Goal: Task Accomplishment & Management: Complete application form

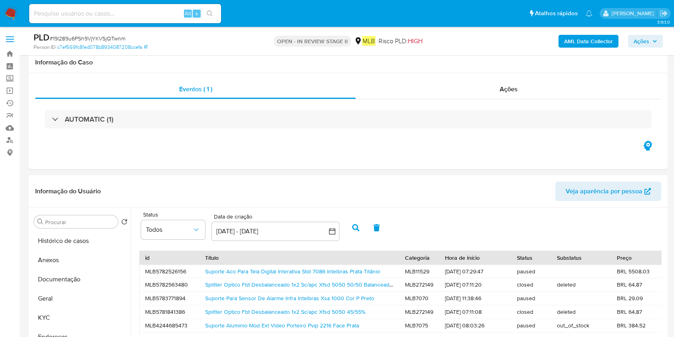
select select "10"
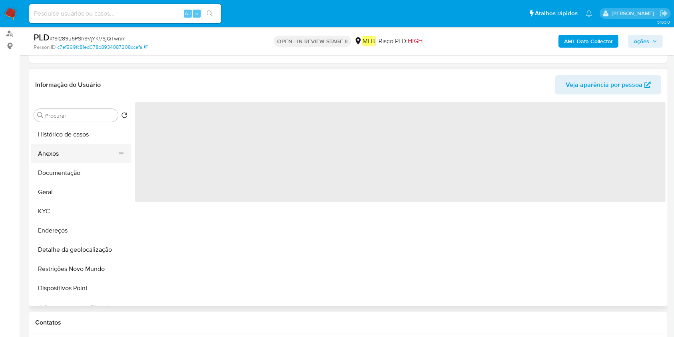
click at [75, 144] on button "Anexos" at bounding box center [78, 153] width 94 height 19
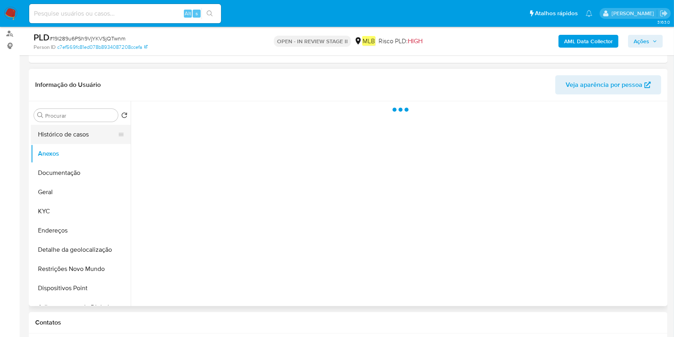
click at [83, 136] on button "Histórico de casos" at bounding box center [78, 134] width 94 height 19
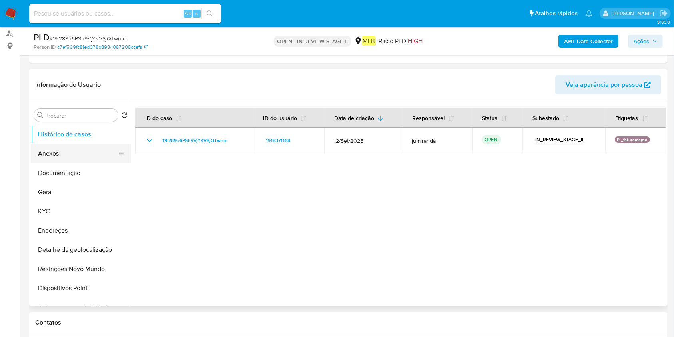
click at [79, 156] on button "Anexos" at bounding box center [78, 153] width 94 height 19
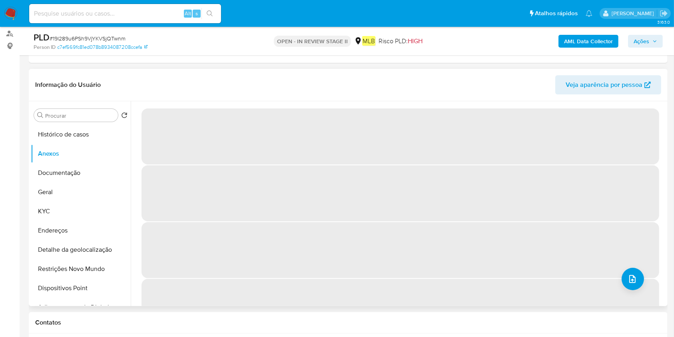
click at [634, 266] on span "‌" at bounding box center [401, 250] width 518 height 56
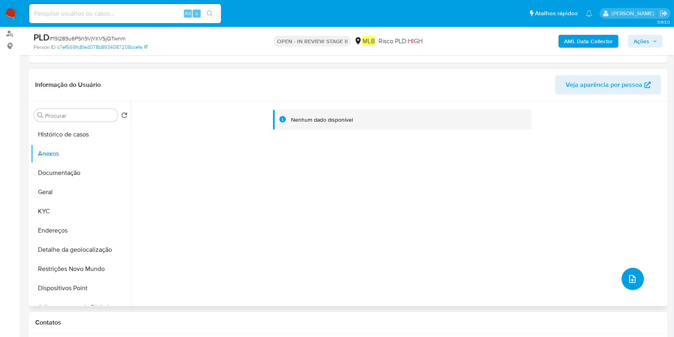
click at [630, 276] on icon "upload-file" at bounding box center [633, 279] width 10 height 10
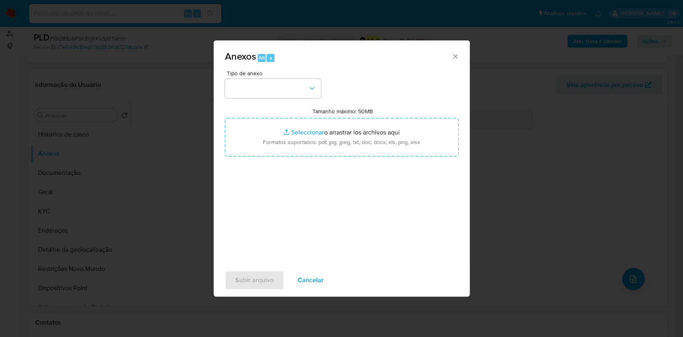
click at [288, 99] on div "Tipo de anexo Tamanho máximo: 50MB Seleccionar archivos Seleccionar o arrastrar…" at bounding box center [342, 164] width 234 height 189
click at [289, 91] on button "button" at bounding box center [273, 88] width 96 height 19
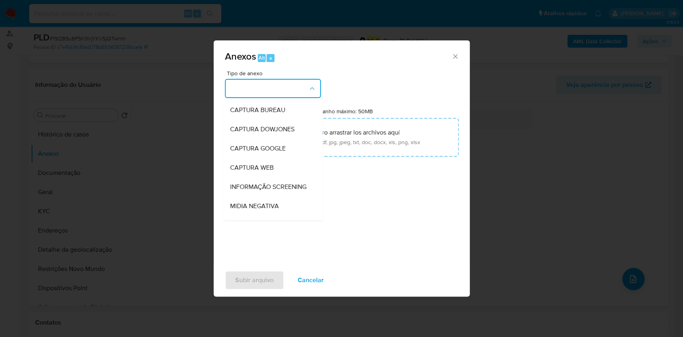
scroll to position [123, 0]
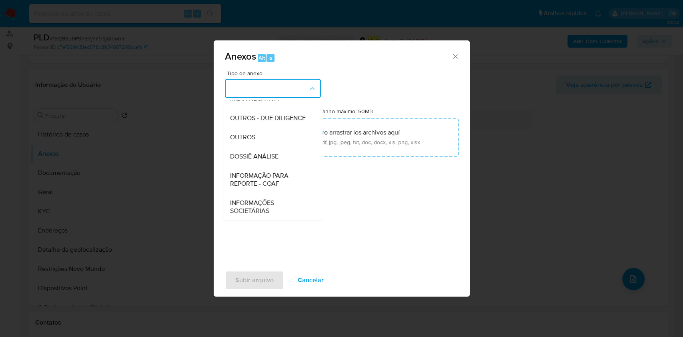
click at [518, 137] on div "Anexos Alt a Tipo de anexo CAPTURA BUREAU CAPTURA DOWJONES CAPTURA GOOGLE CAPTU…" at bounding box center [341, 168] width 683 height 337
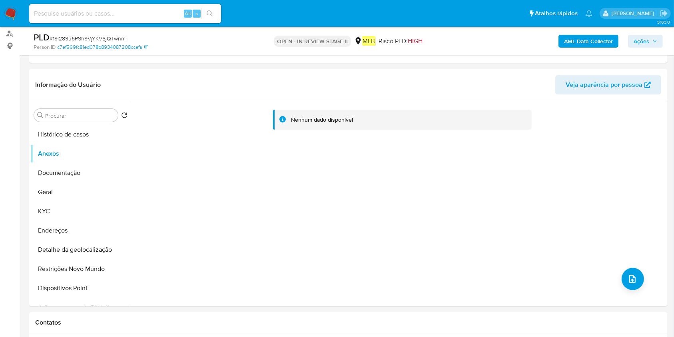
click at [596, 44] on b "AML Data Collector" at bounding box center [588, 41] width 49 height 13
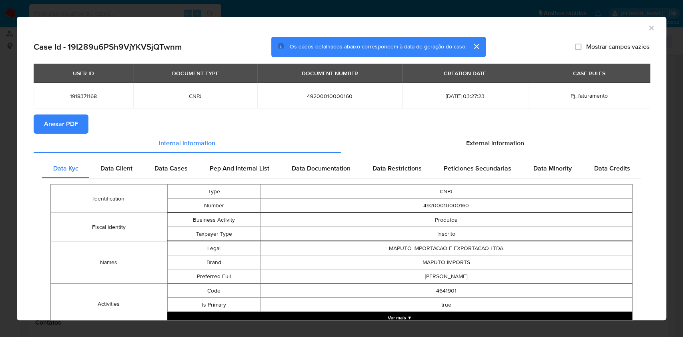
click at [48, 127] on span "Anexar PDF" at bounding box center [61, 124] width 34 height 18
click at [649, 27] on icon "Fechar a janela" at bounding box center [651, 28] width 4 height 4
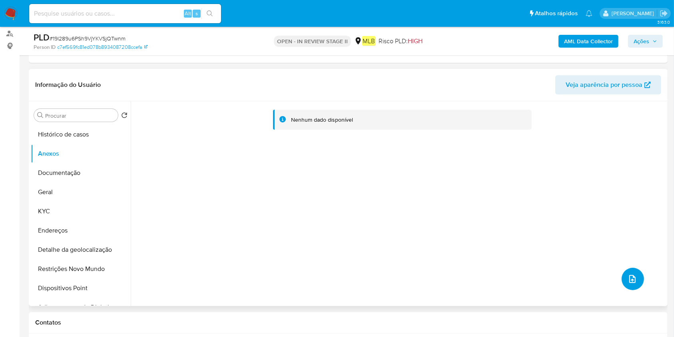
click at [631, 280] on icon "upload-file" at bounding box center [633, 279] width 6 height 8
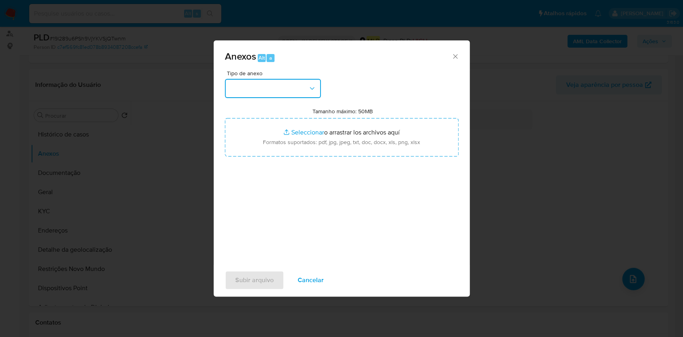
click at [286, 90] on button "button" at bounding box center [273, 88] width 96 height 19
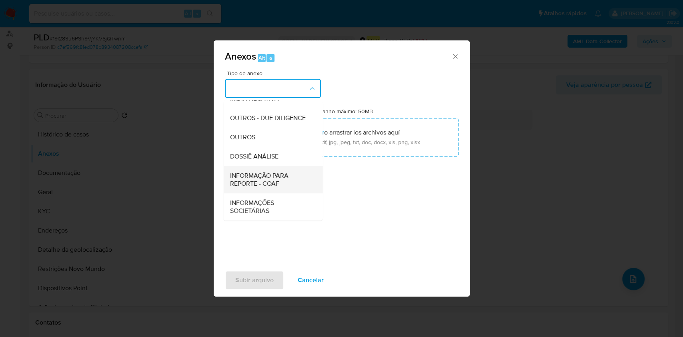
click at [268, 186] on span "INFORMAÇÃO PARA REPORTE - COAF" at bounding box center [271, 180] width 82 height 16
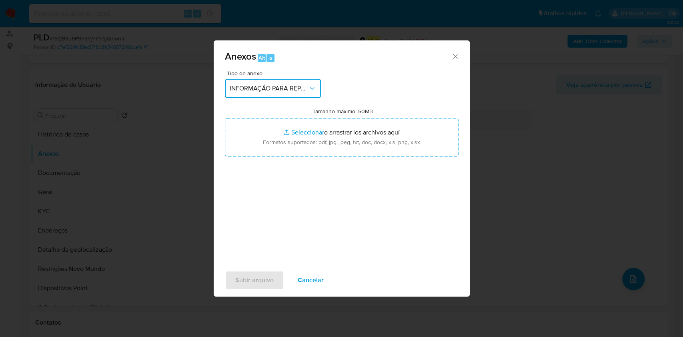
click at [267, 90] on span "INFORMAÇÃO PARA REPORTE - COAF" at bounding box center [269, 88] width 78 height 8
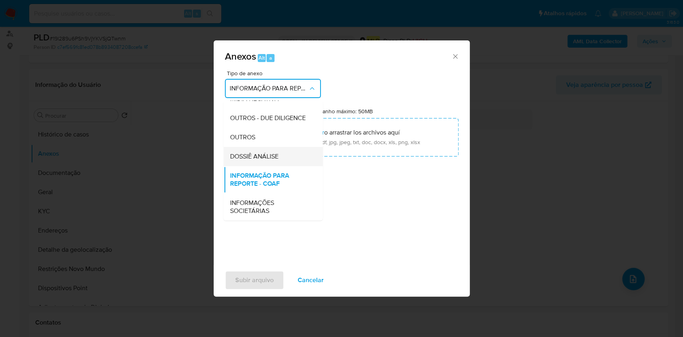
click at [258, 161] on div "DOSSIÊ ANÁLISE" at bounding box center [271, 156] width 82 height 19
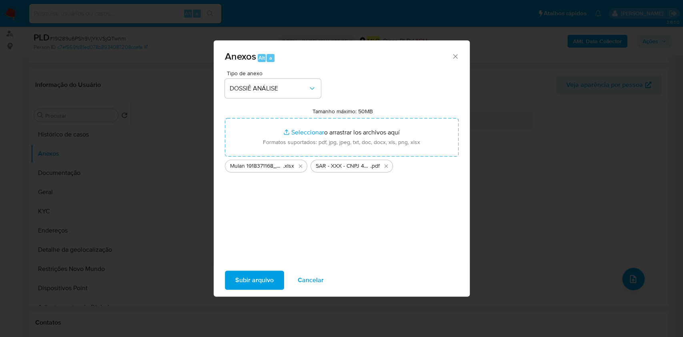
click at [262, 277] on span "Subir arquivo" at bounding box center [254, 280] width 38 height 18
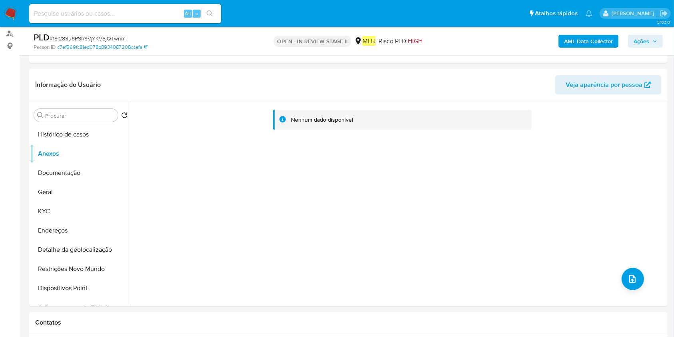
click at [658, 41] on button "Ações" at bounding box center [645, 41] width 35 height 13
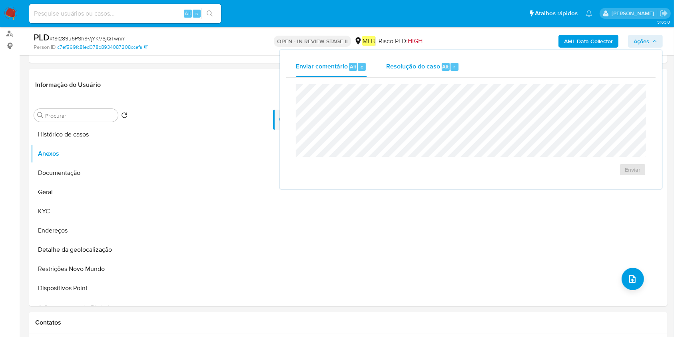
click at [448, 59] on div "Resolução do caso Alt r" at bounding box center [422, 66] width 73 height 21
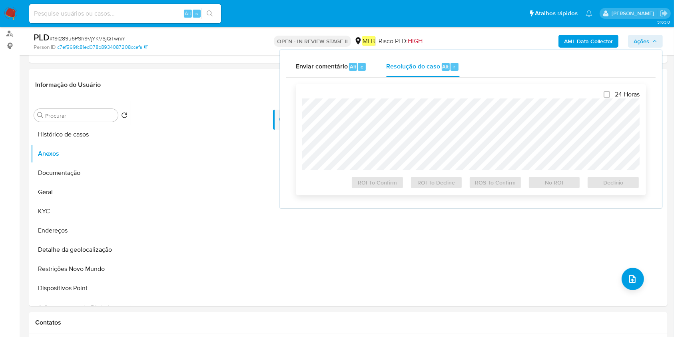
drag, startPoint x: 446, startPoint y: 81, endPoint x: 446, endPoint y: 95, distance: 14.0
click at [446, 95] on div "24 Horas ROI To Confirm ROI To Decline ROS To Confirm No ROI Declínio" at bounding box center [471, 139] width 338 height 98
click at [499, 182] on span "ROS To Confirm" at bounding box center [496, 182] width 42 height 11
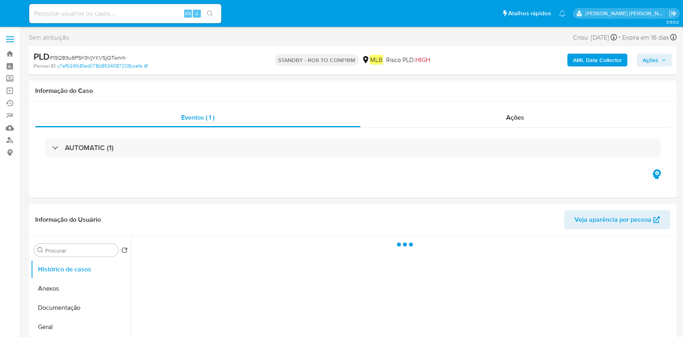
select select "10"
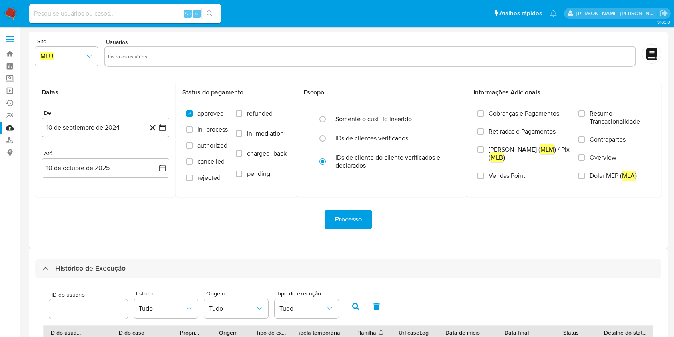
select select "10"
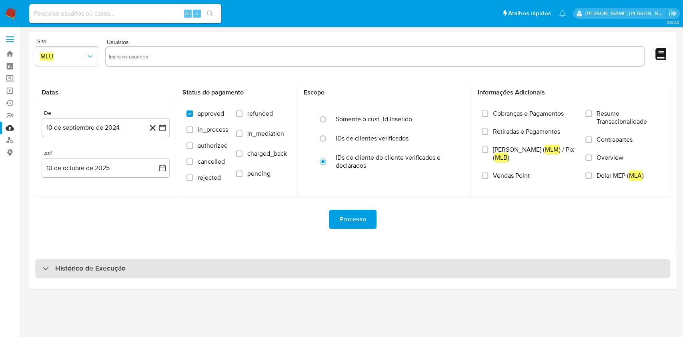
click at [311, 273] on div "Histórico de Execução" at bounding box center [352, 268] width 635 height 19
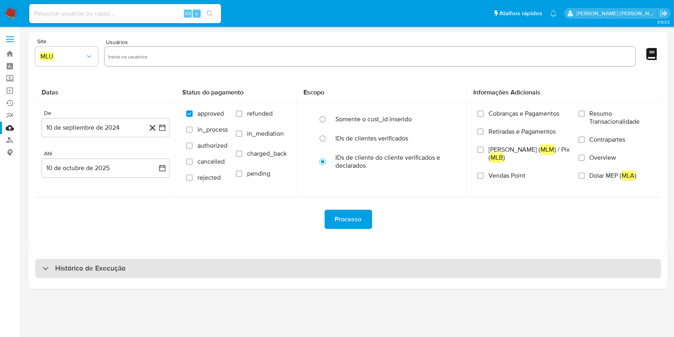
select select "10"
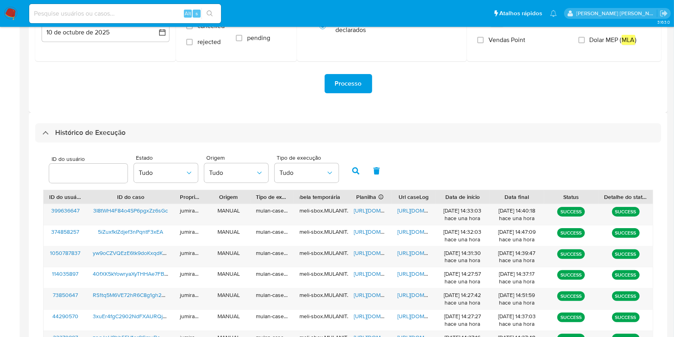
scroll to position [288, 0]
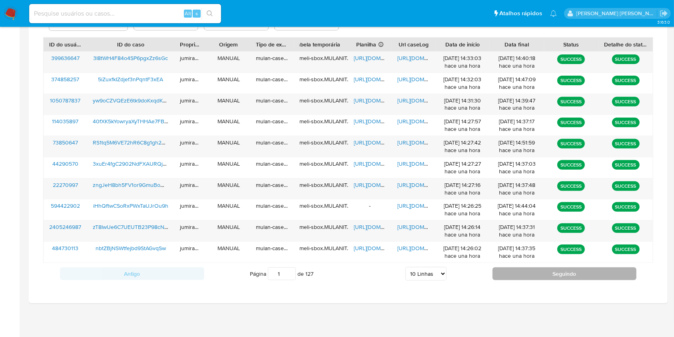
click at [526, 275] on button "Seguindo" at bounding box center [565, 273] width 144 height 13
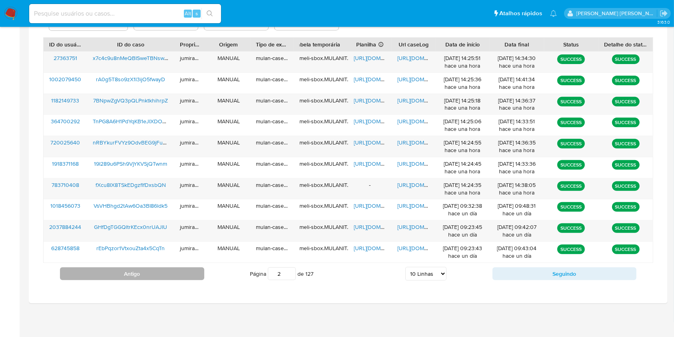
click at [167, 279] on button "Antigo" at bounding box center [132, 273] width 144 height 13
type input "1"
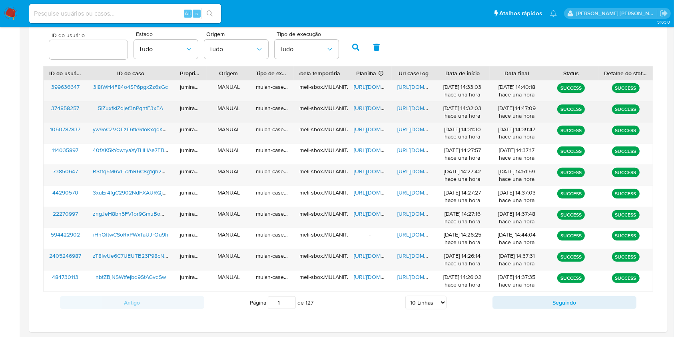
scroll to position [181, 0]
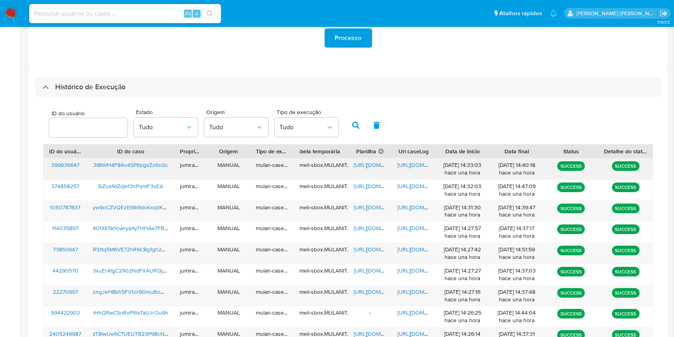
click at [380, 164] on span "https://docs.google.com/spreadsheets/d/1sBXjGhDenjCNq9OvtRY9FFkZ1Knj1FGwXRaocIB…" at bounding box center [381, 165] width 55 height 8
click at [413, 162] on span "https://docs.google.com/document/d/1Su7BbzgOpRzjfofSfB-Je4GVXqNNUJ5C6f9UWaoYi0A…" at bounding box center [425, 165] width 55 height 8
click at [126, 165] on span "3I8tWH4F84o4SP6pgxZz6sGc" at bounding box center [130, 165] width 75 height 8
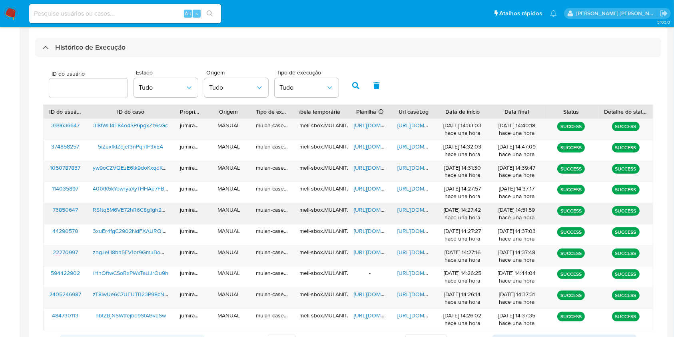
scroll to position [234, 0]
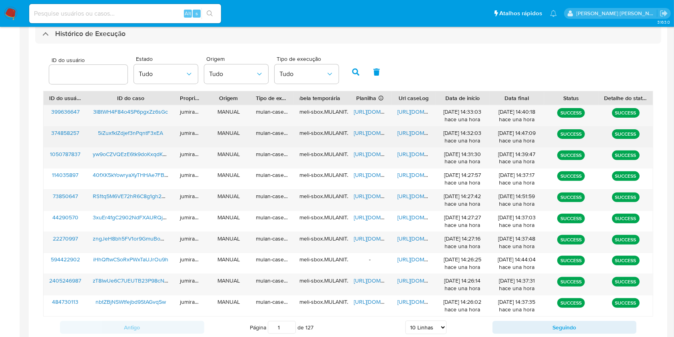
click at [371, 132] on span "https://docs.google.com/spreadsheets/d/1dgNf51hql4afLePdZKvTcp34gfM8Y9OsqGp7F31…" at bounding box center [381, 133] width 55 height 8
click at [400, 132] on span "https://docs.google.com/document/d/1LRcrKPLFFaFDwOdgBxJrOWOq3VEAcQ5qxRpQT9uk53M…" at bounding box center [425, 133] width 55 height 8
click at [155, 132] on span "5iZuxfkIZdjef3nPqntF3xEA" at bounding box center [130, 133] width 65 height 8
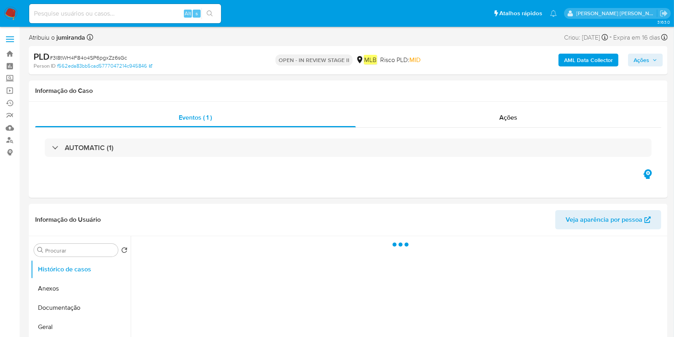
select select "10"
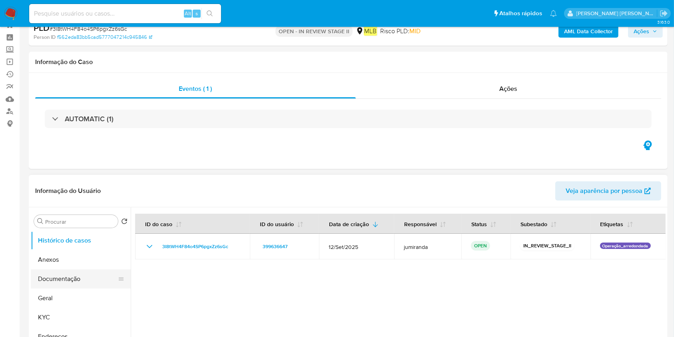
scroll to position [53, 0]
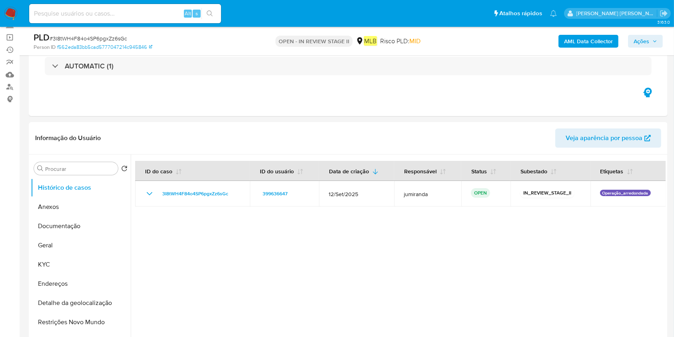
click at [578, 38] on b "AML Data Collector" at bounding box center [588, 41] width 49 height 13
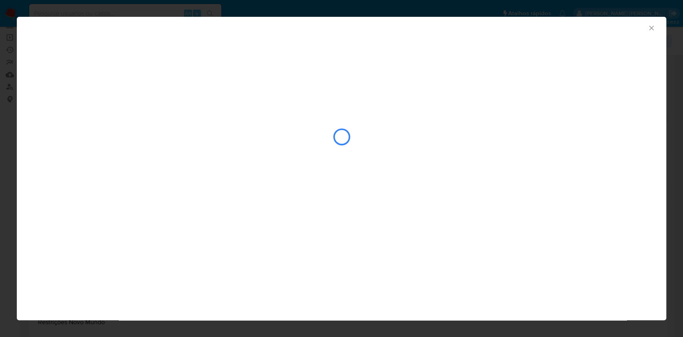
click at [108, 125] on div "closure-recommendation-modal" at bounding box center [342, 137] width 616 height 80
click at [102, 127] on div "closure-recommendation-modal" at bounding box center [342, 137] width 616 height 80
click at [108, 128] on div "closure-recommendation-modal" at bounding box center [342, 137] width 616 height 80
click at [116, 136] on div "closure-recommendation-modal" at bounding box center [342, 137] width 616 height 80
click at [118, 157] on div "closure-recommendation-modal" at bounding box center [342, 137] width 616 height 80
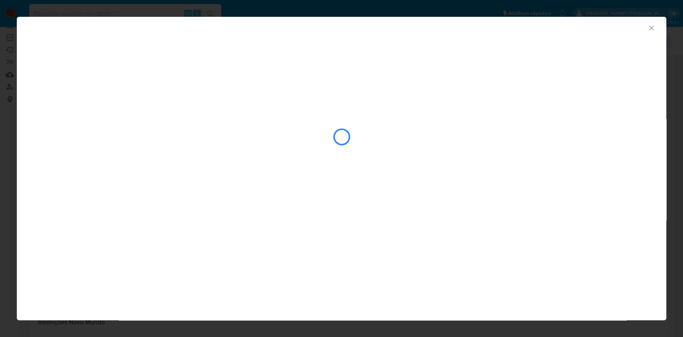
click at [118, 156] on div "closure-recommendation-modal" at bounding box center [342, 137] width 616 height 80
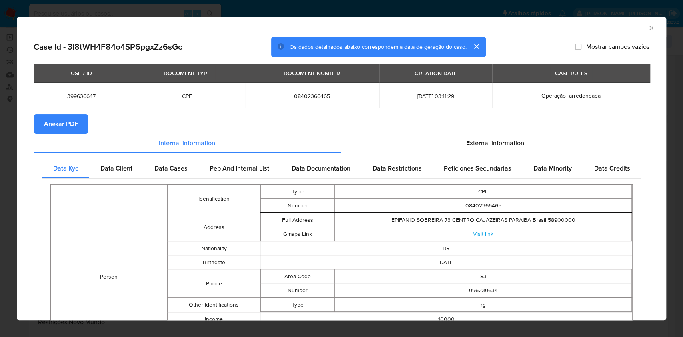
click at [84, 121] on button "Anexar PDF" at bounding box center [61, 123] width 55 height 19
click at [647, 26] on icon "Fechar a janela" at bounding box center [651, 28] width 8 height 8
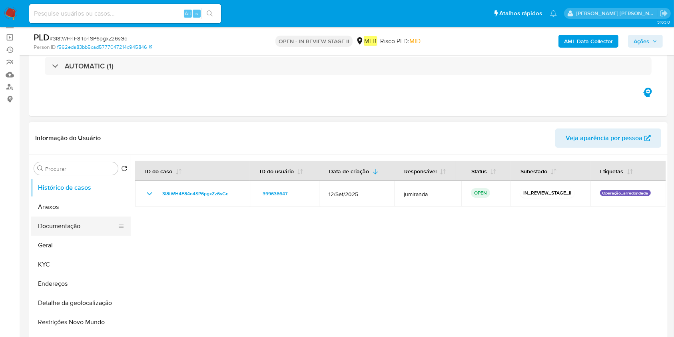
click at [68, 233] on button "Documentação" at bounding box center [78, 225] width 94 height 19
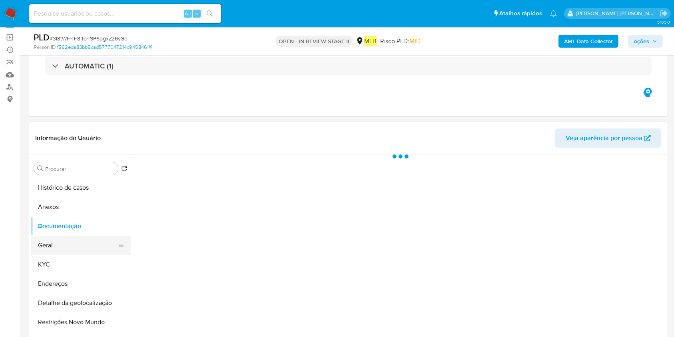
click at [64, 252] on button "Geral" at bounding box center [78, 245] width 94 height 19
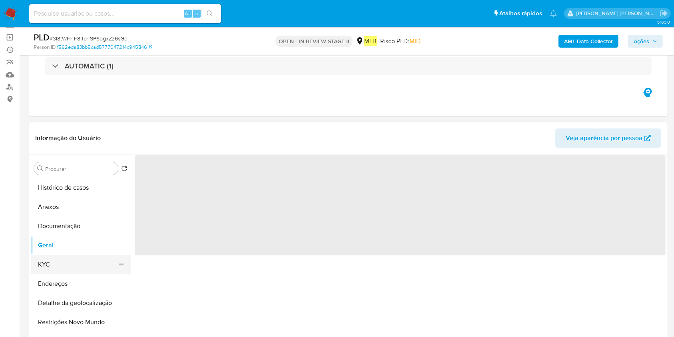
click at [61, 270] on button "KYC" at bounding box center [78, 264] width 94 height 19
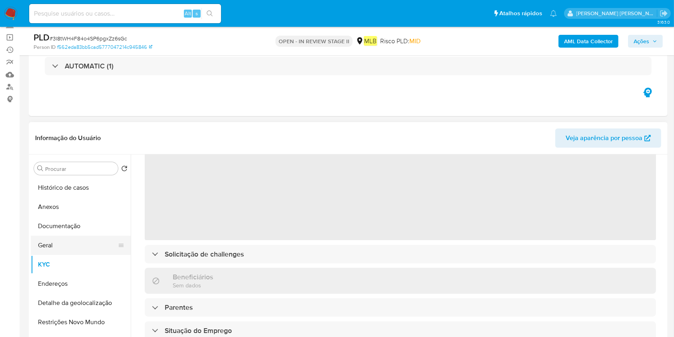
click at [35, 242] on button "Geral" at bounding box center [78, 245] width 94 height 19
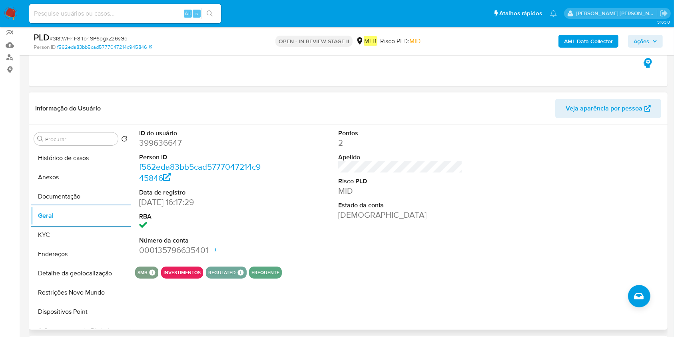
scroll to position [106, 0]
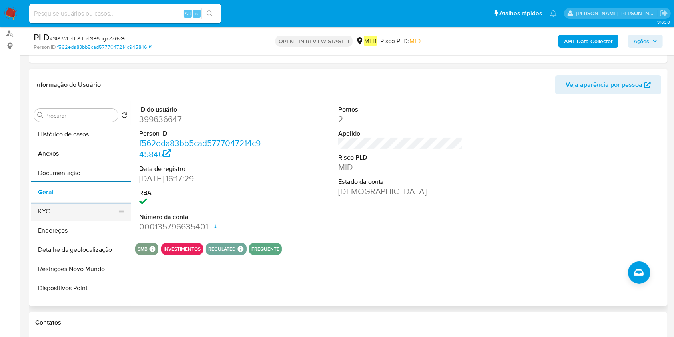
click at [86, 208] on button "KYC" at bounding box center [78, 211] width 94 height 19
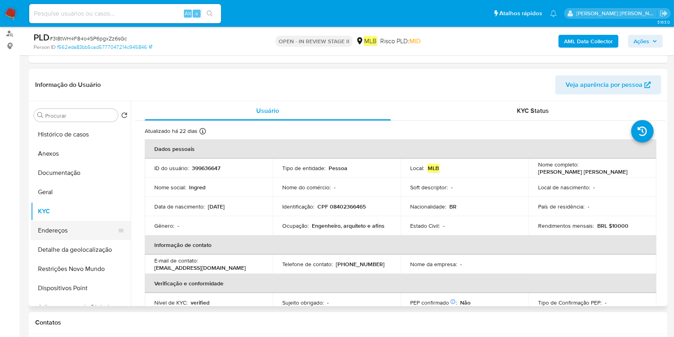
click at [86, 235] on button "Endereços" at bounding box center [78, 230] width 94 height 19
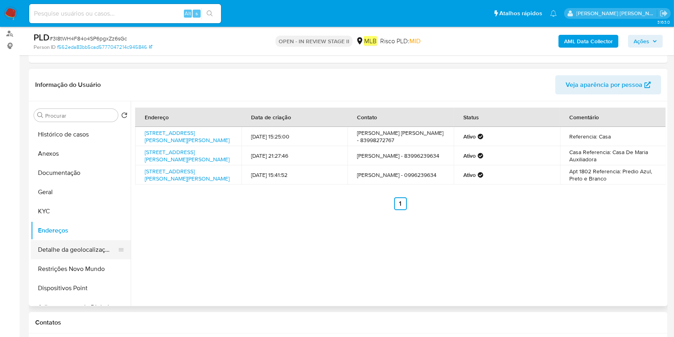
click at [70, 251] on button "Detalhe da geolocalização" at bounding box center [78, 249] width 94 height 19
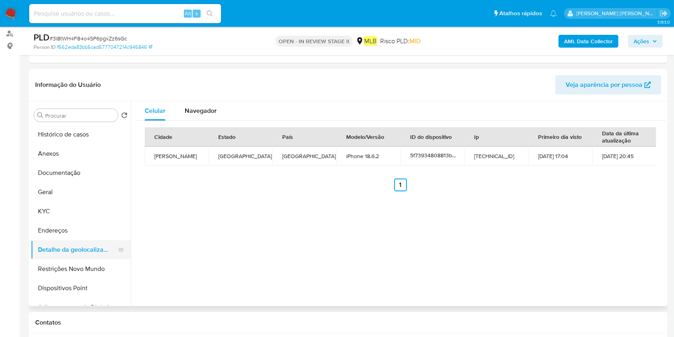
click at [72, 256] on button "Detalhe da geolocalização" at bounding box center [78, 249] width 94 height 19
click at [72, 263] on button "Restrições Novo Mundo" at bounding box center [78, 268] width 94 height 19
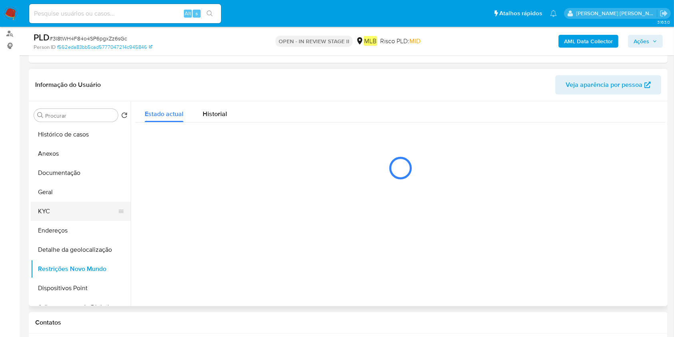
click at [76, 205] on button "KYC" at bounding box center [78, 211] width 94 height 19
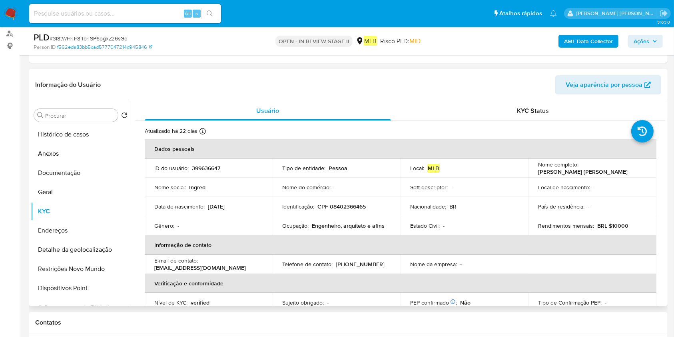
click at [306, 227] on p "Ocupação :" at bounding box center [295, 225] width 26 height 7
copy div "Ocupação : Engenheiro, arquiteto e afins"
click at [60, 252] on button "Detalhe da geolocalização" at bounding box center [78, 249] width 94 height 19
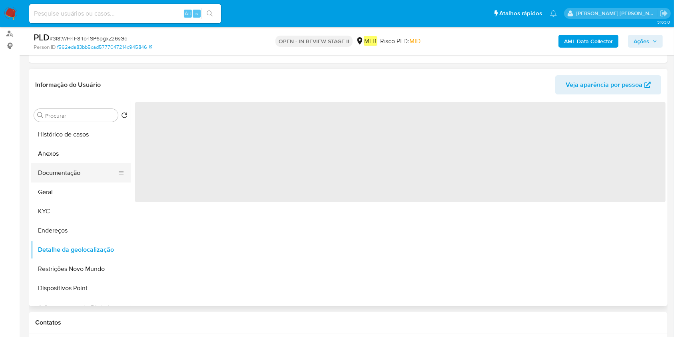
click at [63, 171] on button "Documentação" at bounding box center [78, 172] width 94 height 19
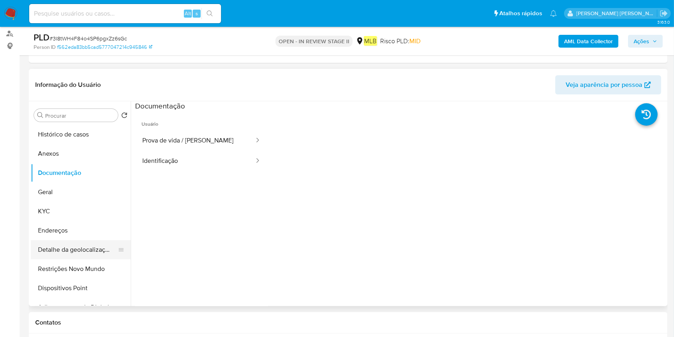
click at [63, 254] on button "Detalhe da geolocalização" at bounding box center [78, 249] width 94 height 19
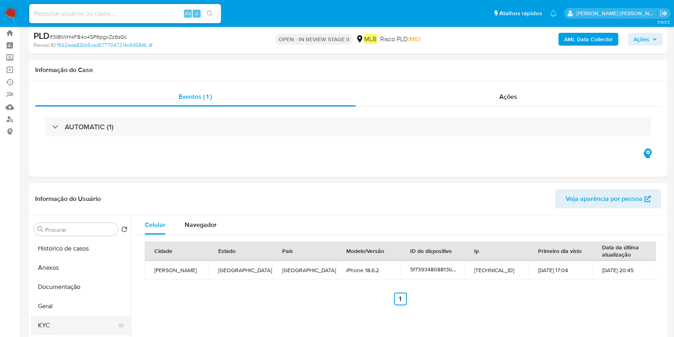
scroll to position [53, 0]
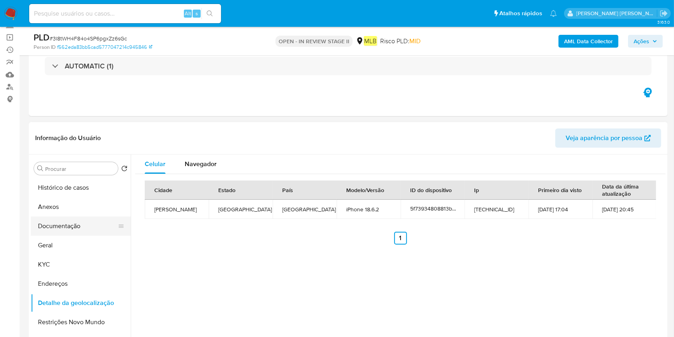
click at [78, 218] on button "Documentação" at bounding box center [78, 225] width 94 height 19
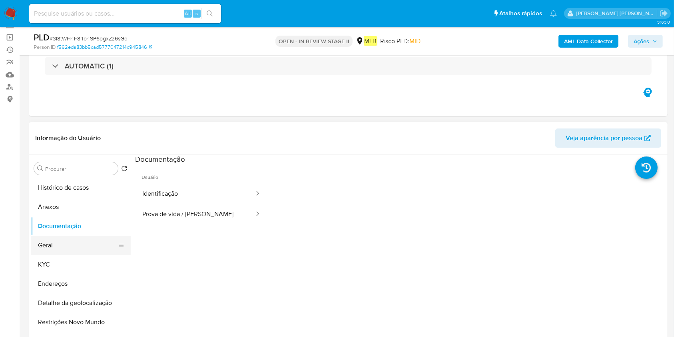
click at [66, 248] on button "Geral" at bounding box center [78, 245] width 94 height 19
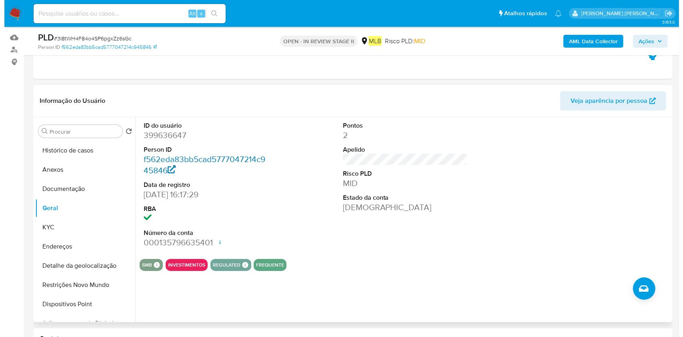
scroll to position [106, 0]
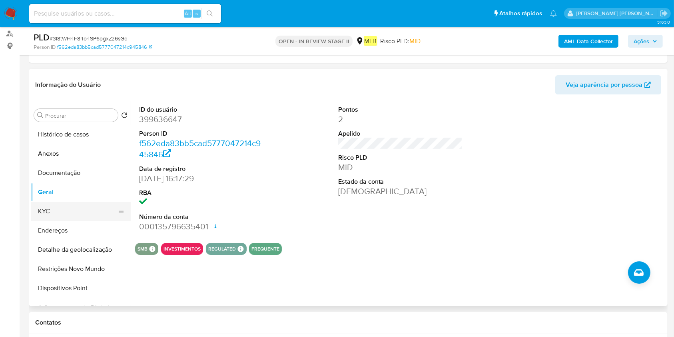
drag, startPoint x: 80, startPoint y: 209, endPoint x: 111, endPoint y: 210, distance: 30.8
click at [80, 208] on button "KYC" at bounding box center [78, 211] width 94 height 19
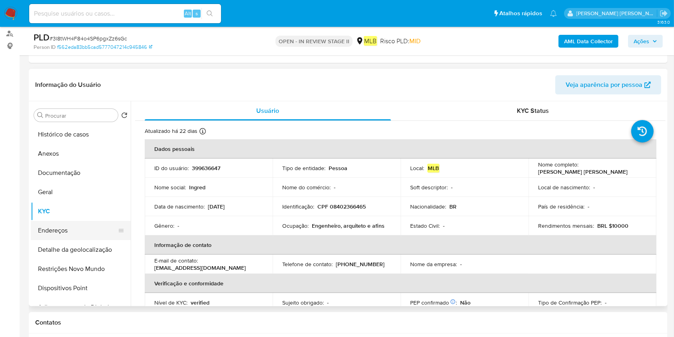
click at [70, 227] on button "Endereços" at bounding box center [78, 230] width 94 height 19
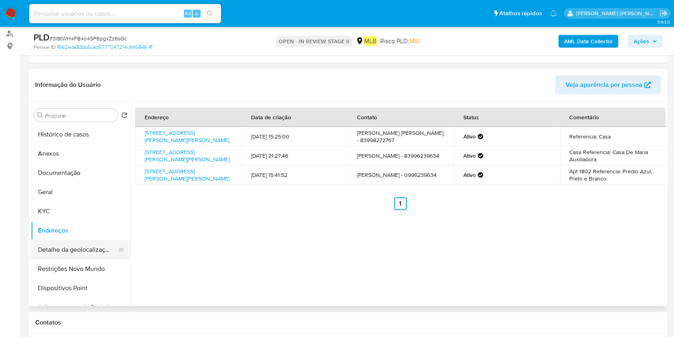
click at [66, 248] on button "Detalhe da geolocalização" at bounding box center [78, 249] width 94 height 19
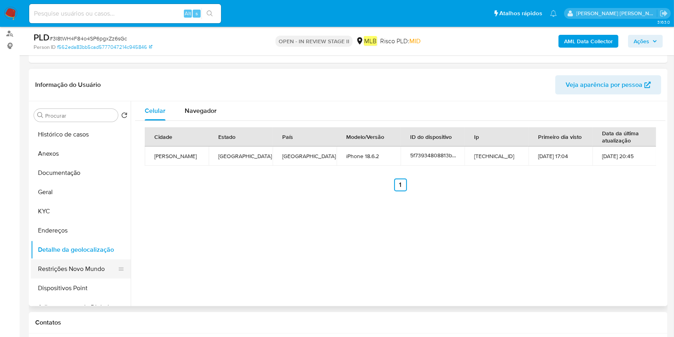
click at [61, 264] on button "Restrições Novo Mundo" at bounding box center [78, 268] width 94 height 19
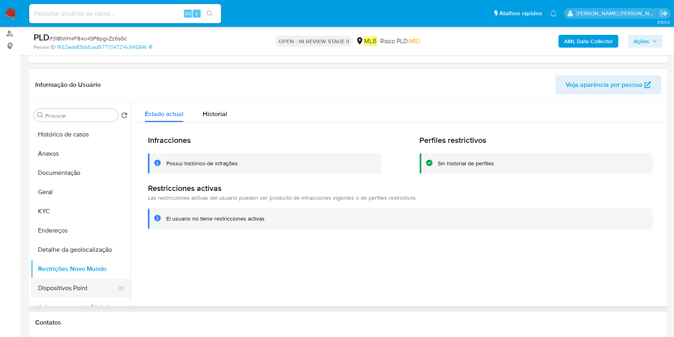
click at [73, 286] on button "Dispositivos Point" at bounding box center [78, 287] width 94 height 19
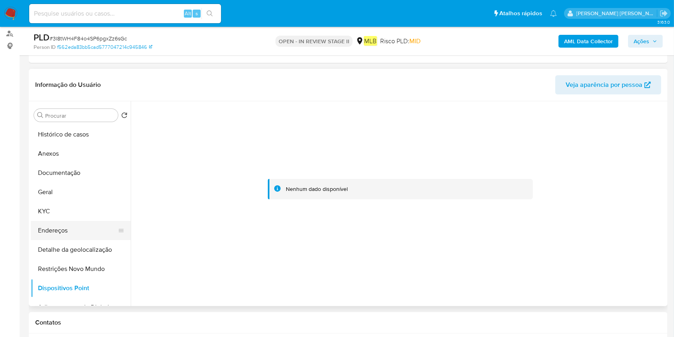
click at [69, 230] on button "Endereços" at bounding box center [78, 230] width 94 height 19
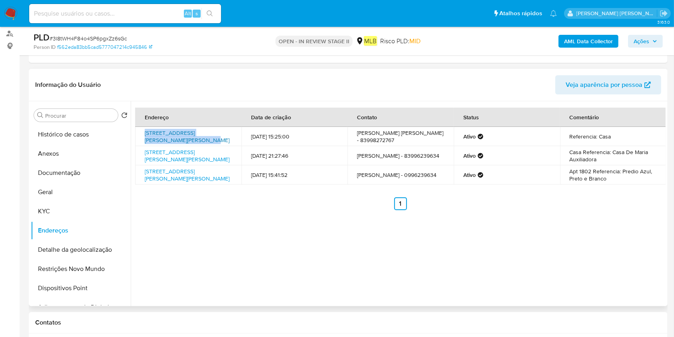
drag, startPoint x: 141, startPoint y: 127, endPoint x: 169, endPoint y: 136, distance: 29.7
click at [169, 136] on td "Rua Coronel Vital Rolim 133, Cajazeiras, Paraíba, 58900000, Brasil 133" at bounding box center [188, 136] width 106 height 19
copy link "Rua Coronel Vital Rolim 133, Cajazeiras"
click at [61, 188] on button "Geral" at bounding box center [78, 191] width 94 height 19
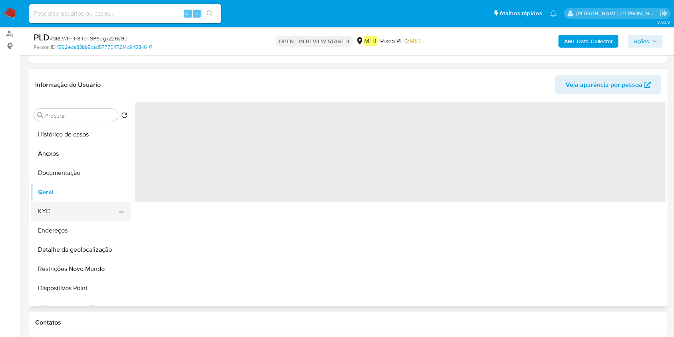
click at [53, 205] on button "KYC" at bounding box center [78, 211] width 94 height 19
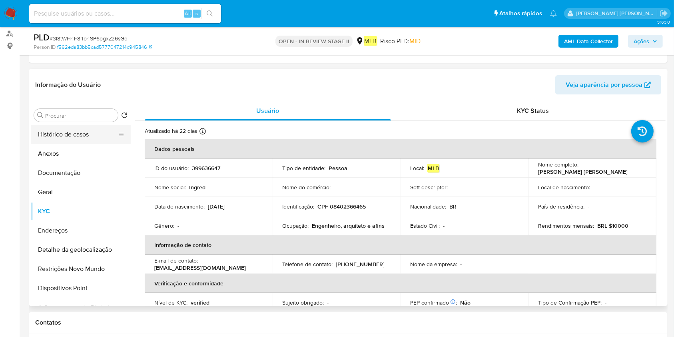
click at [78, 134] on button "Histórico de casos" at bounding box center [78, 134] width 94 height 19
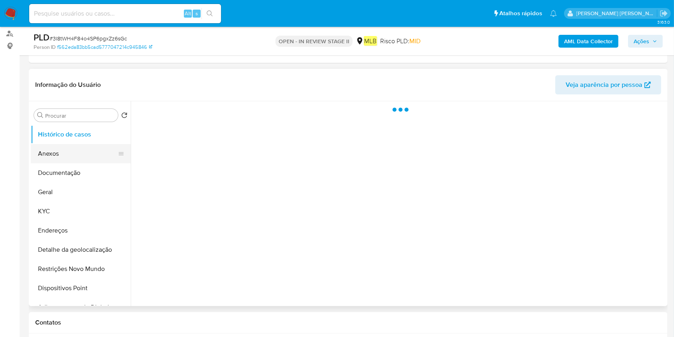
click at [73, 155] on button "Anexos" at bounding box center [78, 153] width 94 height 19
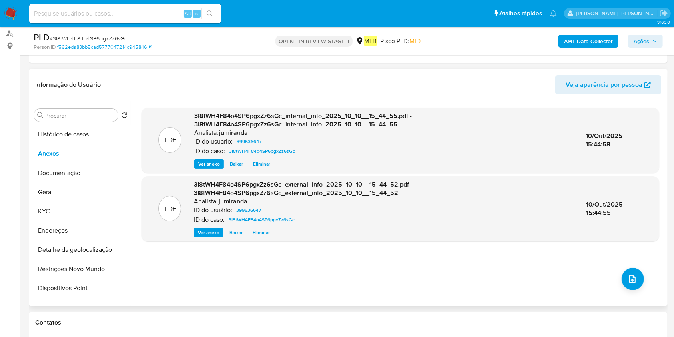
click at [634, 289] on div ".PDF 3I8tWH4F84o4SP6pgxZz6sGc_internal_info_2025_10_10__15_44_55.pdf - 3I8tWH4F…" at bounding box center [401, 204] width 518 height 192
click at [634, 285] on button "upload-file" at bounding box center [633, 279] width 22 height 22
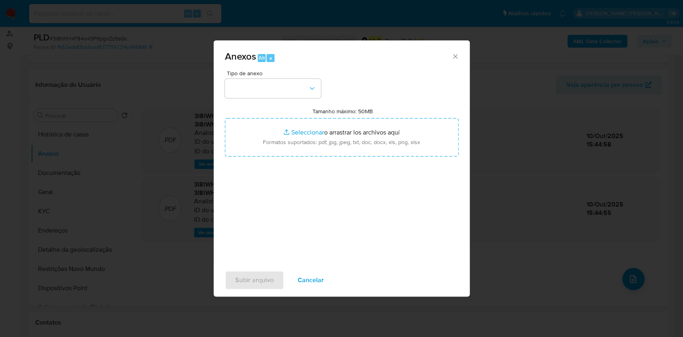
click at [283, 74] on span "Tipo de anexo" at bounding box center [275, 73] width 96 height 6
click at [283, 93] on button "button" at bounding box center [273, 88] width 96 height 19
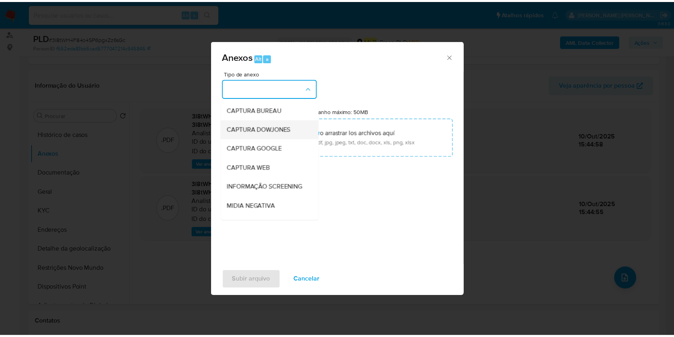
scroll to position [123, 0]
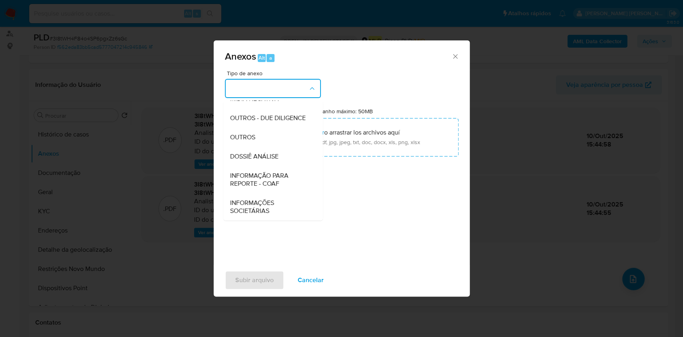
click at [285, 157] on div "DOSSIÊ ANÁLISE" at bounding box center [271, 156] width 82 height 19
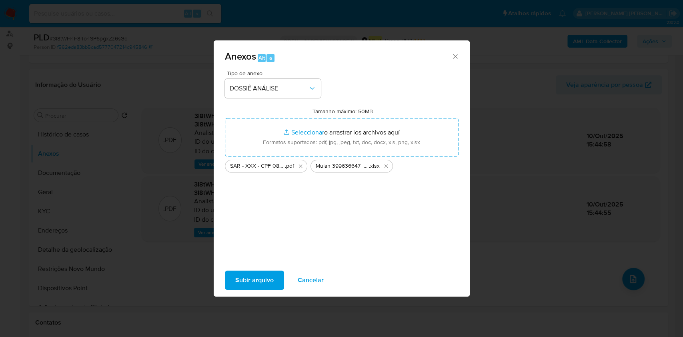
click at [269, 276] on span "Subir arquivo" at bounding box center [254, 280] width 38 height 18
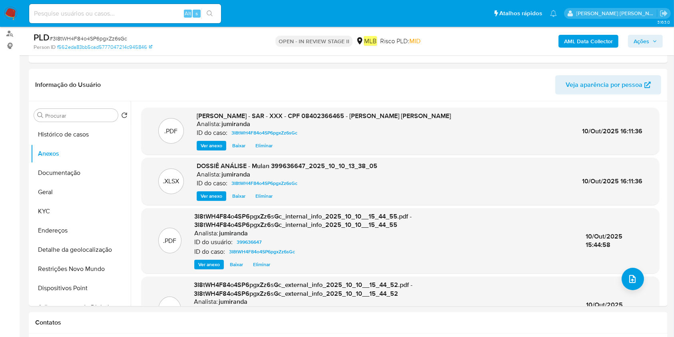
click at [651, 41] on span "Ações" at bounding box center [646, 41] width 24 height 11
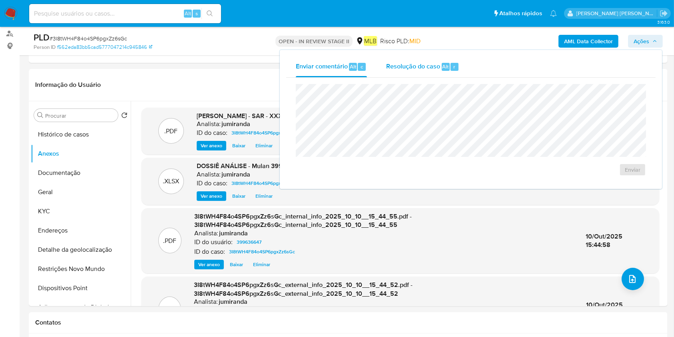
click at [433, 63] on span "Resolução do caso" at bounding box center [413, 66] width 54 height 9
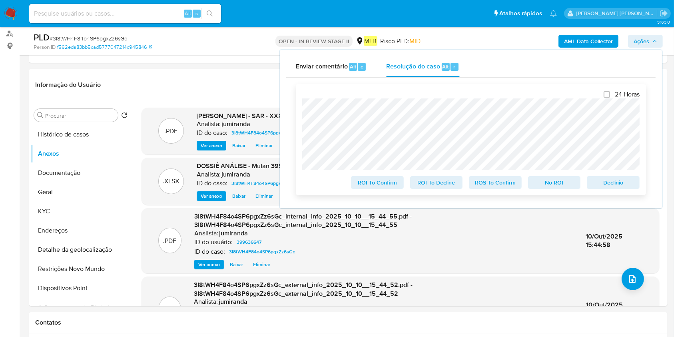
click at [483, 180] on span "ROS To Confirm" at bounding box center [496, 182] width 42 height 11
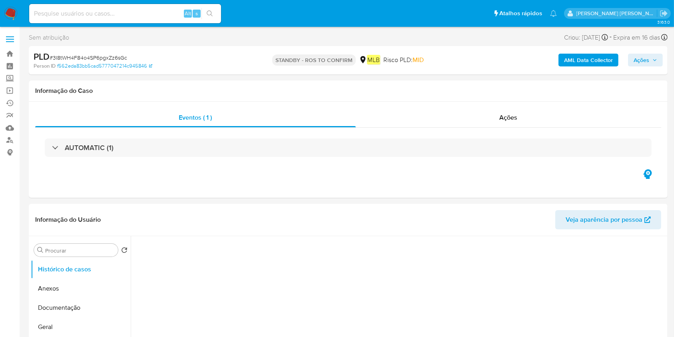
select select "10"
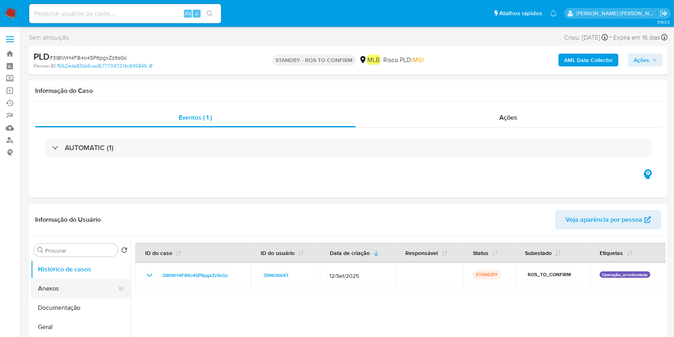
click at [65, 289] on button "Anexos" at bounding box center [78, 288] width 94 height 19
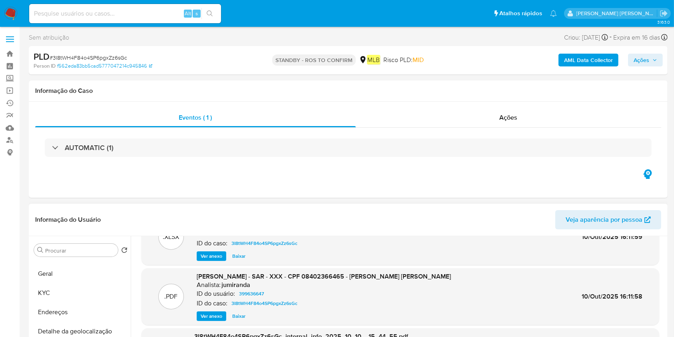
scroll to position [62, 0]
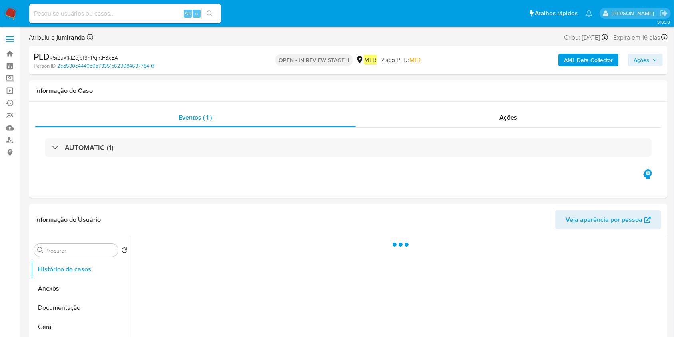
select select "10"
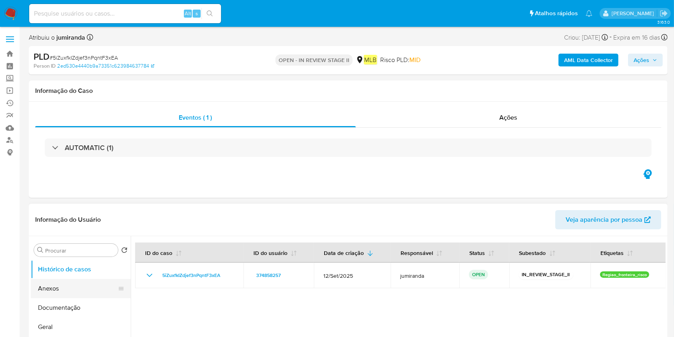
click at [71, 288] on button "Anexos" at bounding box center [78, 288] width 94 height 19
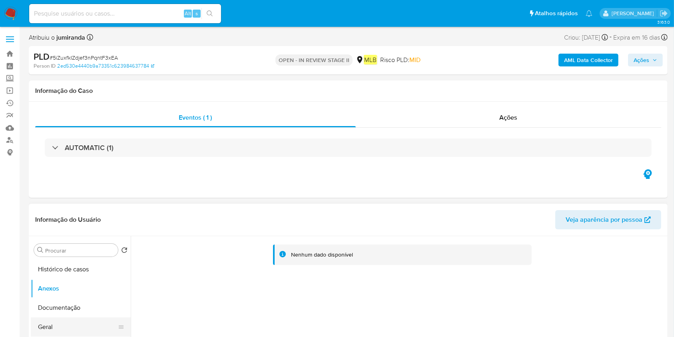
click at [83, 320] on button "Geral" at bounding box center [78, 326] width 94 height 19
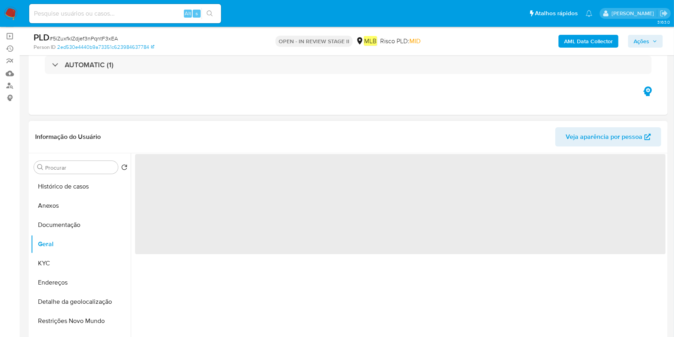
scroll to position [106, 0]
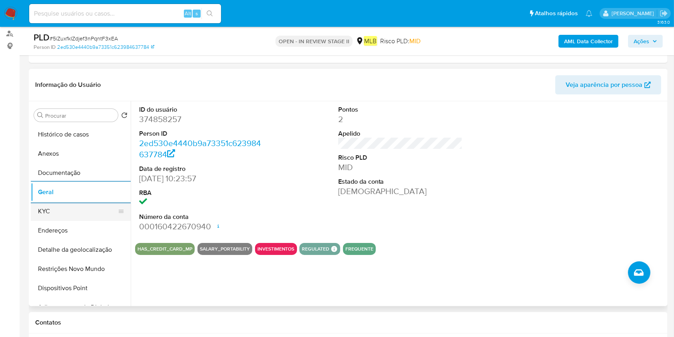
click at [76, 208] on button "KYC" at bounding box center [78, 211] width 94 height 19
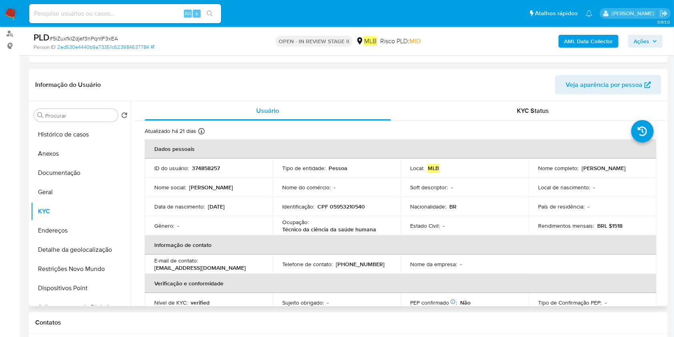
click at [366, 228] on p "Técnico da ciência da saúde humana" at bounding box center [329, 229] width 94 height 7
copy div "Ocupação : Técnico da ciência da saúde humana"
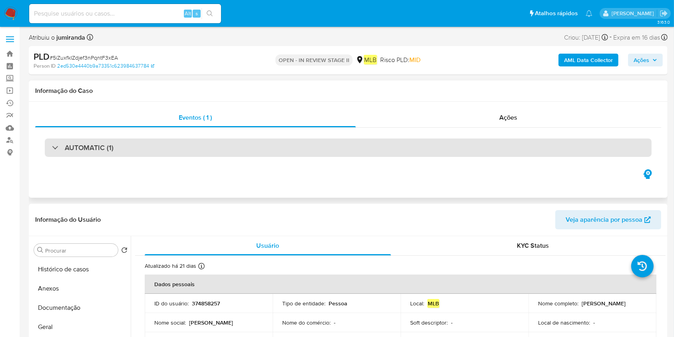
click at [155, 147] on div "AUTOMATIC (1)" at bounding box center [348, 147] width 607 height 18
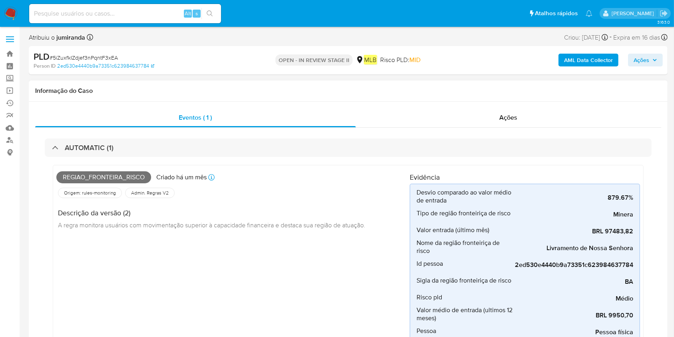
scroll to position [106, 0]
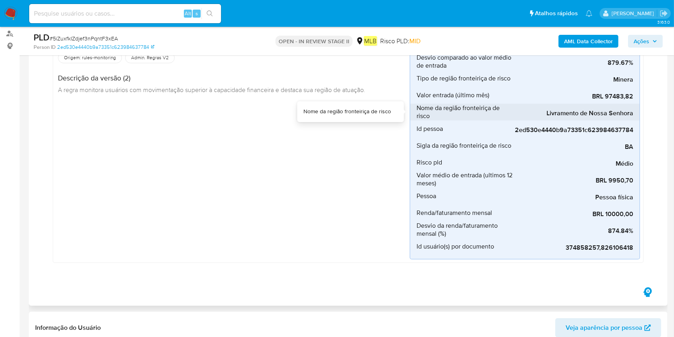
drag, startPoint x: 637, startPoint y: 112, endPoint x: 544, endPoint y: 114, distance: 93.2
click at [544, 114] on li "Nome da região fronteiriça de risco Livramento de Nossa Senhora" at bounding box center [525, 112] width 230 height 17
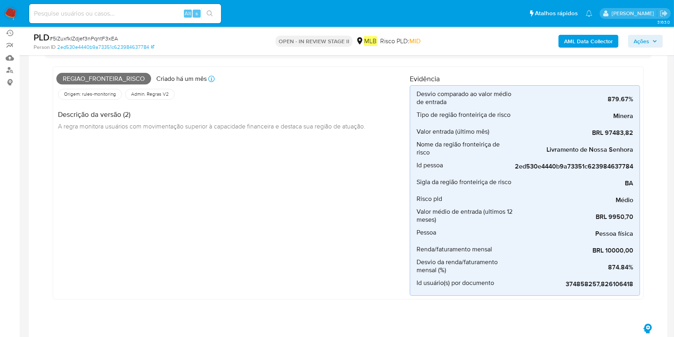
scroll to position [53, 0]
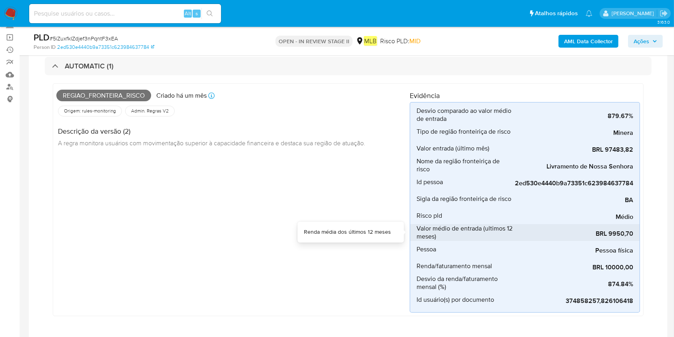
click at [434, 239] on span "Valor médio de entrada (ultimos 12 meses)" at bounding box center [465, 232] width 96 height 16
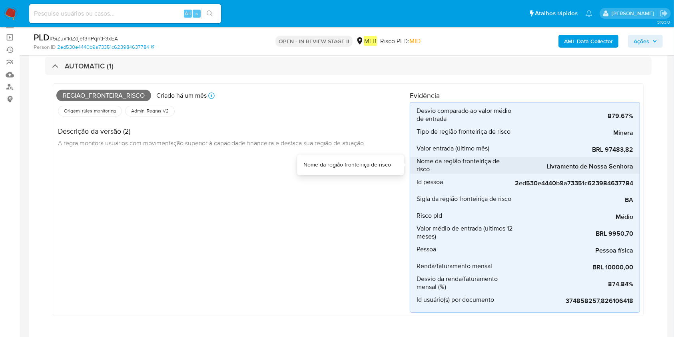
click at [607, 159] on div "Livramento de Nossa Senhora" at bounding box center [574, 165] width 120 height 17
click at [608, 162] on span "Livramento de Nossa Senhora" at bounding box center [574, 166] width 120 height 8
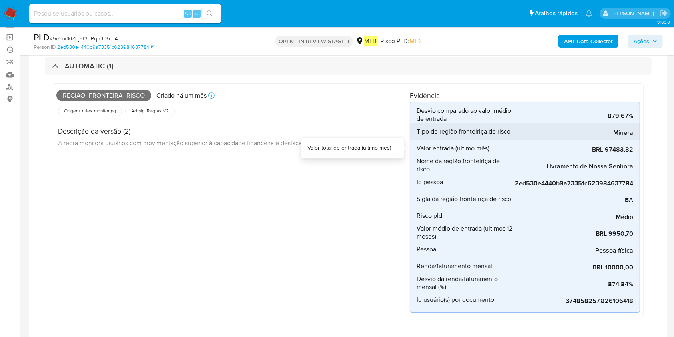
drag, startPoint x: 621, startPoint y: 139, endPoint x: 625, endPoint y: 135, distance: 5.7
click at [621, 140] on div "BRL 97483,82" at bounding box center [574, 148] width 120 height 17
click at [625, 135] on span "Minera" at bounding box center [574, 133] width 120 height 8
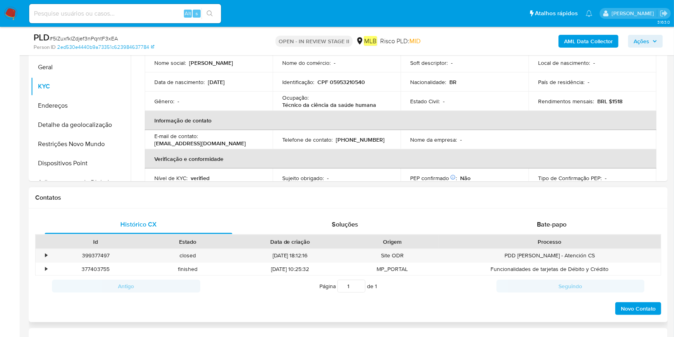
scroll to position [426, 0]
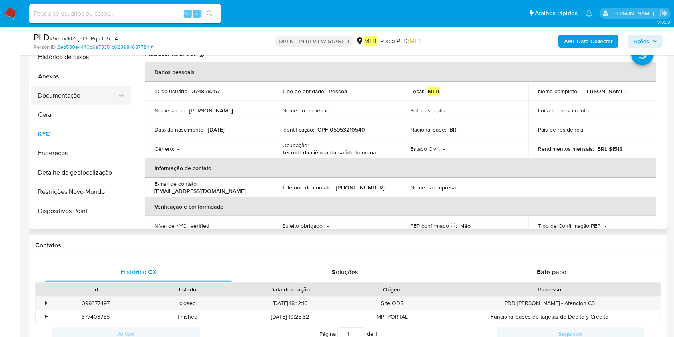
click at [80, 97] on button "Documentação" at bounding box center [78, 95] width 94 height 19
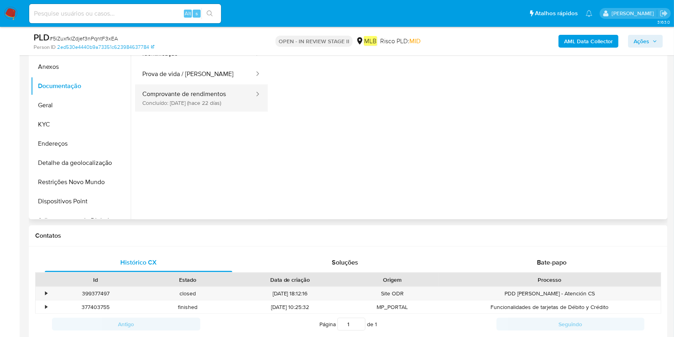
click at [236, 96] on button "Comprovante de rendimentos Concluído: 18/09/2025 (hace 22 días)" at bounding box center [195, 97] width 120 height 27
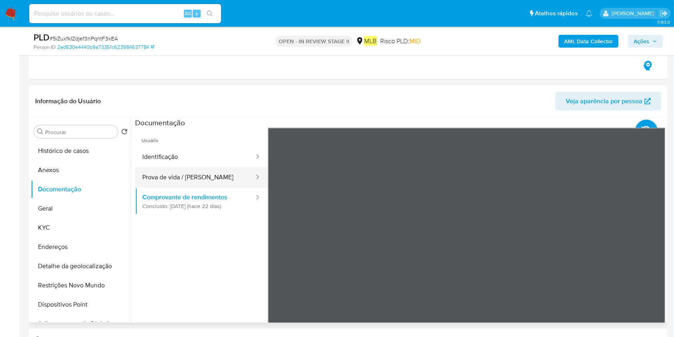
scroll to position [320, 0]
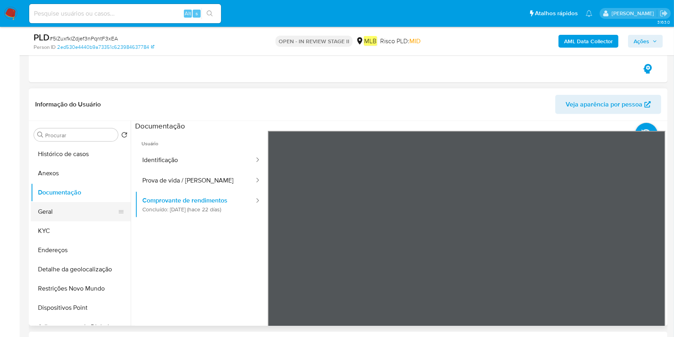
click at [58, 210] on button "Geral" at bounding box center [78, 211] width 94 height 19
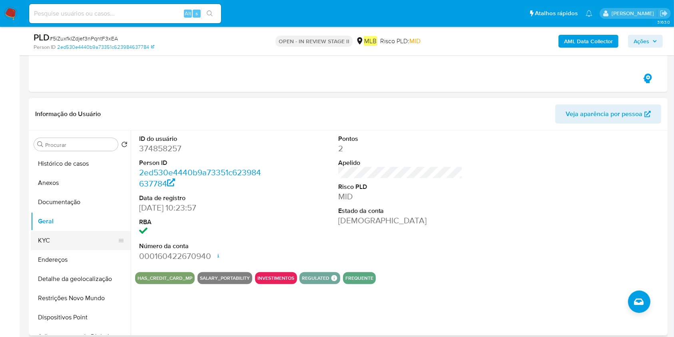
click at [54, 240] on button "KYC" at bounding box center [78, 240] width 94 height 19
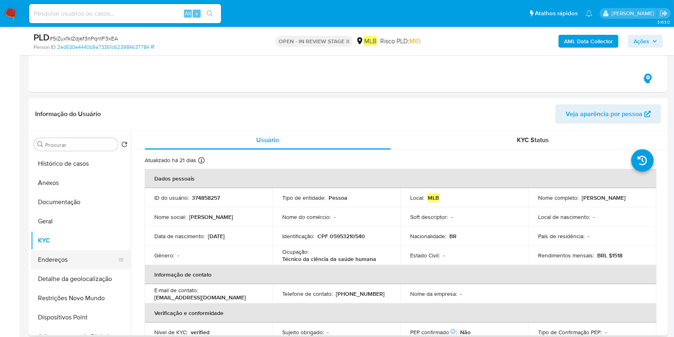
click at [72, 254] on button "Endereços" at bounding box center [78, 259] width 94 height 19
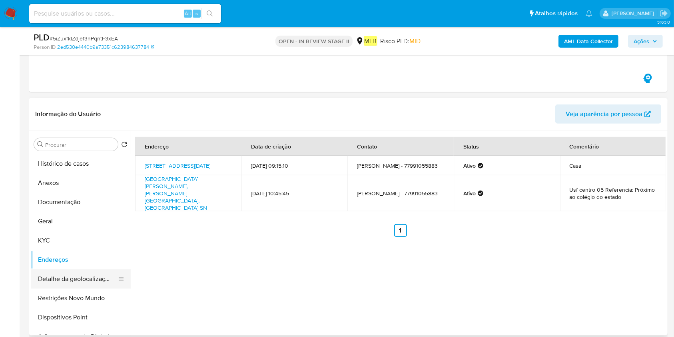
click at [62, 280] on button "Detalhe da geolocalização" at bounding box center [78, 278] width 94 height 19
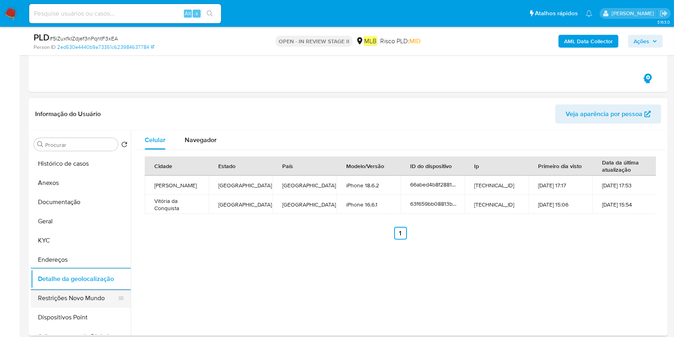
click at [88, 292] on button "Restrições Novo Mundo" at bounding box center [78, 297] width 94 height 19
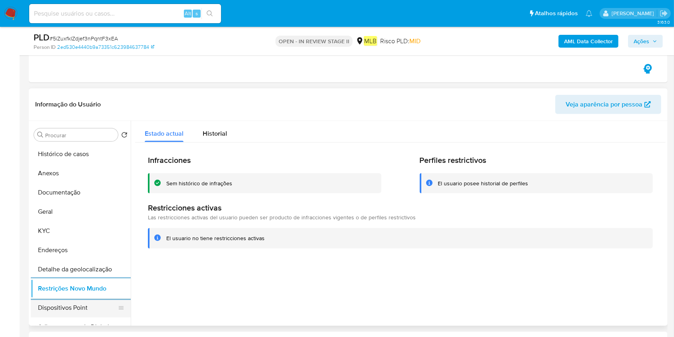
click at [52, 307] on button "Dispositivos Point" at bounding box center [78, 307] width 94 height 19
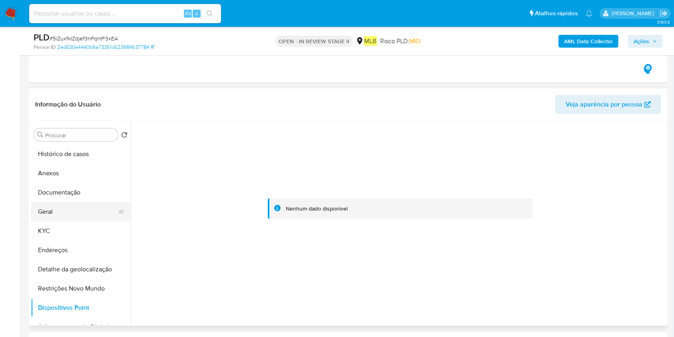
click at [66, 218] on button "Geral" at bounding box center [78, 211] width 94 height 19
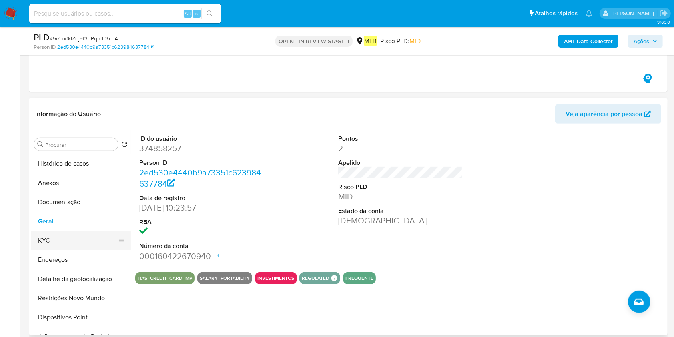
click at [73, 234] on button "KYC" at bounding box center [78, 240] width 94 height 19
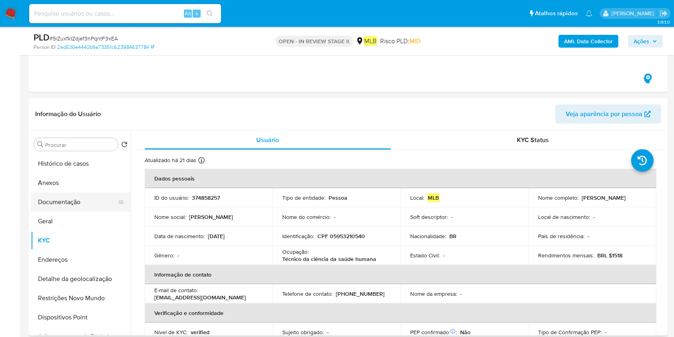
click at [90, 208] on button "Documentação" at bounding box center [78, 201] width 94 height 19
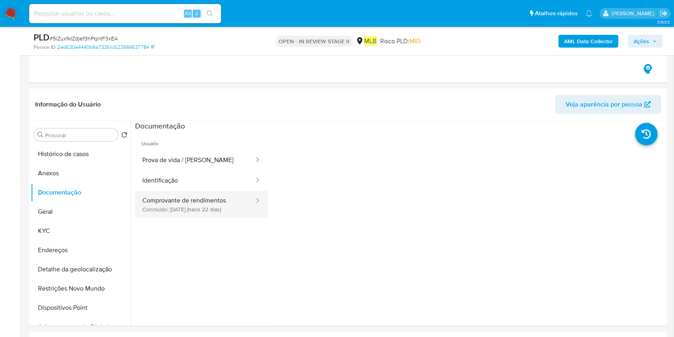
click at [164, 206] on button "Comprovante de rendimentos Concluído: 18/09/2025 (hace 22 días)" at bounding box center [195, 204] width 120 height 27
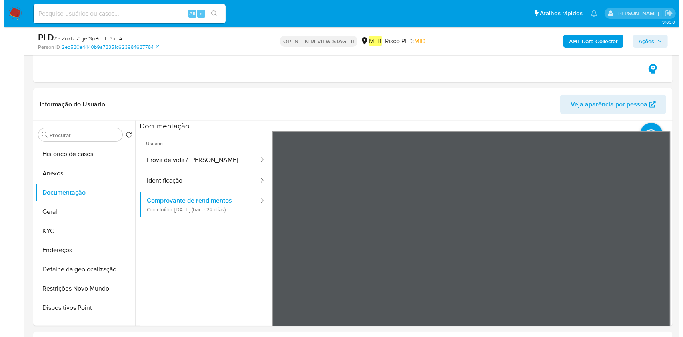
scroll to position [53, 0]
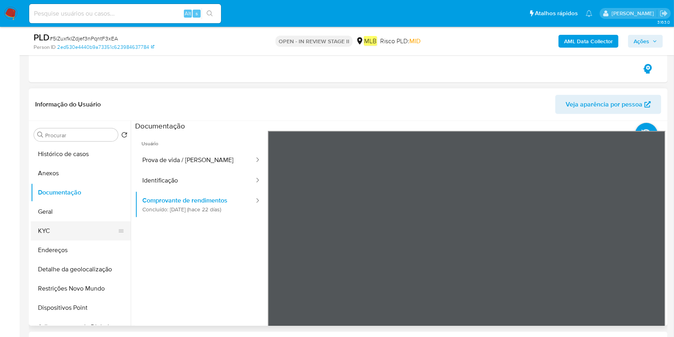
click at [82, 230] on button "KYC" at bounding box center [78, 230] width 94 height 19
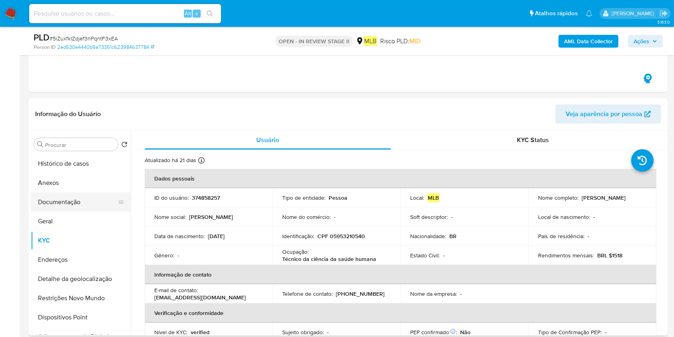
click at [85, 200] on button "Documentação" at bounding box center [78, 201] width 94 height 19
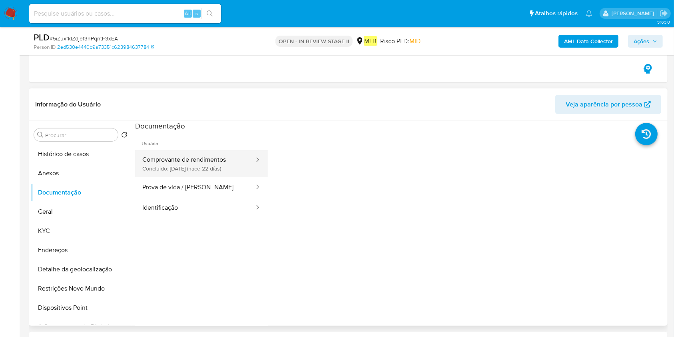
drag, startPoint x: 558, startPoint y: 220, endPoint x: 222, endPoint y: 166, distance: 340.8
click at [218, 166] on button "Comprovante de rendimentos Concluído: 18/09/2025 (hace 22 días)" at bounding box center [195, 163] width 120 height 27
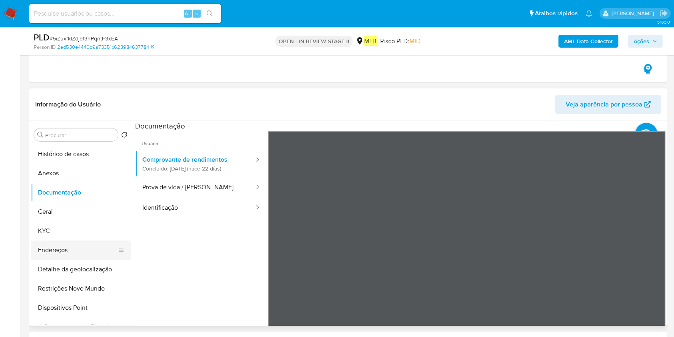
click at [70, 248] on button "Endereços" at bounding box center [78, 249] width 94 height 19
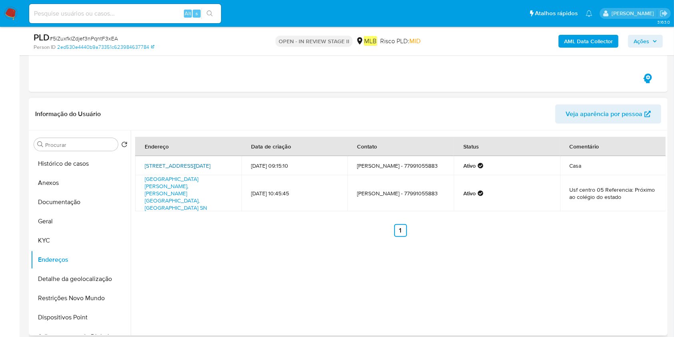
drag, startPoint x: 139, startPoint y: 157, endPoint x: 218, endPoint y: 170, distance: 79.8
click at [218, 170] on td "Praça 7 De Setembro 53, Livramento De Nossa Senhora, Bahia, 46140000, Brasil 53" at bounding box center [188, 165] width 106 height 19
copy link "Praça 7 De Setembro 53, Livramento De Nossa Senhora"
click at [72, 170] on button "Histórico de casos" at bounding box center [78, 163] width 94 height 19
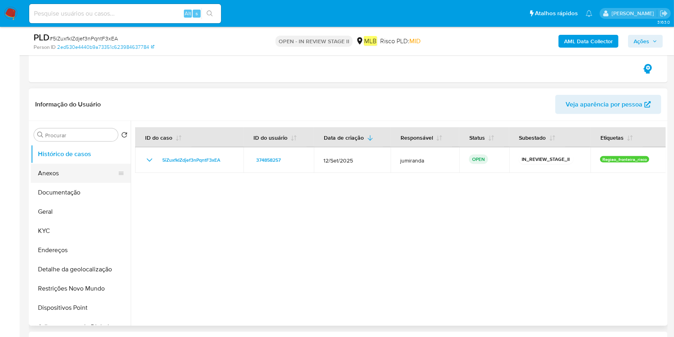
click at [72, 176] on button "Anexos" at bounding box center [78, 173] width 94 height 19
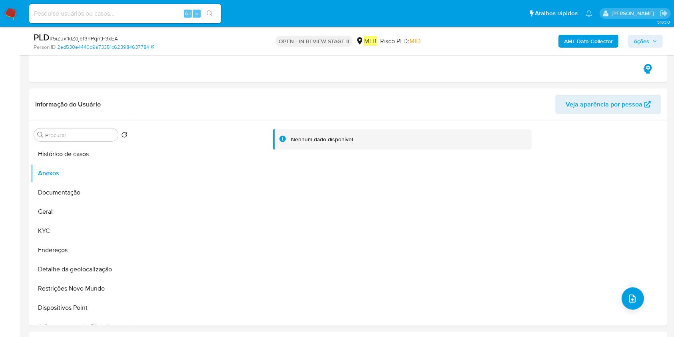
click at [594, 44] on b "AML Data Collector" at bounding box center [588, 41] width 49 height 13
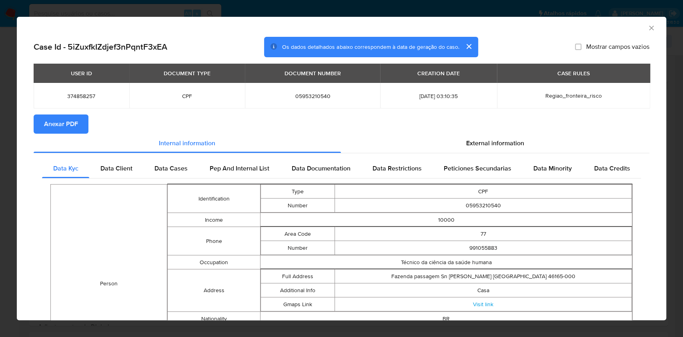
click at [77, 118] on span "Anexar PDF" at bounding box center [61, 124] width 34 height 18
click at [647, 27] on icon "Fechar a janela" at bounding box center [651, 28] width 8 height 8
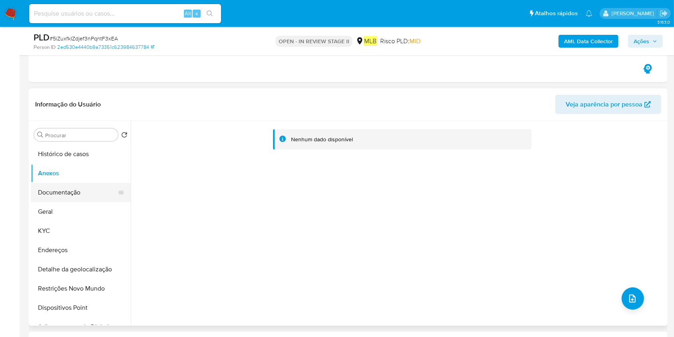
click at [91, 189] on button "Documentação" at bounding box center [78, 192] width 94 height 19
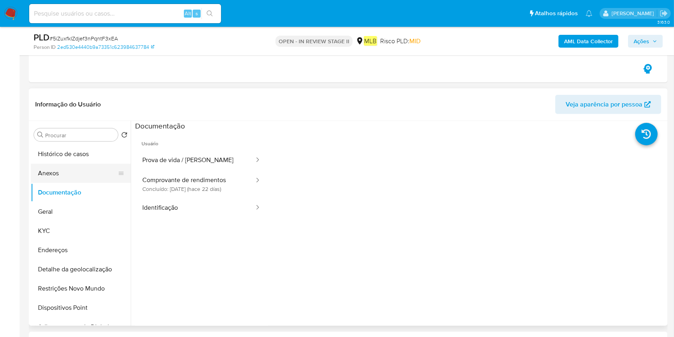
click at [83, 173] on button "Anexos" at bounding box center [78, 173] width 94 height 19
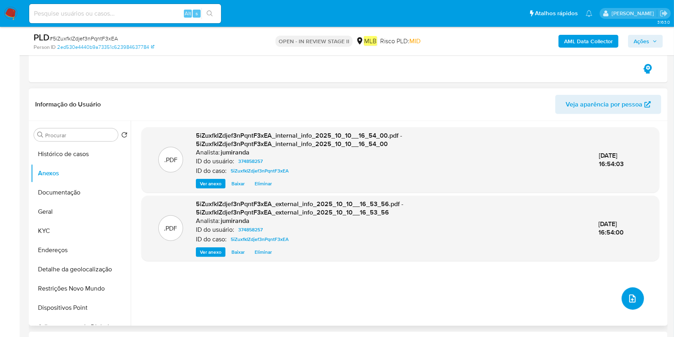
click at [630, 296] on icon "upload-file" at bounding box center [633, 299] width 10 height 10
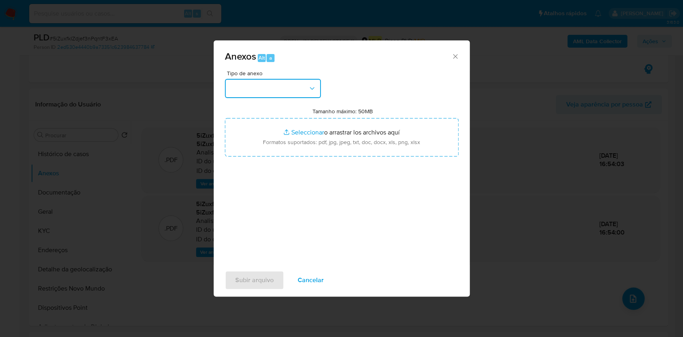
click at [291, 95] on button "button" at bounding box center [273, 88] width 96 height 19
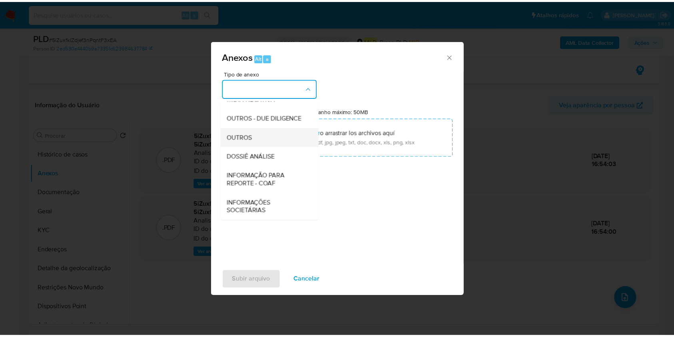
scroll to position [123, 0]
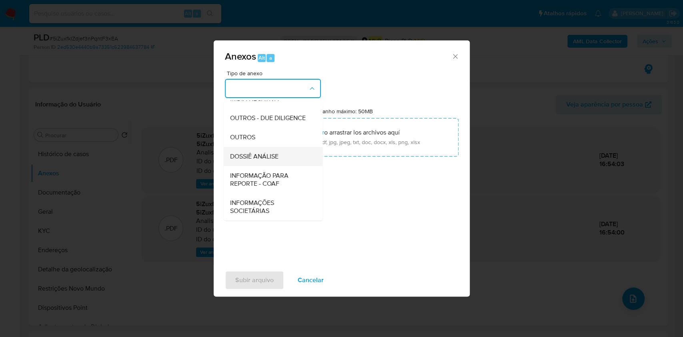
click at [279, 157] on div "DOSSIÊ ANÁLISE" at bounding box center [271, 156] width 82 height 19
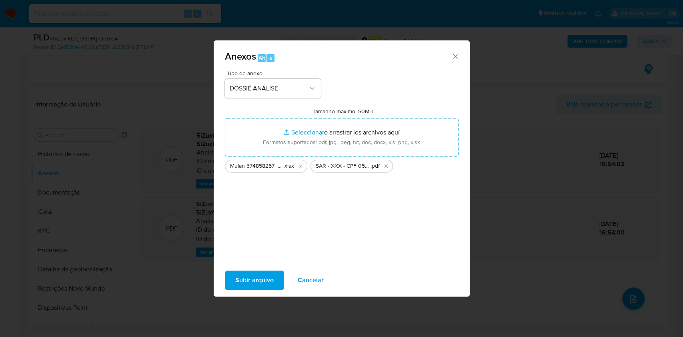
click at [264, 272] on span "Subir arquivo" at bounding box center [254, 280] width 38 height 18
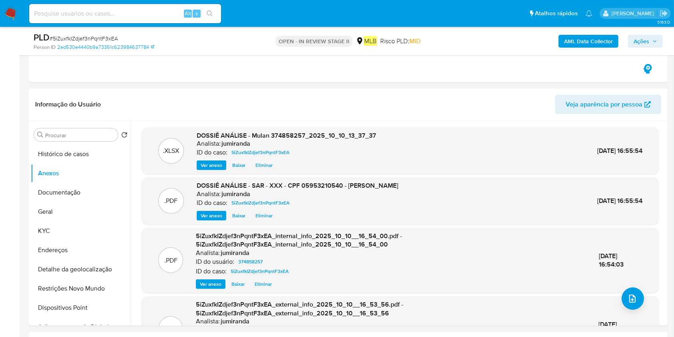
click at [647, 30] on div "PLD # 5iZuxfkIZdjef3nPqntF3xEA Person ID 2ed530e4440b9a73351c623984637784 OPEN …" at bounding box center [348, 41] width 639 height 28
click at [650, 40] on span "Ações" at bounding box center [646, 41] width 24 height 11
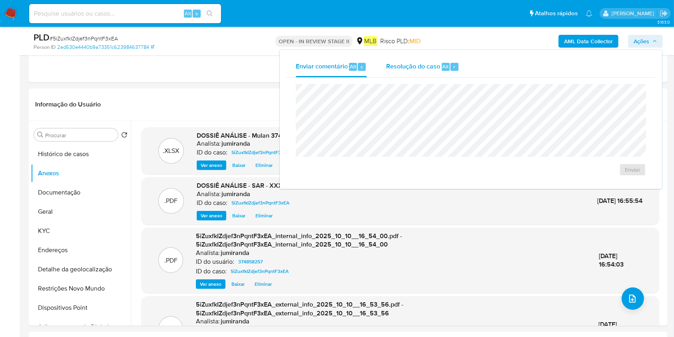
click at [445, 70] on div "Resolução do caso Alt r" at bounding box center [422, 66] width 73 height 21
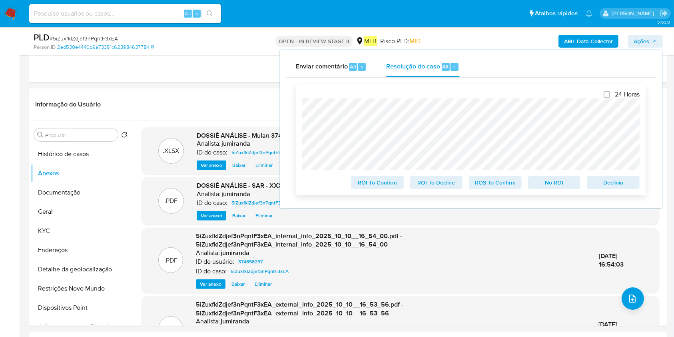
click at [496, 179] on span "ROS To Confirm" at bounding box center [496, 182] width 42 height 11
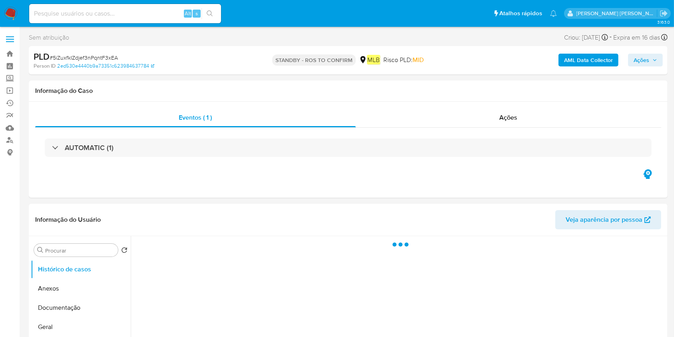
select select "10"
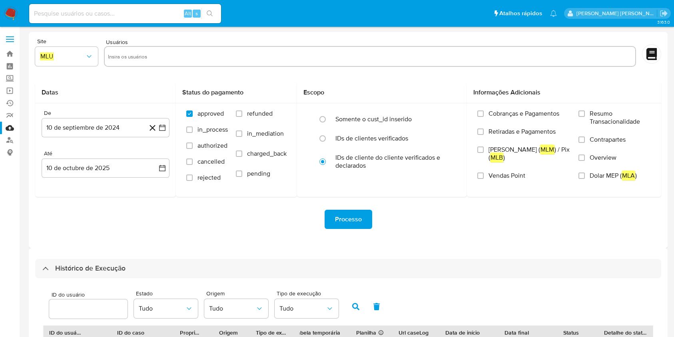
select select "10"
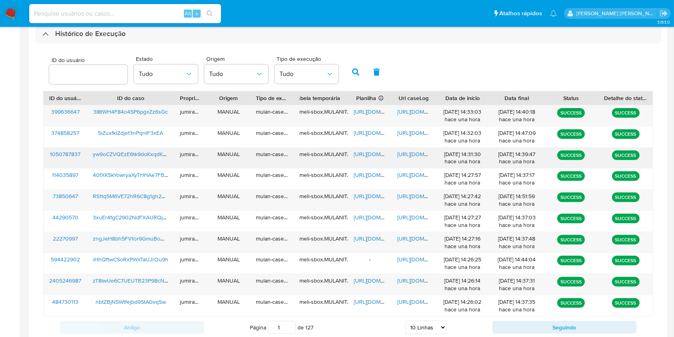
click at [370, 155] on span "[URL][DOMAIN_NAME]" at bounding box center [381, 154] width 55 height 8
click at [400, 154] on span "[URL][DOMAIN_NAME]" at bounding box center [425, 154] width 55 height 8
click at [113, 157] on span "yw9oCZVQEzE6tk9doKxqdKc5" at bounding box center [131, 154] width 76 height 8
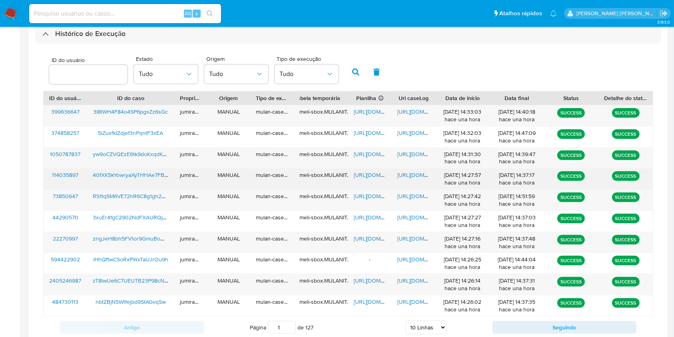
click at [378, 176] on span "[URL][DOMAIN_NAME]" at bounding box center [381, 175] width 55 height 8
click at [414, 175] on span "[URL][DOMAIN_NAME]" at bounding box center [425, 175] width 55 height 8
click at [120, 171] on span "40fXK5kYowryaXyTHHAe7FBQ" at bounding box center [131, 175] width 76 height 8
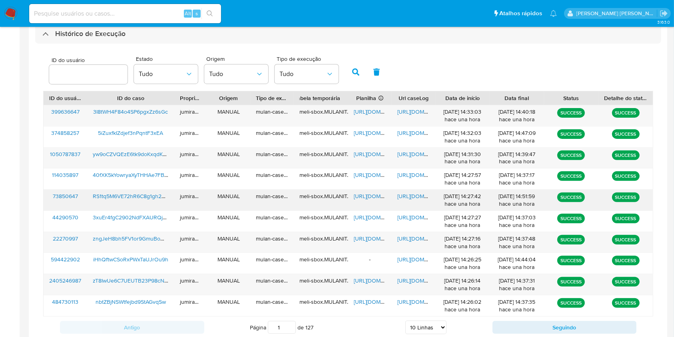
click at [365, 196] on span "[URL][DOMAIN_NAME]" at bounding box center [381, 196] width 55 height 8
click at [408, 197] on span "[URL][DOMAIN_NAME]" at bounding box center [425, 196] width 55 height 8
click at [150, 193] on span "RS1tq5M6VE72hR6C8g1gh2qN" at bounding box center [131, 196] width 76 height 8
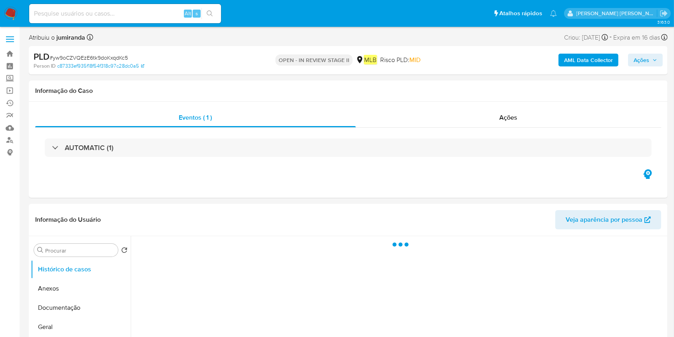
select select "10"
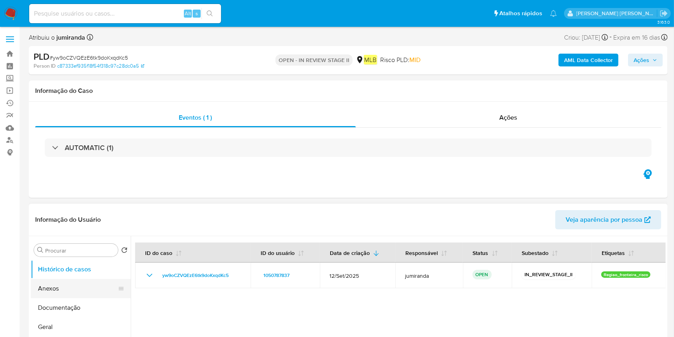
drag, startPoint x: 78, startPoint y: 291, endPoint x: 90, endPoint y: 280, distance: 16.4
click at [77, 291] on button "Anexos" at bounding box center [78, 288] width 94 height 19
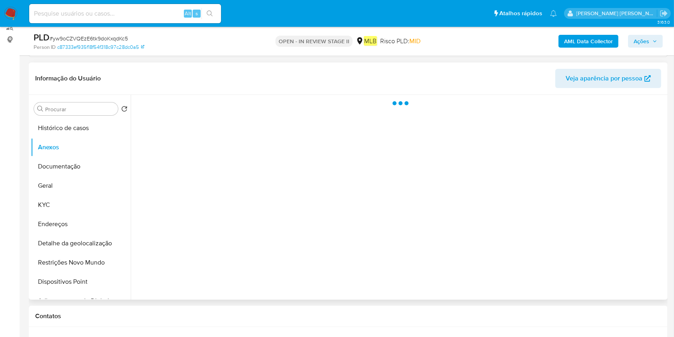
scroll to position [160, 0]
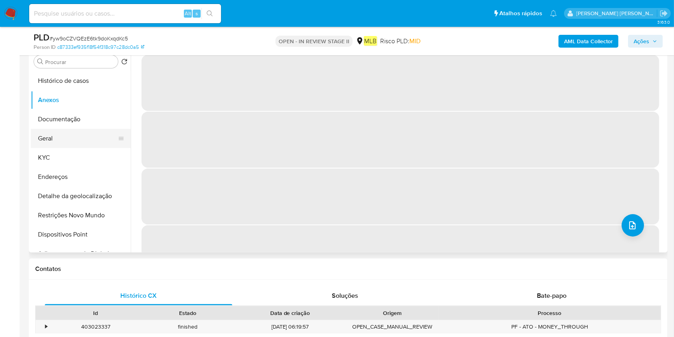
click at [61, 134] on button "Geral" at bounding box center [78, 138] width 94 height 19
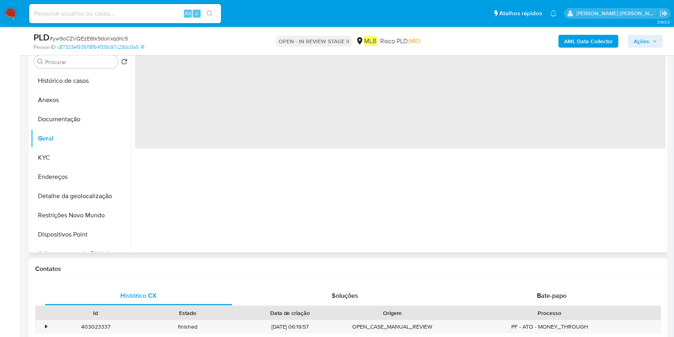
click at [266, 154] on div "‌" at bounding box center [398, 150] width 535 height 205
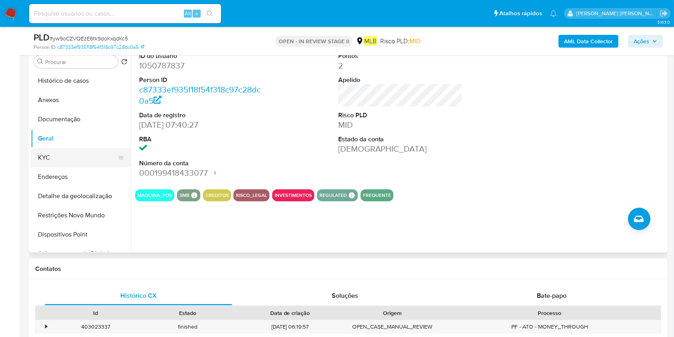
click at [71, 152] on button "KYC" at bounding box center [78, 157] width 94 height 19
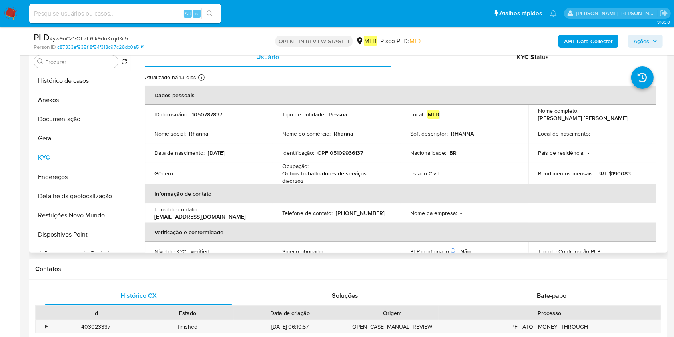
click at [209, 79] on div "Atualizado há 13 [PERSON_NAME] [PERSON_NAME]: [DATE] 08:40:42 Atualizado: [DATE…" at bounding box center [187, 79] width 84 height 10
click at [290, 163] on p "Ocupação :" at bounding box center [295, 165] width 26 height 7
copy div "Ocupação : Outros trabalhadores de serviços diversos"
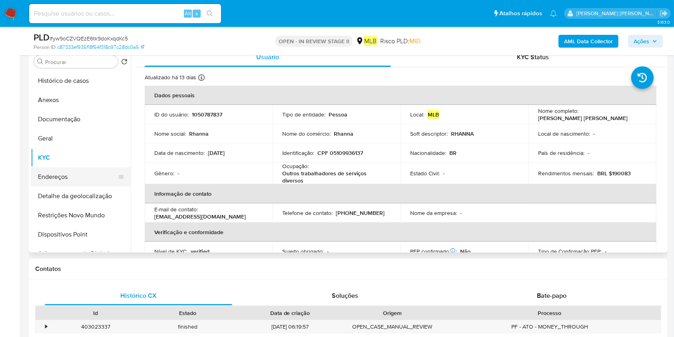
click at [55, 174] on button "Endereços" at bounding box center [78, 176] width 94 height 19
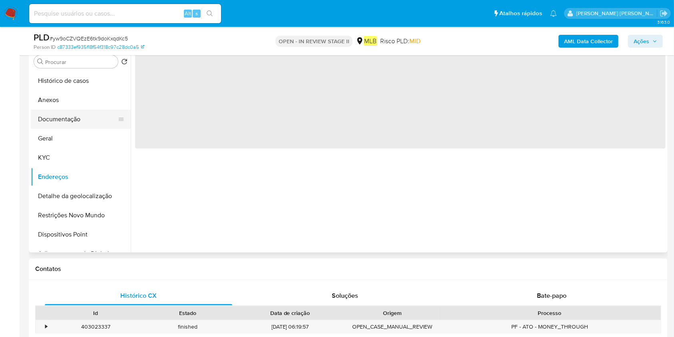
click at [85, 124] on button "Documentação" at bounding box center [78, 119] width 94 height 19
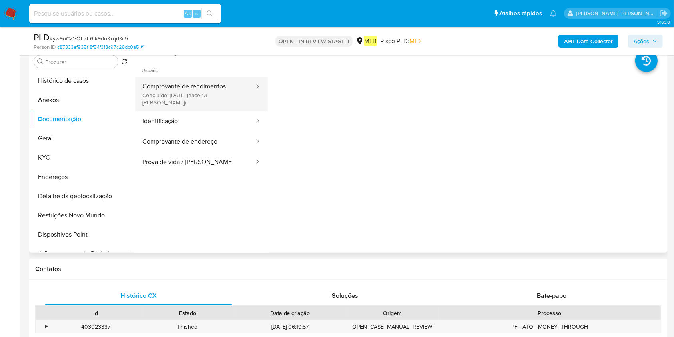
click at [188, 87] on button "Comprovante de rendimentos Concluído: [DATE] (hace 13 [PERSON_NAME])" at bounding box center [195, 94] width 120 height 34
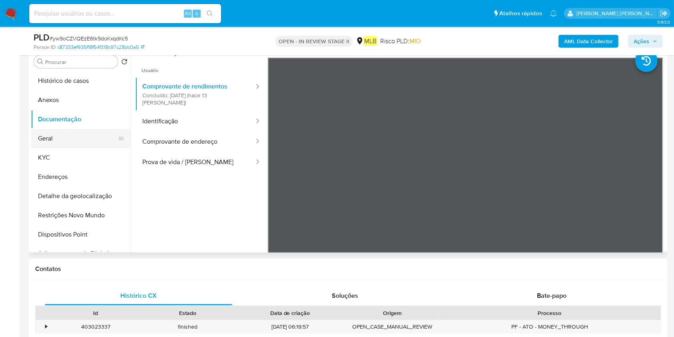
click at [58, 137] on button "Geral" at bounding box center [78, 138] width 94 height 19
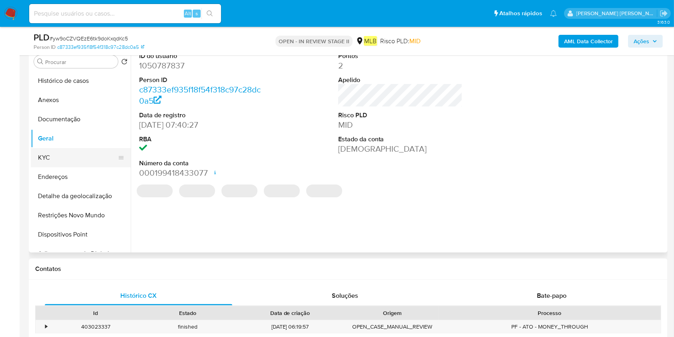
scroll to position [106, 0]
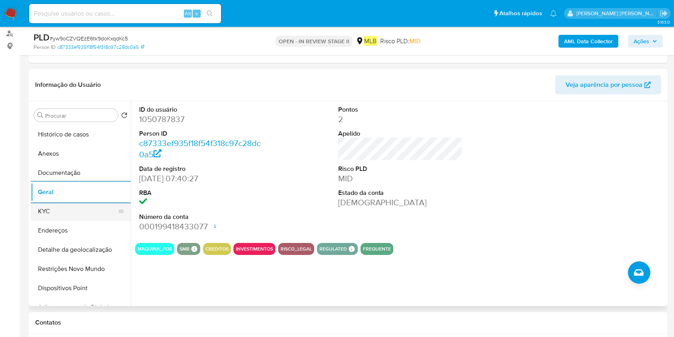
click at [71, 216] on button "KYC" at bounding box center [78, 211] width 94 height 19
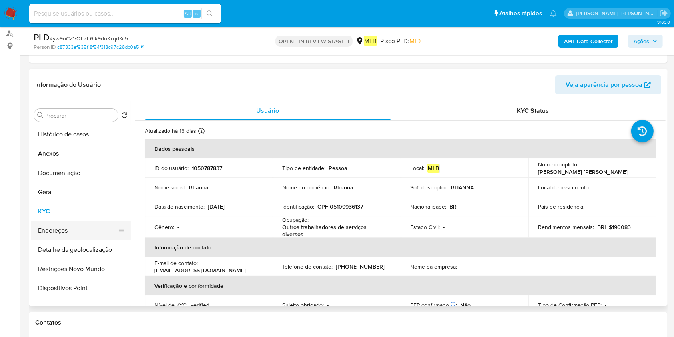
click at [85, 230] on button "Endereços" at bounding box center [78, 230] width 94 height 19
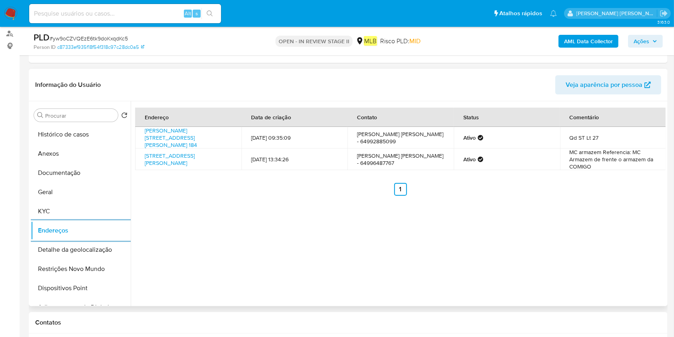
drag, startPoint x: 72, startPoint y: 243, endPoint x: 131, endPoint y: 244, distance: 59.6
click at [72, 244] on button "Detalhe da geolocalização" at bounding box center [81, 249] width 100 height 19
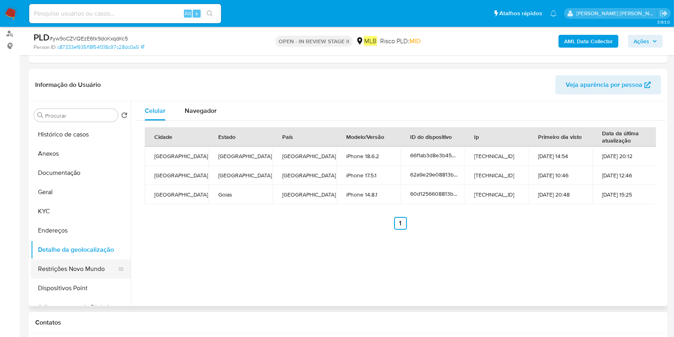
click at [54, 267] on button "Restrições Novo Mundo" at bounding box center [78, 268] width 94 height 19
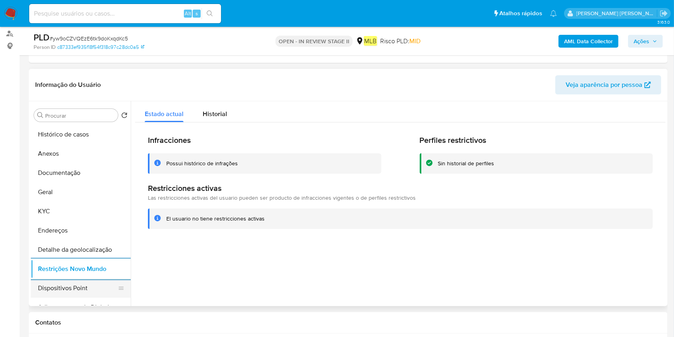
click at [45, 288] on button "Dispositivos Point" at bounding box center [78, 287] width 94 height 19
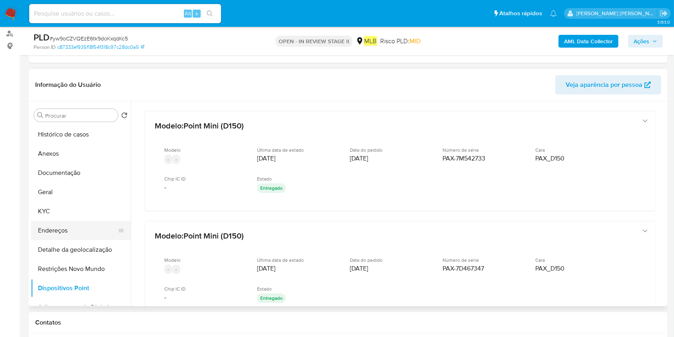
click at [70, 231] on button "Endereços" at bounding box center [78, 230] width 94 height 19
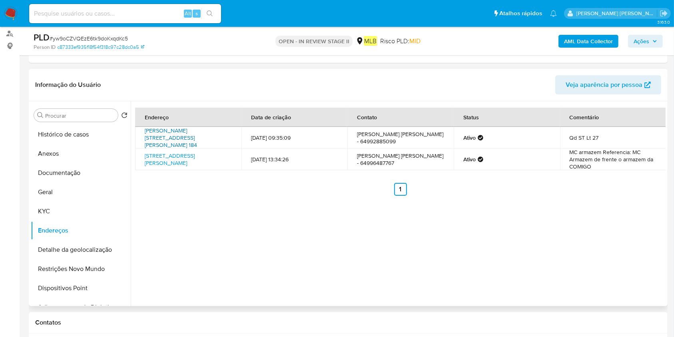
drag, startPoint x: 141, startPoint y: 126, endPoint x: 186, endPoint y: 139, distance: 46.5
click at [186, 139] on td "Leopoldo Jose Santana 184, Santa Helena De Goiás, Goiás, 75920000, Brasil 184" at bounding box center [188, 138] width 106 height 22
click at [89, 170] on button "Documentação" at bounding box center [78, 172] width 94 height 19
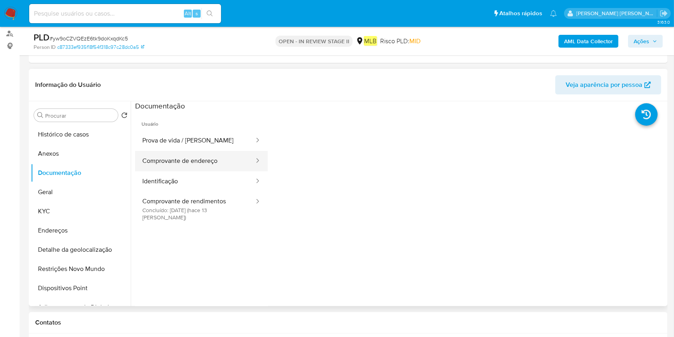
click at [202, 151] on button "Comprovante de endereço" at bounding box center [195, 161] width 120 height 20
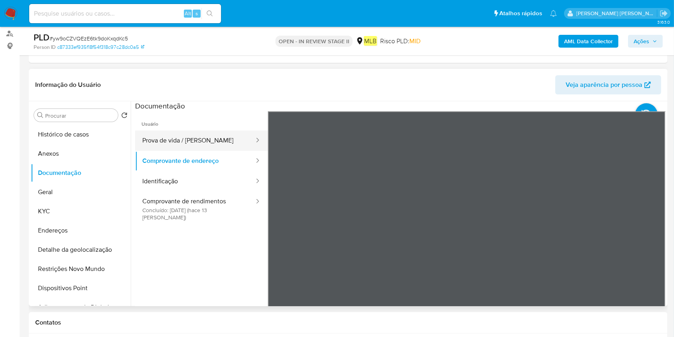
click at [216, 145] on button "Prova de vida / [PERSON_NAME]" at bounding box center [195, 140] width 120 height 20
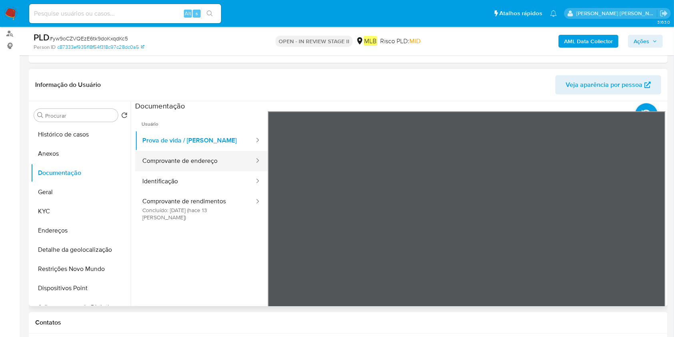
click at [204, 168] on button "Comprovante de endereço" at bounding box center [195, 161] width 120 height 20
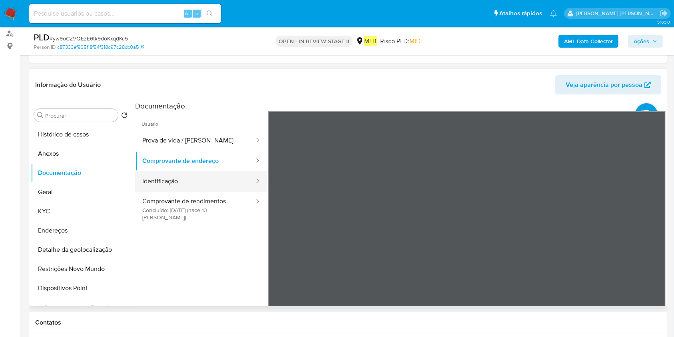
click at [194, 189] on button "Identificação" at bounding box center [195, 181] width 120 height 20
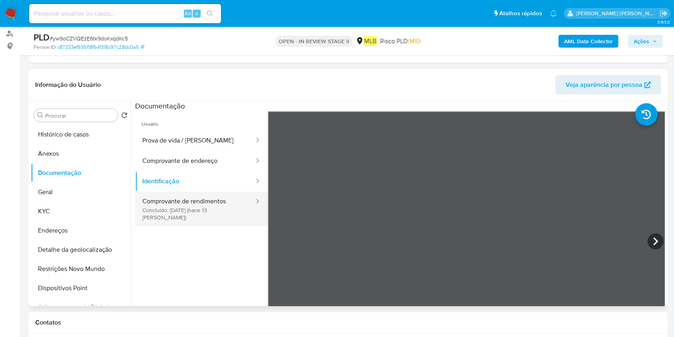
click at [194, 208] on button "Comprovante de rendimentos Concluído: 27/09/2025 (hace 13 días)" at bounding box center [195, 209] width 120 height 34
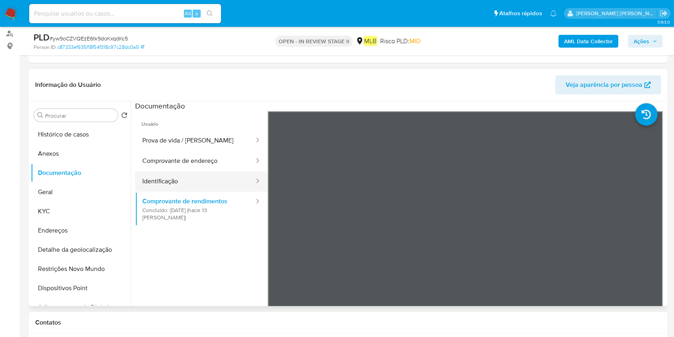
click at [170, 183] on button "Identificação" at bounding box center [195, 181] width 120 height 20
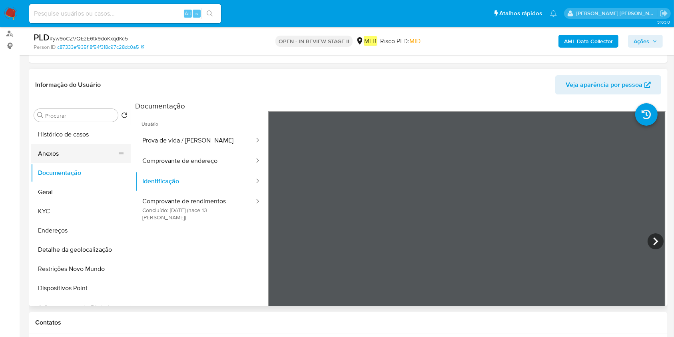
click at [79, 152] on button "Anexos" at bounding box center [78, 153] width 94 height 19
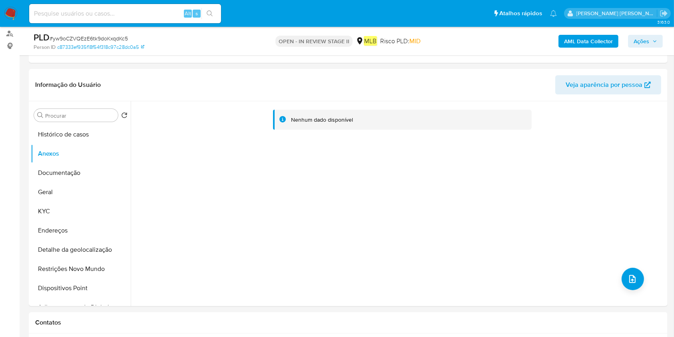
click at [597, 39] on b "AML Data Collector" at bounding box center [588, 41] width 49 height 13
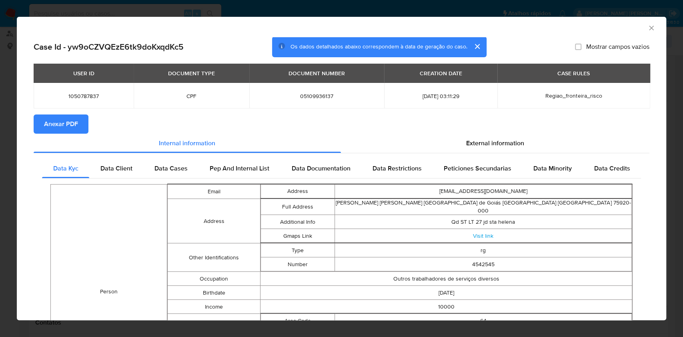
click at [647, 30] on icon "Fechar a janela" at bounding box center [651, 28] width 8 height 8
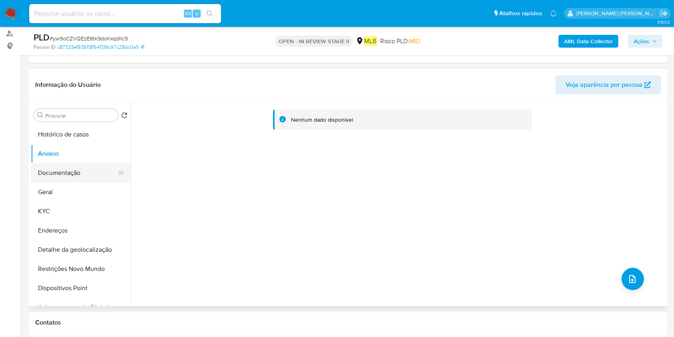
click at [48, 165] on button "Documentação" at bounding box center [78, 172] width 94 height 19
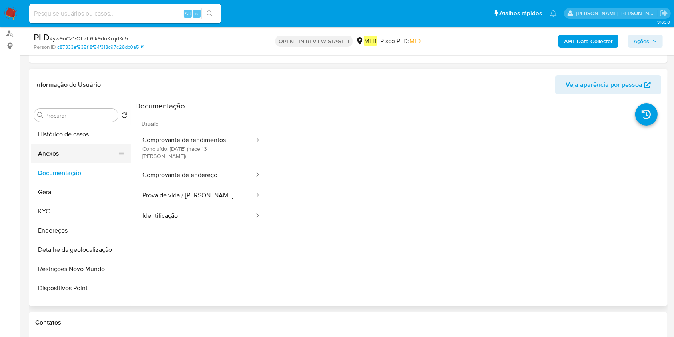
click at [67, 152] on button "Anexos" at bounding box center [78, 153] width 94 height 19
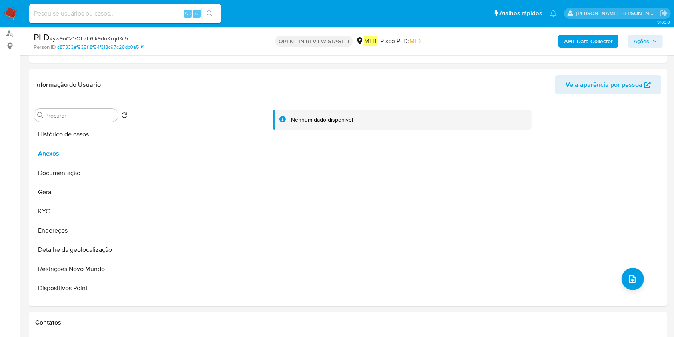
click at [584, 39] on b "AML Data Collector" at bounding box center [588, 41] width 49 height 13
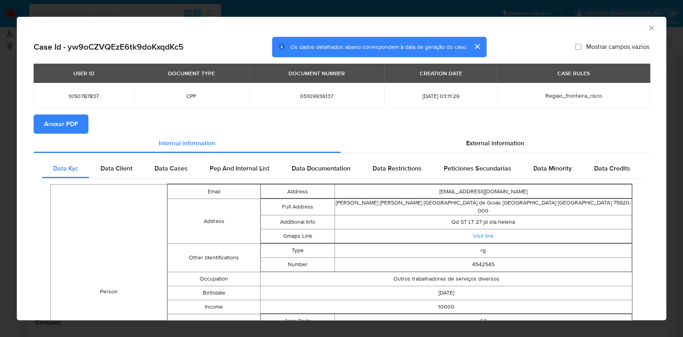
click at [74, 124] on span "Anexar PDF" at bounding box center [61, 124] width 34 height 18
click at [647, 24] on icon "Fechar a janela" at bounding box center [651, 28] width 8 height 8
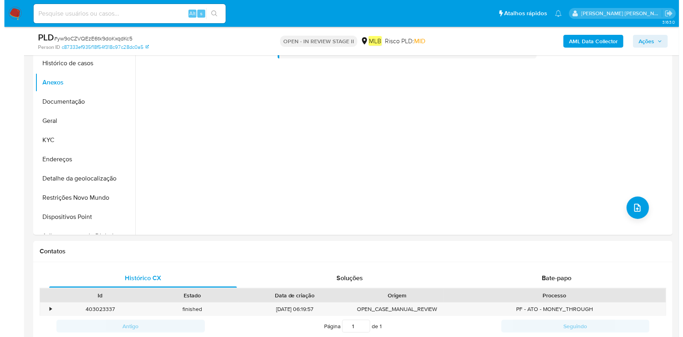
scroll to position [213, 0]
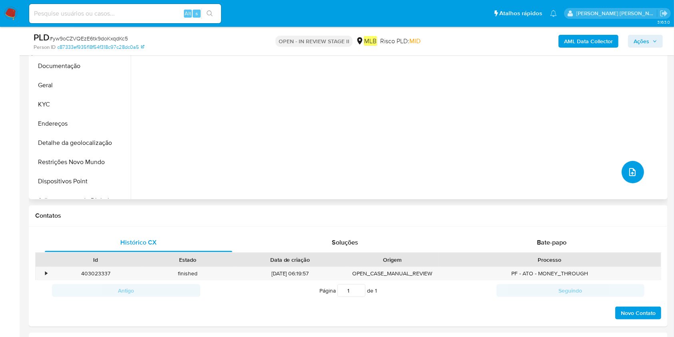
click at [623, 178] on button "upload-file" at bounding box center [633, 172] width 22 height 22
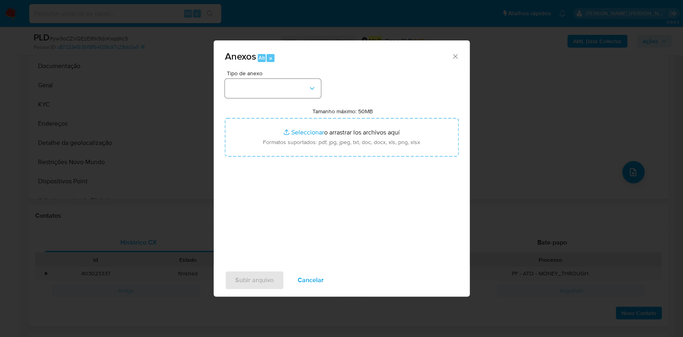
click at [227, 75] on span "Tipo de anexo" at bounding box center [275, 73] width 96 height 6
drag, startPoint x: 236, startPoint y: 87, endPoint x: 254, endPoint y: 93, distance: 19.5
click at [237, 87] on button "button" at bounding box center [273, 88] width 96 height 19
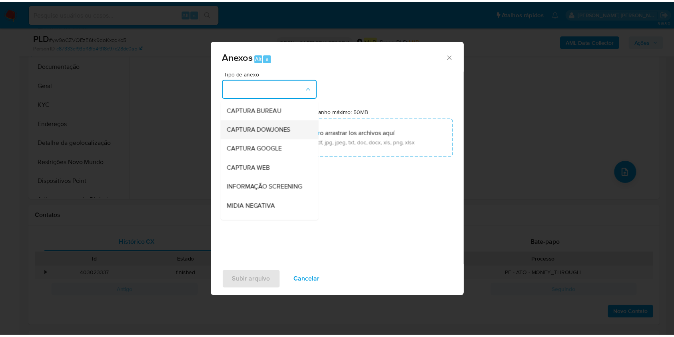
scroll to position [123, 0]
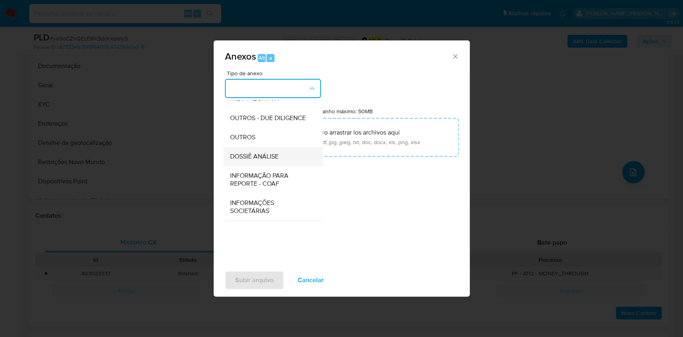
click at [282, 158] on div "DOSSIÊ ANÁLISE" at bounding box center [271, 156] width 82 height 19
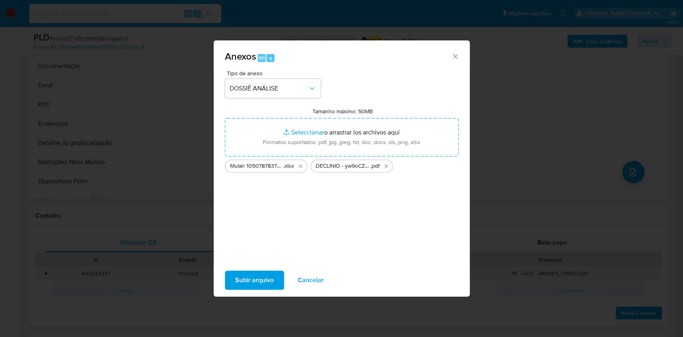
click at [262, 274] on span "Subir arquivo" at bounding box center [254, 280] width 38 height 18
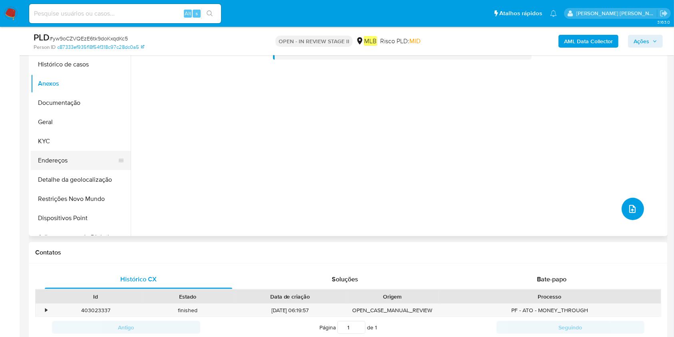
scroll to position [160, 0]
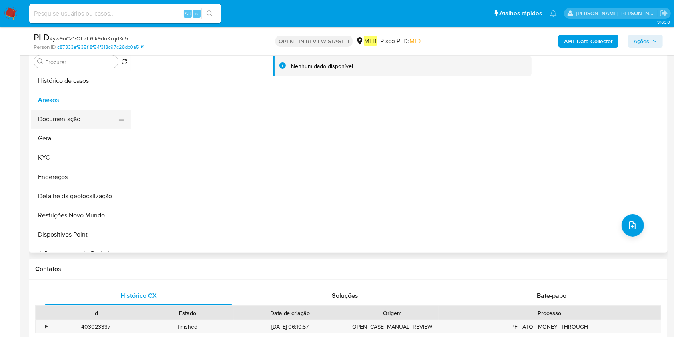
click at [80, 117] on button "Documentação" at bounding box center [78, 119] width 94 height 19
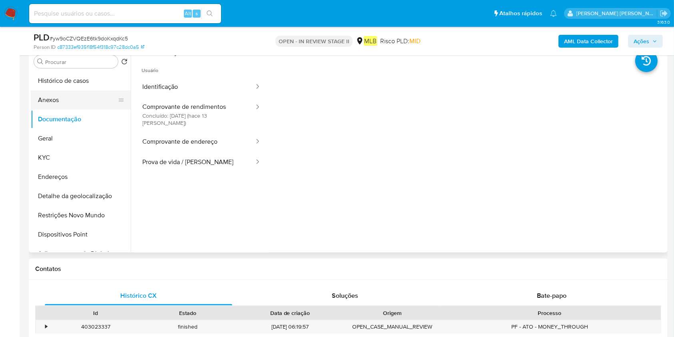
click at [83, 104] on button "Anexos" at bounding box center [78, 99] width 94 height 19
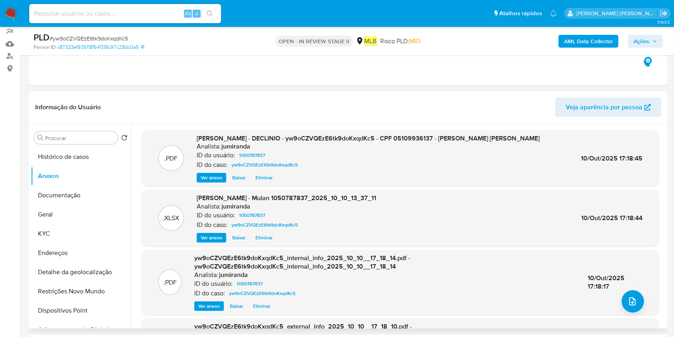
scroll to position [53, 0]
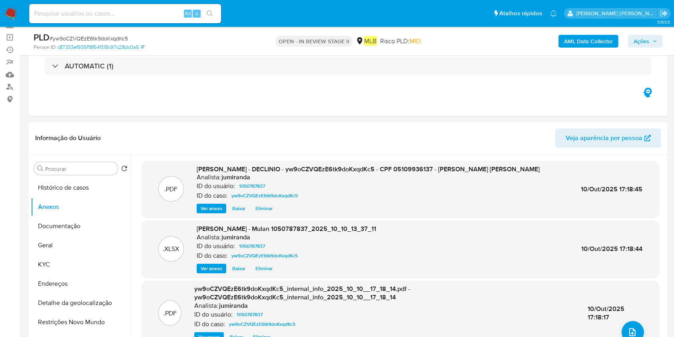
click at [637, 32] on div "AML Data Collector Ações" at bounding box center [560, 41] width 208 height 19
drag, startPoint x: 640, startPoint y: 37, endPoint x: 628, endPoint y: 40, distance: 12.0
click at [640, 37] on span "Ações" at bounding box center [642, 41] width 16 height 13
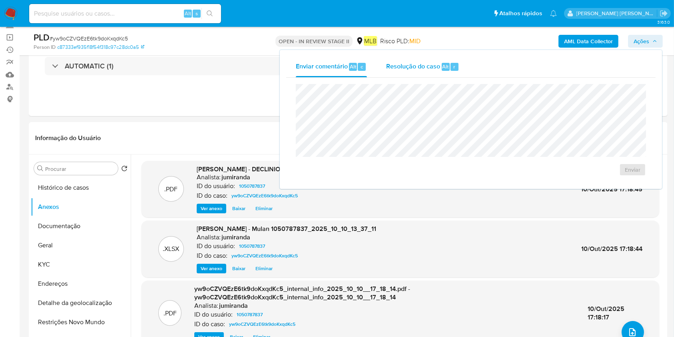
click at [458, 61] on div "Resolução do caso Alt r" at bounding box center [422, 66] width 73 height 21
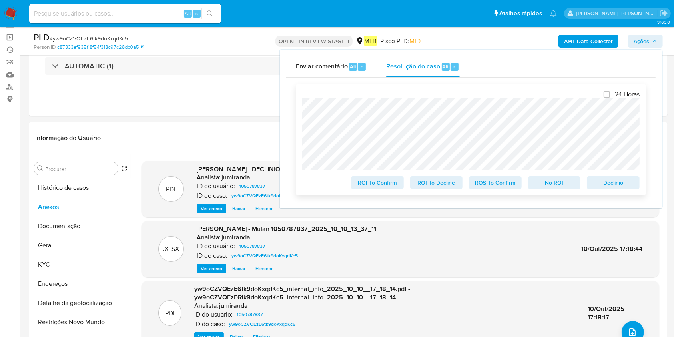
click at [540, 185] on span "No ROI" at bounding box center [555, 182] width 42 height 11
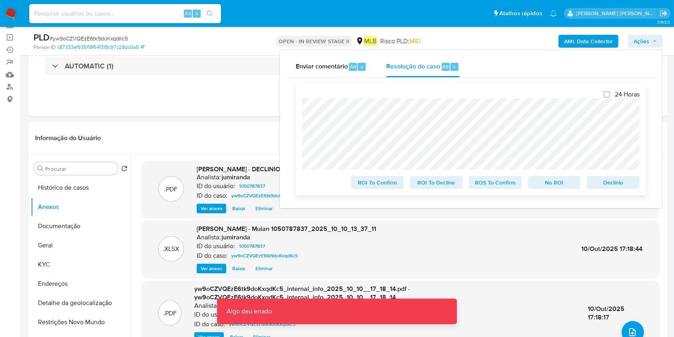
click at [550, 181] on span "No ROI" at bounding box center [555, 182] width 42 height 11
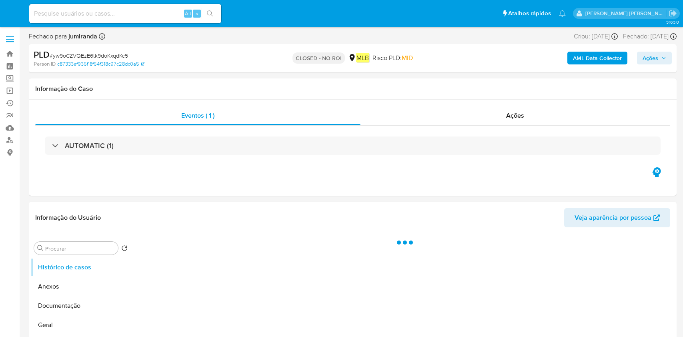
select select "10"
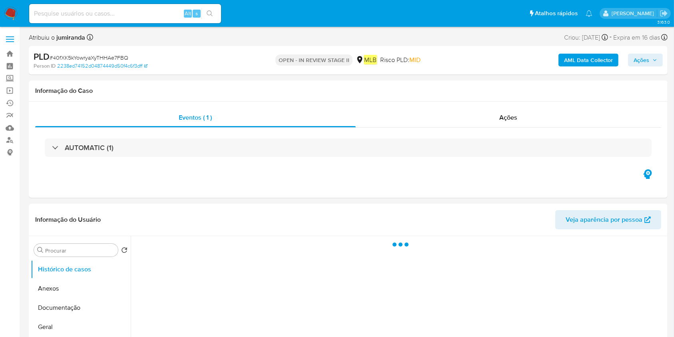
select select "10"
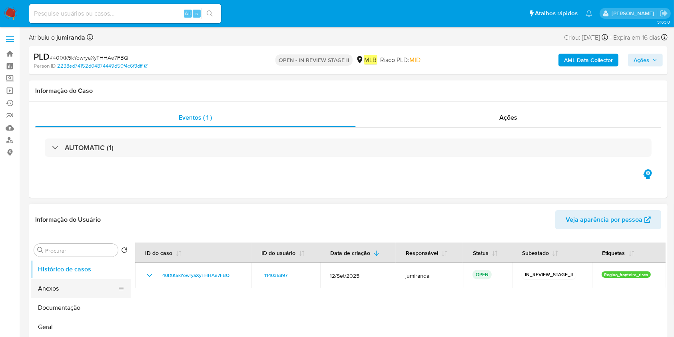
click at [75, 283] on button "Anexos" at bounding box center [78, 288] width 94 height 19
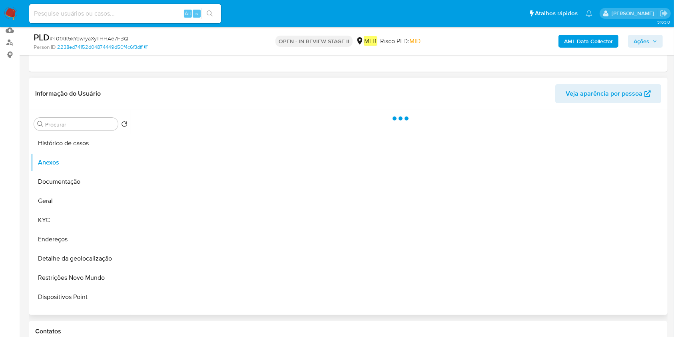
scroll to position [106, 0]
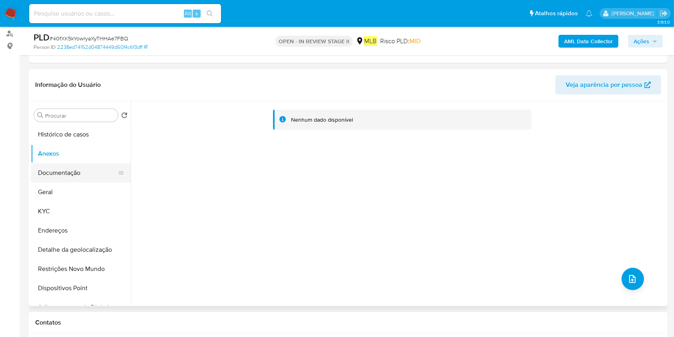
click at [84, 181] on button "Documentação" at bounding box center [78, 172] width 94 height 19
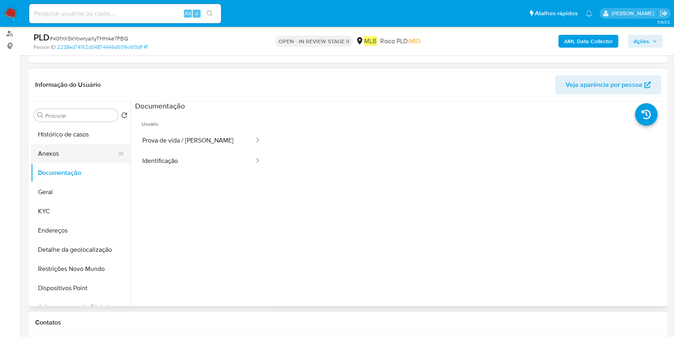
click at [57, 152] on button "Anexos" at bounding box center [78, 153] width 94 height 19
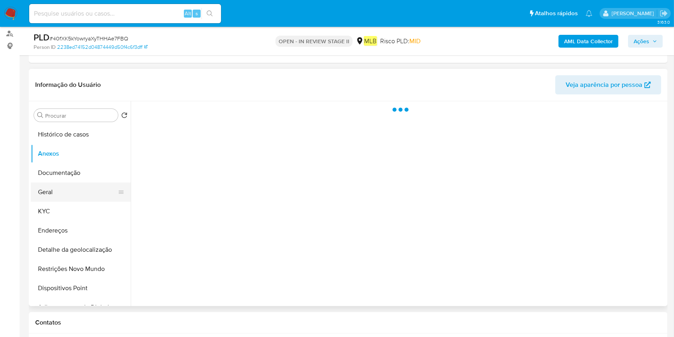
click at [71, 193] on button "Geral" at bounding box center [78, 191] width 94 height 19
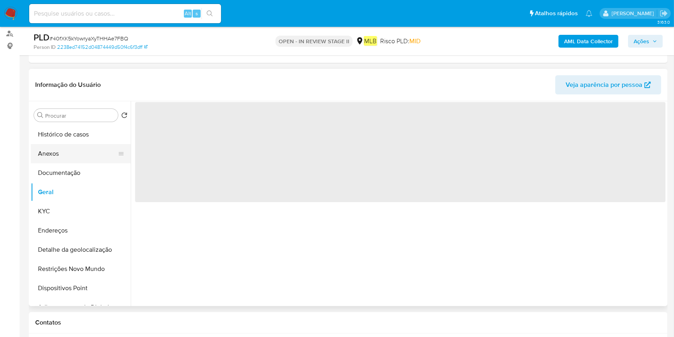
click at [77, 156] on button "Anexos" at bounding box center [78, 153] width 94 height 19
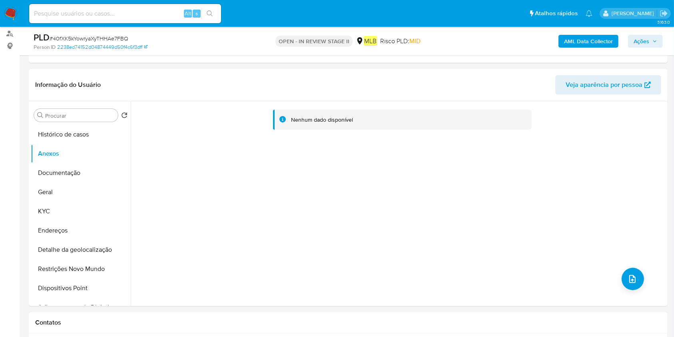
click at [596, 43] on b "AML Data Collector" at bounding box center [588, 41] width 49 height 13
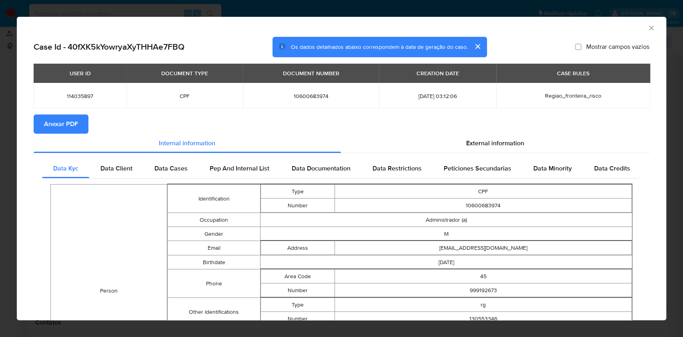
click at [74, 115] on span "Anexar PDF" at bounding box center [61, 124] width 34 height 18
click at [649, 28] on icon "Fechar a janela" at bounding box center [651, 28] width 4 height 4
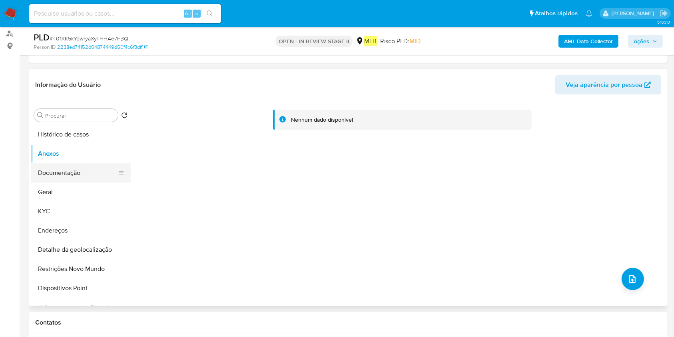
click at [56, 171] on button "Documentação" at bounding box center [78, 172] width 94 height 19
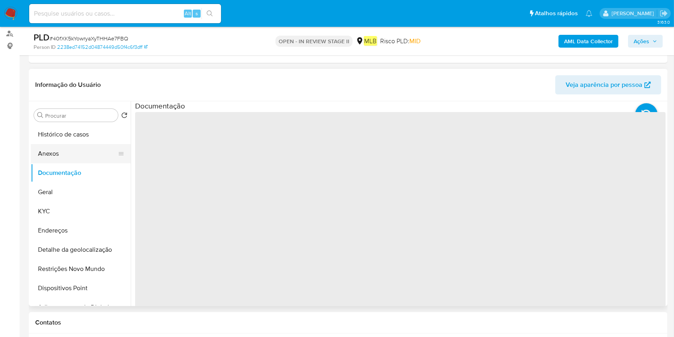
click at [61, 153] on button "Anexos" at bounding box center [78, 153] width 94 height 19
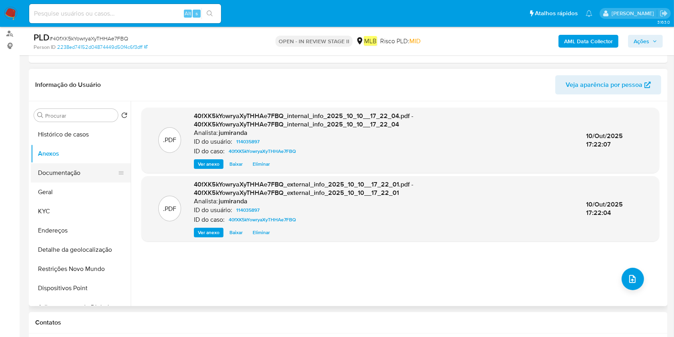
click at [87, 177] on button "Documentação" at bounding box center [78, 172] width 94 height 19
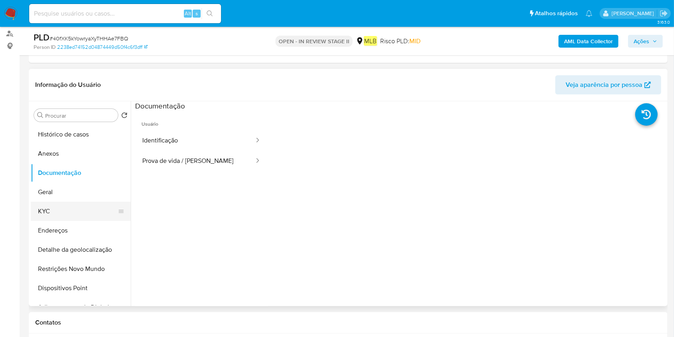
click at [77, 206] on button "KYC" at bounding box center [78, 211] width 94 height 19
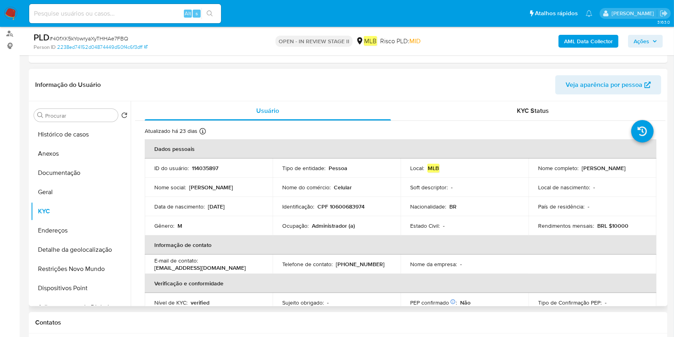
click at [294, 224] on p "Ocupação :" at bounding box center [295, 225] width 26 height 7
copy div "Ocupação : Administrador (a)"
drag, startPoint x: 158, startPoint y: 136, endPoint x: 129, endPoint y: 139, distance: 28.9
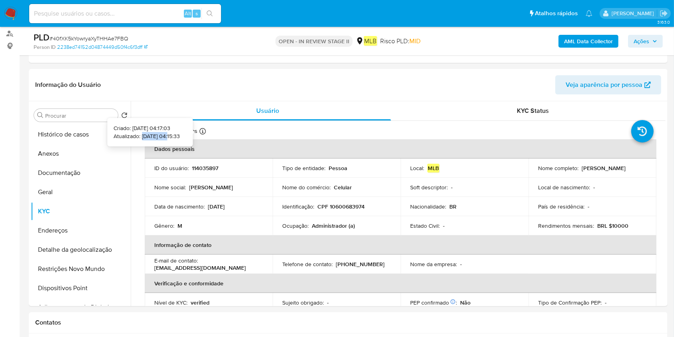
click at [129, 139] on p "Atualizado: 18/09/2025 04:15:33" at bounding box center [147, 136] width 66 height 8
copy p "18/09/2025"
click at [77, 189] on button "Geral" at bounding box center [78, 191] width 94 height 19
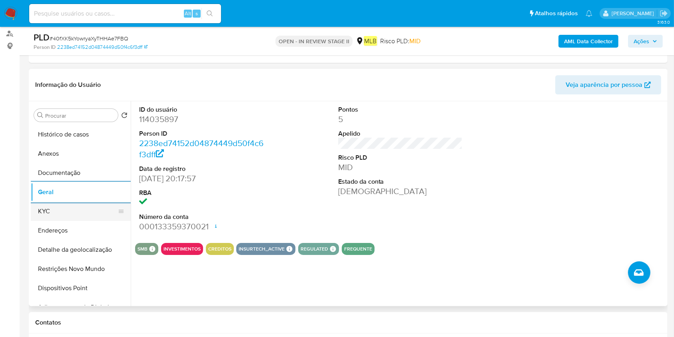
click at [70, 219] on button "KYC" at bounding box center [78, 211] width 94 height 19
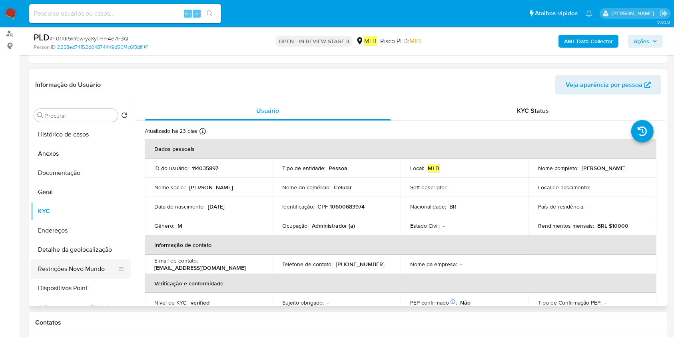
click at [66, 258] on button "Detalhe da geolocalização" at bounding box center [81, 249] width 100 height 19
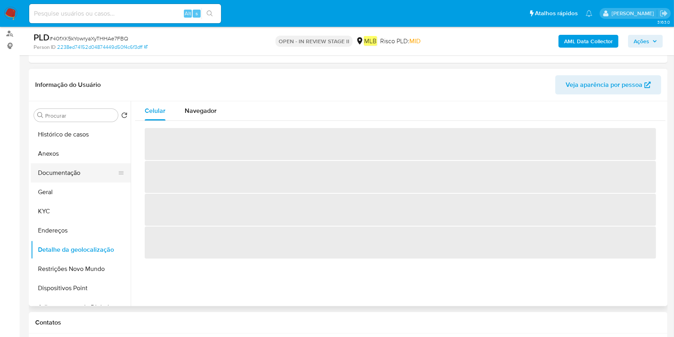
click at [53, 172] on button "Documentação" at bounding box center [78, 172] width 94 height 19
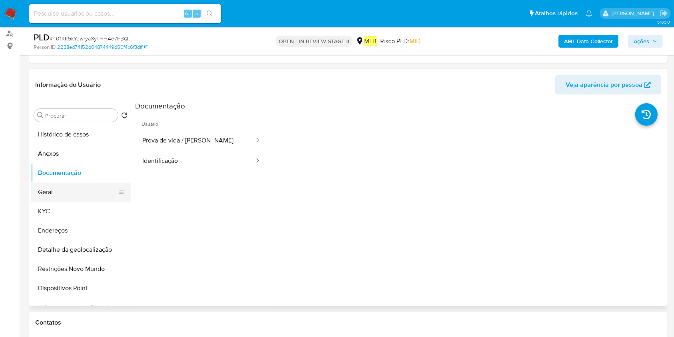
click at [79, 192] on button "Geral" at bounding box center [78, 191] width 94 height 19
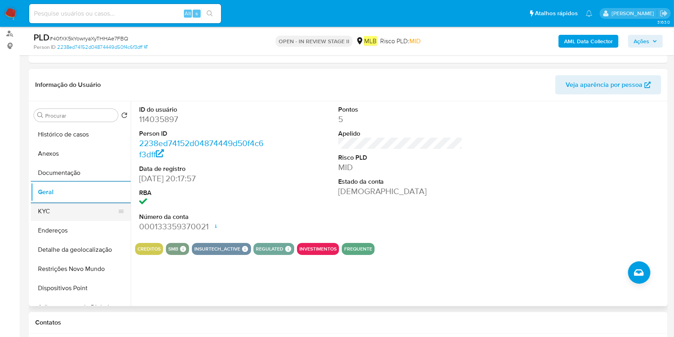
click at [51, 214] on button "KYC" at bounding box center [78, 211] width 94 height 19
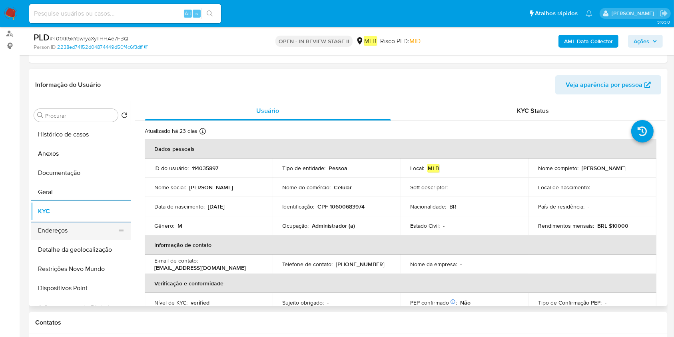
click at [81, 227] on button "Endereços" at bounding box center [78, 230] width 94 height 19
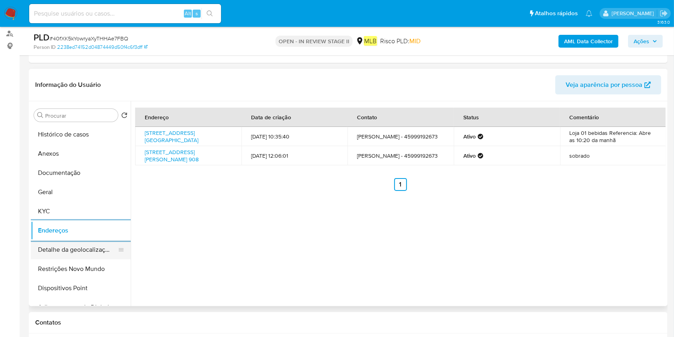
click at [77, 253] on button "Detalhe da geolocalização" at bounding box center [78, 249] width 94 height 19
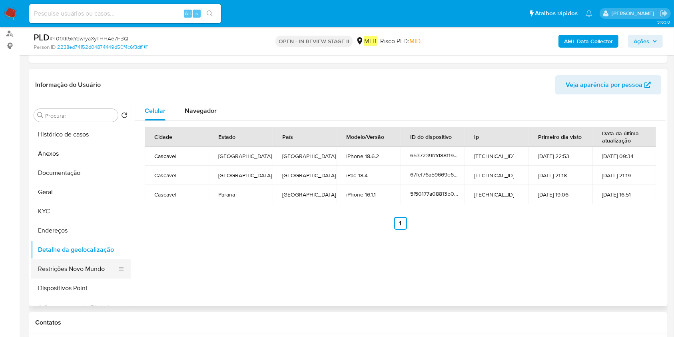
drag, startPoint x: 86, startPoint y: 264, endPoint x: 162, endPoint y: 256, distance: 77.2
click at [86, 264] on button "Restrições Novo Mundo" at bounding box center [81, 268] width 100 height 19
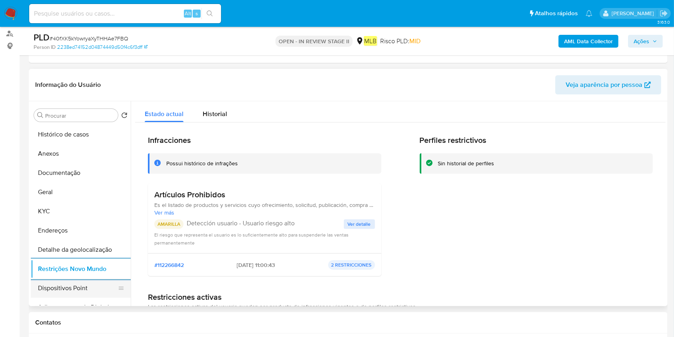
click at [67, 282] on button "Dispositivos Point" at bounding box center [78, 287] width 94 height 19
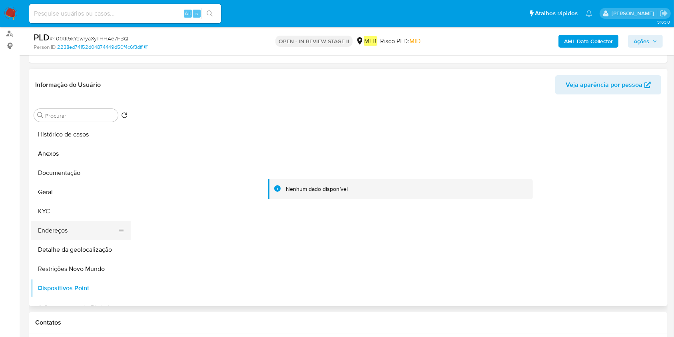
click at [81, 222] on button "Endereços" at bounding box center [78, 230] width 94 height 19
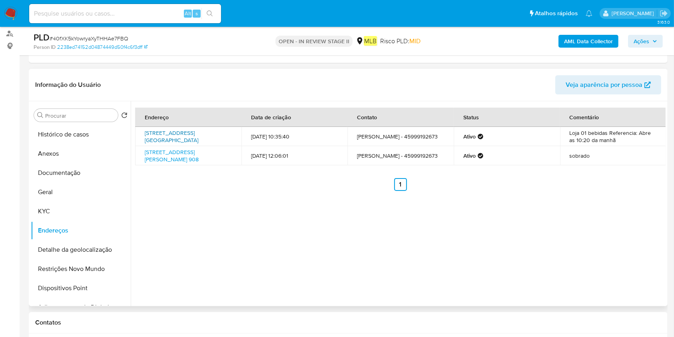
drag, startPoint x: 141, startPoint y: 131, endPoint x: 163, endPoint y: 139, distance: 23.5
click at [163, 139] on td "Rua Universitária 1148, Cascavel, Paraná, 85819110, Brasil 1148" at bounding box center [188, 136] width 106 height 19
copy link "Rua Universitária 1148, Cascavel, Paraná,"
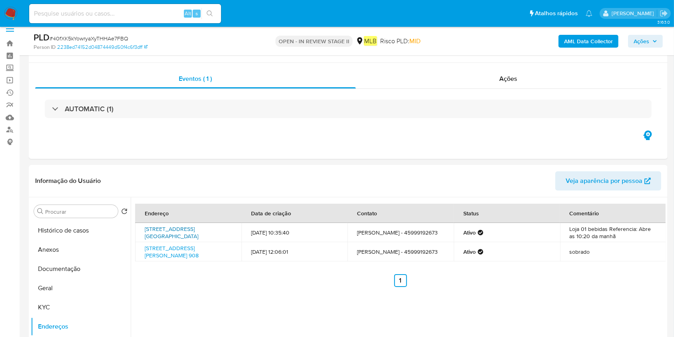
scroll to position [0, 0]
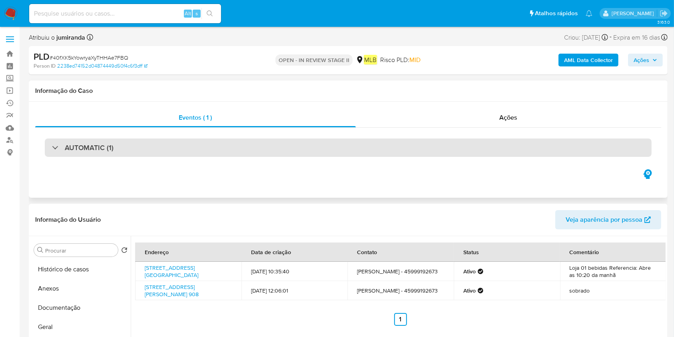
click at [566, 142] on div "AUTOMATIC (1)" at bounding box center [348, 147] width 607 height 18
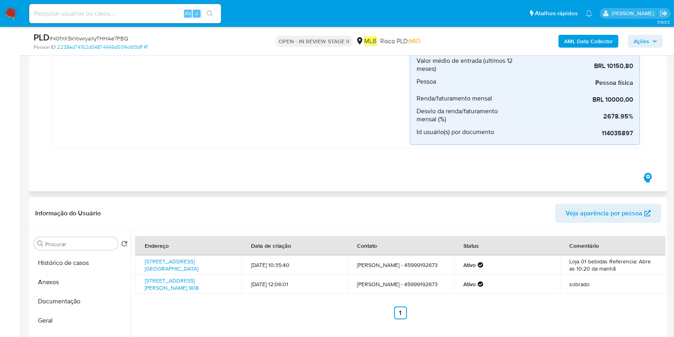
scroll to position [266, 0]
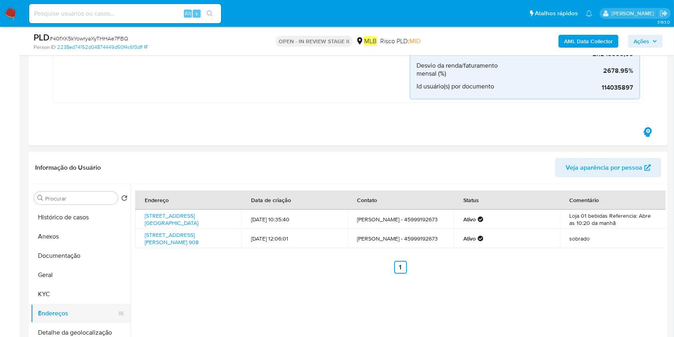
click at [57, 311] on button "Endereços" at bounding box center [78, 313] width 94 height 19
drag, startPoint x: 142, startPoint y: 214, endPoint x: 161, endPoint y: 223, distance: 21.1
click at [161, 223] on td "Rua Universitária 1148, Cascavel, Paraná, 85819110, Brasil 1148" at bounding box center [188, 219] width 106 height 19
copy link "Rua Universitária 1148, Cascavel, Paraná"
click at [78, 220] on button "Histórico de casos" at bounding box center [78, 217] width 94 height 19
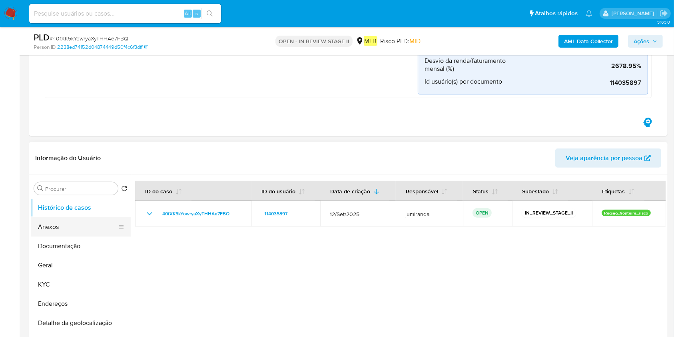
click at [81, 226] on button "Anexos" at bounding box center [78, 226] width 94 height 19
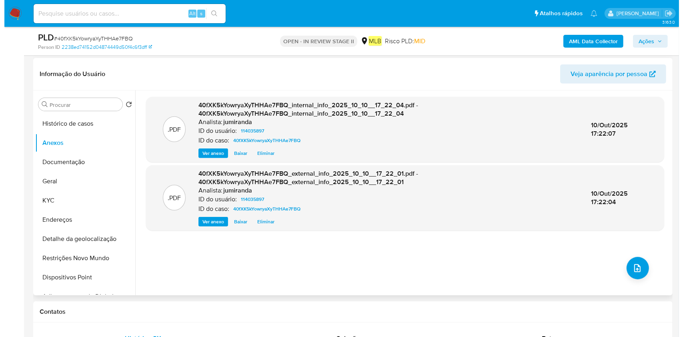
scroll to position [373, 0]
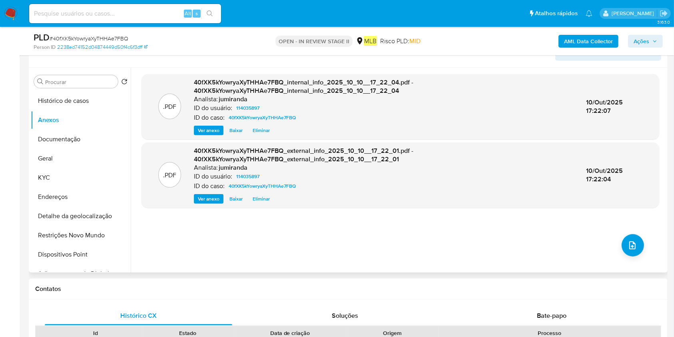
click at [620, 251] on div ".PDF 40fXK5kYowryaXyTHHAe7FBQ_internal_info_2025_10_10__17_22_04.pdf - 40fXK5kY…" at bounding box center [401, 170] width 518 height 192
click at [618, 244] on div ".PDF 40fXK5kYowryaXyTHHAe7FBQ_internal_info_2025_10_10__17_22_04.pdf - 40fXK5kY…" at bounding box center [401, 170] width 518 height 192
click at [634, 243] on icon "upload-file" at bounding box center [633, 245] width 10 height 10
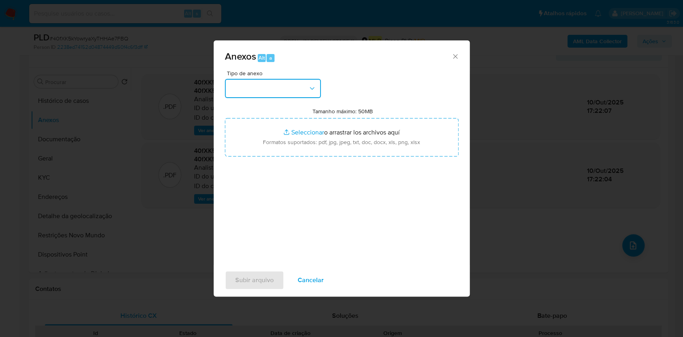
click at [297, 82] on button "button" at bounding box center [273, 88] width 96 height 19
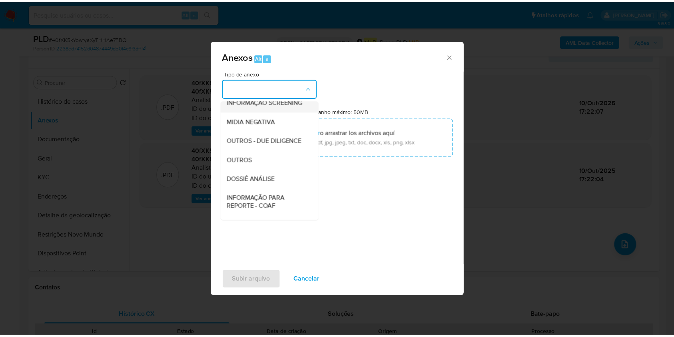
scroll to position [70, 0]
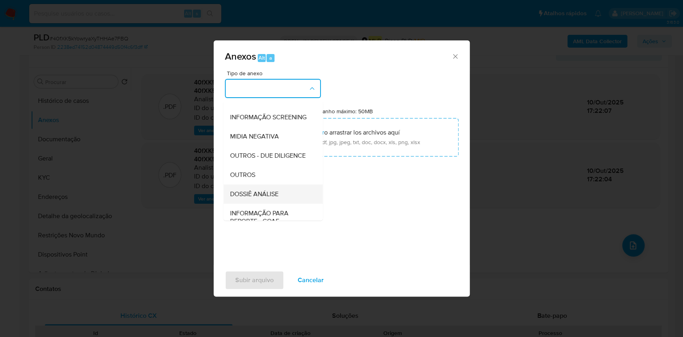
click at [274, 198] on span "DOSSIÊ ANÁLISE" at bounding box center [254, 194] width 48 height 8
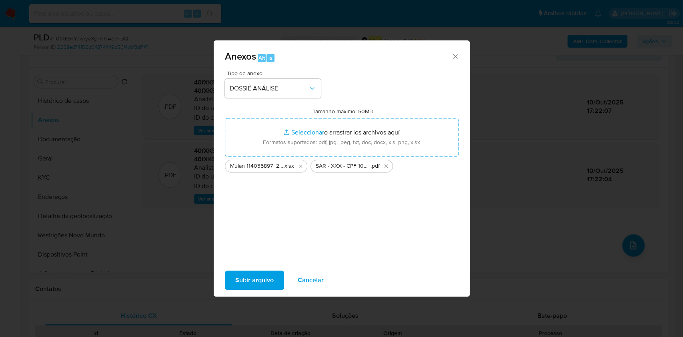
click at [256, 277] on span "Subir arquivo" at bounding box center [254, 280] width 38 height 18
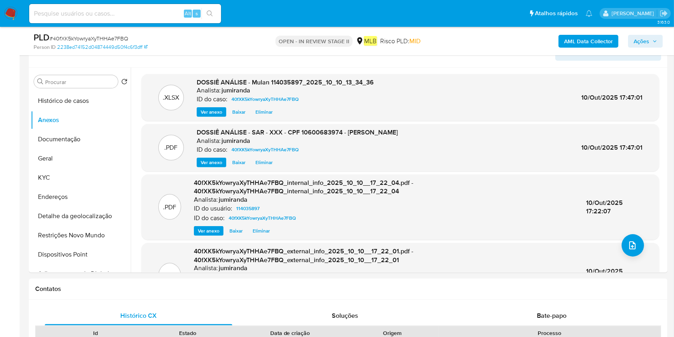
click at [653, 43] on span "Ações" at bounding box center [646, 41] width 24 height 11
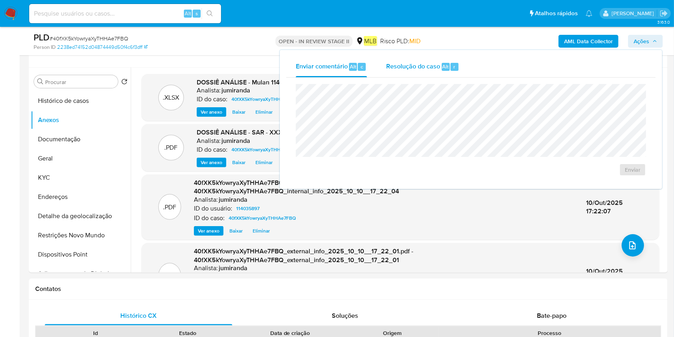
click at [413, 60] on div "Resolução do caso Alt r" at bounding box center [422, 66] width 73 height 21
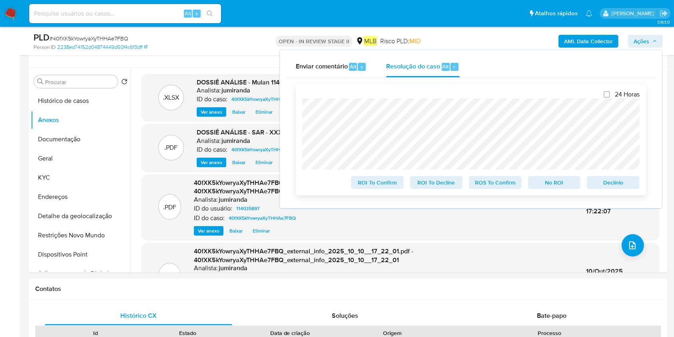
click at [503, 184] on span "ROS To Confirm" at bounding box center [496, 182] width 42 height 11
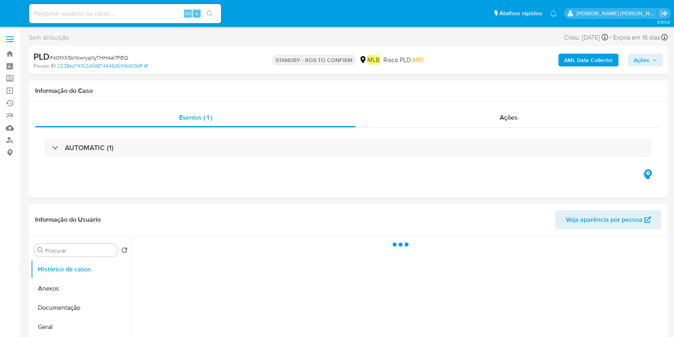
select select "10"
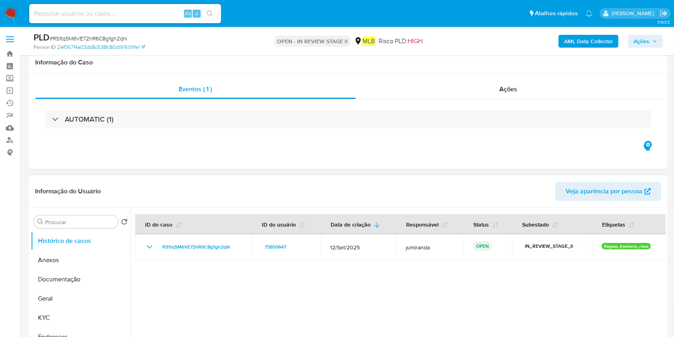
scroll to position [106, 0]
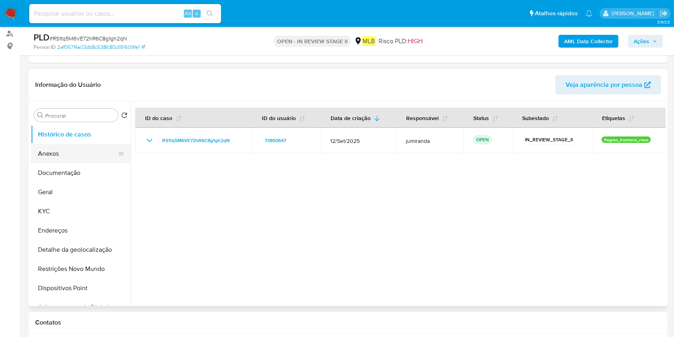
click at [89, 152] on button "Anexos" at bounding box center [78, 153] width 94 height 19
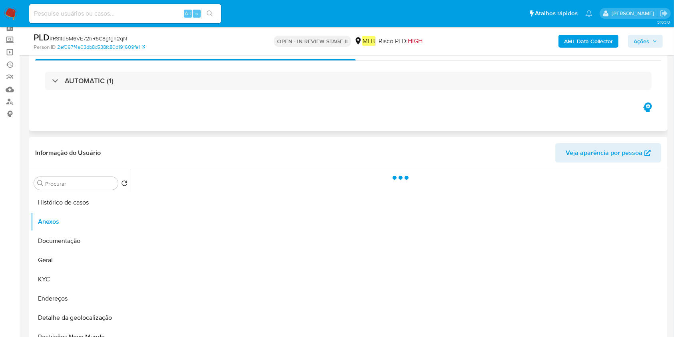
scroll to position [0, 0]
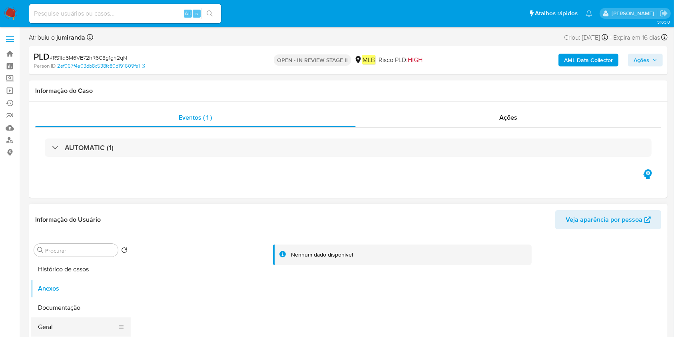
drag, startPoint x: 35, startPoint y: 327, endPoint x: 49, endPoint y: 320, distance: 15.4
click at [36, 327] on button "Geral" at bounding box center [78, 326] width 94 height 19
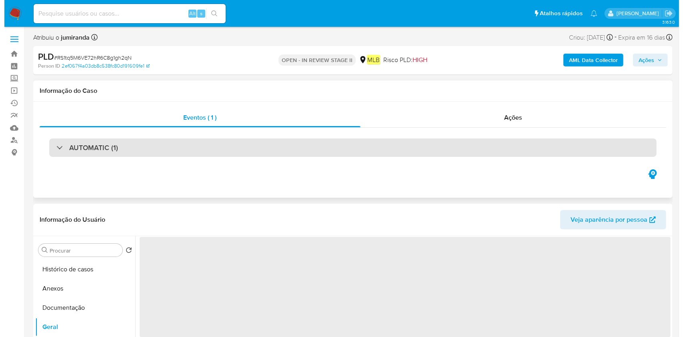
scroll to position [106, 0]
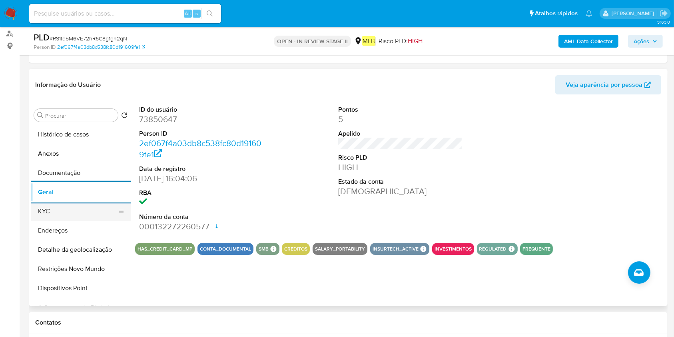
click at [95, 219] on button "KYC" at bounding box center [78, 211] width 94 height 19
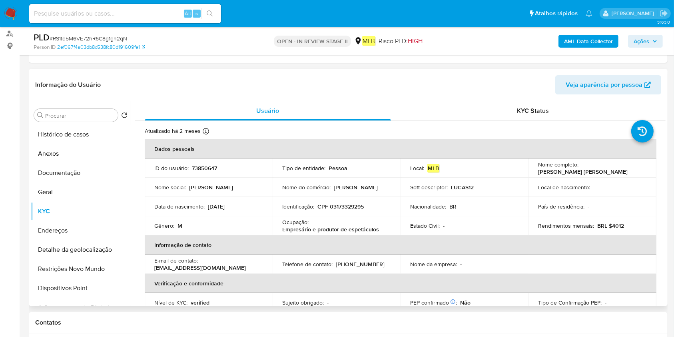
click at [304, 228] on p "Empresário e produtor de espetáculos" at bounding box center [330, 229] width 97 height 7
copy div "Ocupação : Empresário e produtor de espetáculos"
click at [68, 268] on button "Restrições Novo Mundo" at bounding box center [78, 268] width 94 height 19
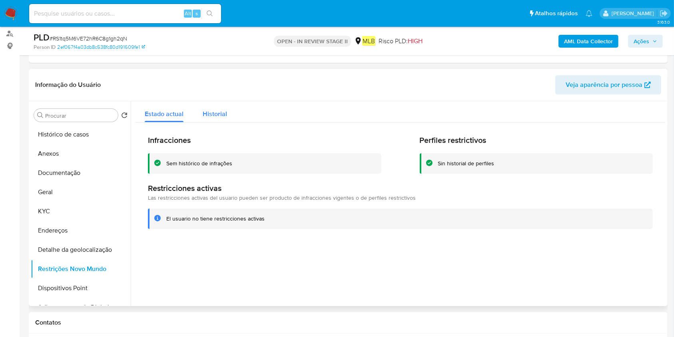
click at [205, 109] on span "Historial" at bounding box center [215, 113] width 24 height 9
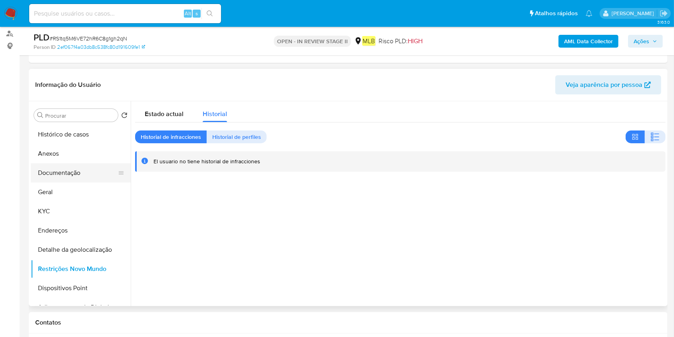
click at [83, 180] on button "Documentação" at bounding box center [78, 172] width 94 height 19
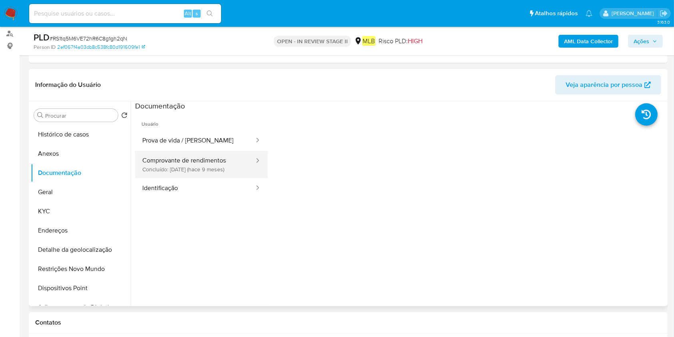
click at [176, 165] on button "Comprovante de rendimentos Concluído: [DATE] (hace 9 meses)" at bounding box center [195, 164] width 120 height 27
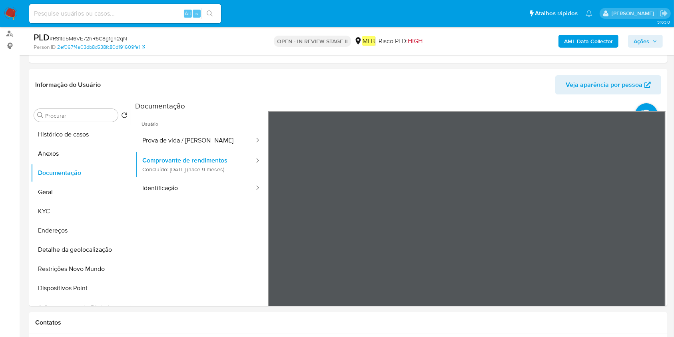
click at [83, 190] on button "Geral" at bounding box center [78, 191] width 94 height 19
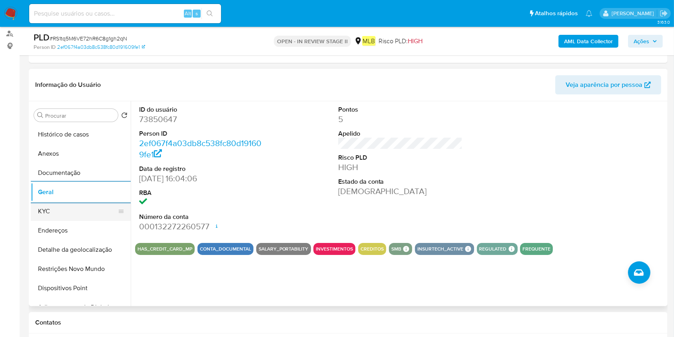
click at [80, 210] on button "KYC" at bounding box center [78, 211] width 94 height 19
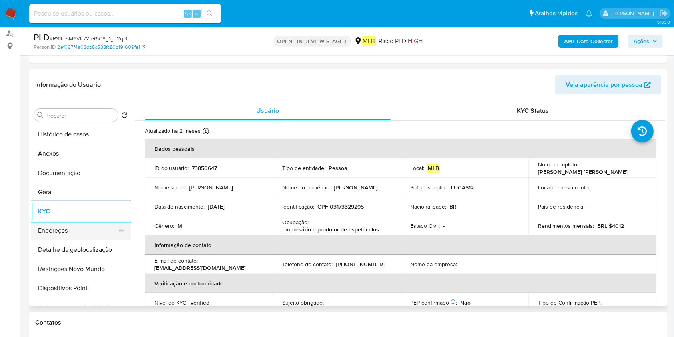
click at [64, 230] on button "Endereços" at bounding box center [78, 230] width 94 height 19
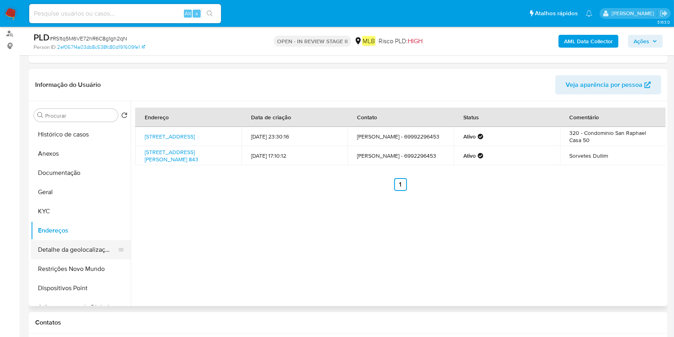
click at [50, 242] on button "Detalhe da geolocalização" at bounding box center [78, 249] width 94 height 19
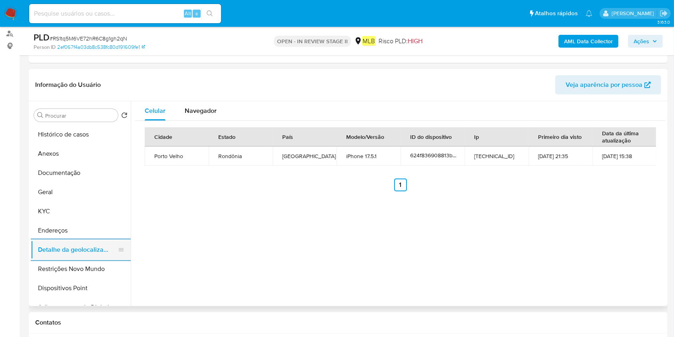
click at [51, 253] on button "Detalhe da geolocalização" at bounding box center [78, 249] width 94 height 19
click at [52, 264] on button "Restrições Novo Mundo" at bounding box center [78, 268] width 94 height 19
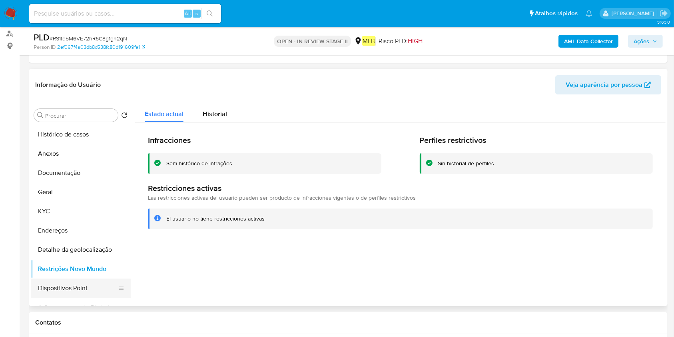
click at [67, 293] on button "Dispositivos Point" at bounding box center [78, 287] width 94 height 19
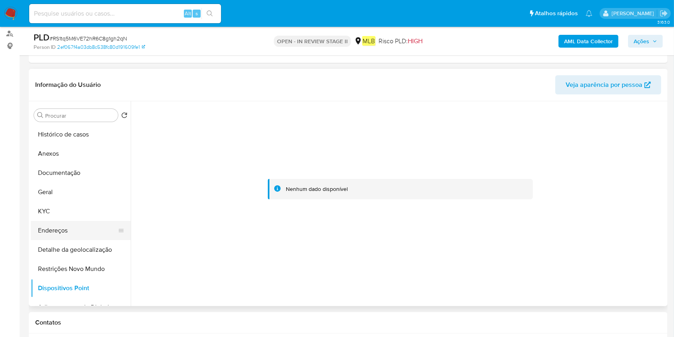
click at [83, 227] on button "Endereços" at bounding box center [78, 230] width 94 height 19
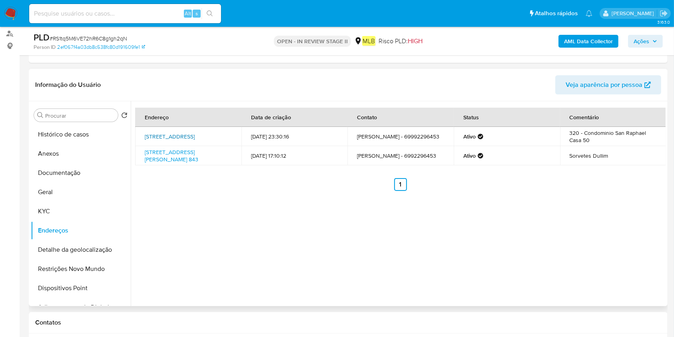
drag, startPoint x: 158, startPoint y: 131, endPoint x: 184, endPoint y: 136, distance: 27.0
click at [184, 136] on td "[STREET_ADDRESS]" at bounding box center [188, 136] width 106 height 19
copy link "[STREET_ADDRESS]"
click at [84, 155] on button "Anexos" at bounding box center [78, 153] width 94 height 19
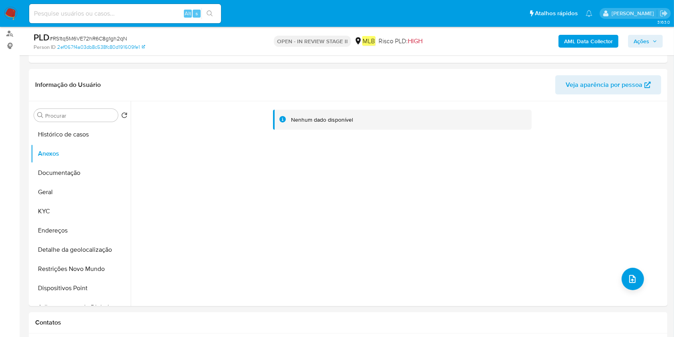
click at [596, 46] on b "AML Data Collector" at bounding box center [588, 41] width 49 height 13
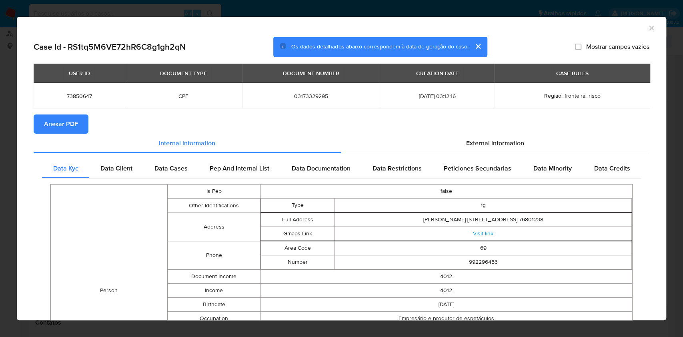
click at [72, 120] on span "Anexar PDF" at bounding box center [61, 124] width 34 height 18
click at [647, 30] on icon "Fechar a janela" at bounding box center [651, 28] width 8 height 8
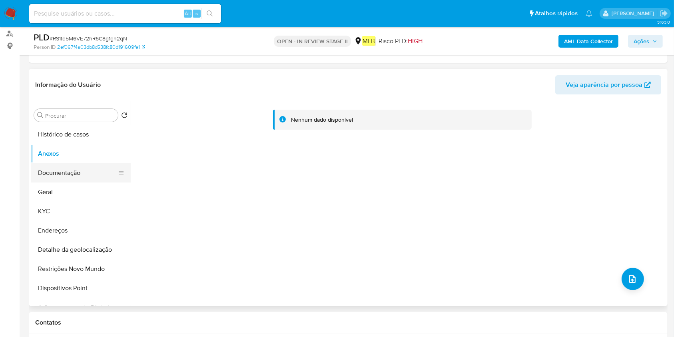
click at [75, 171] on button "Documentação" at bounding box center [78, 172] width 94 height 19
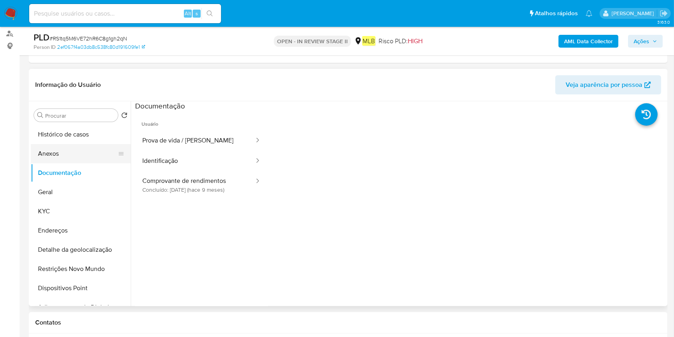
click at [76, 158] on button "Anexos" at bounding box center [78, 153] width 94 height 19
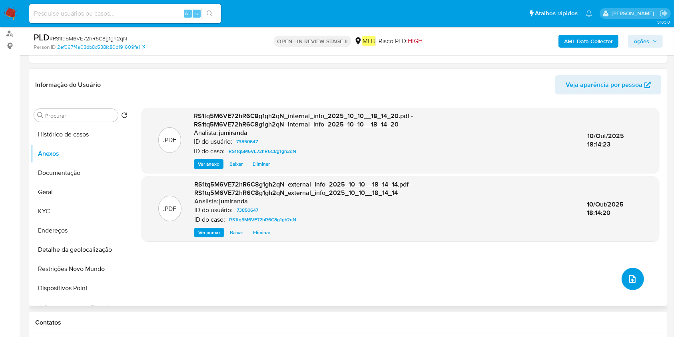
click at [632, 277] on icon "upload-file" at bounding box center [633, 279] width 6 height 8
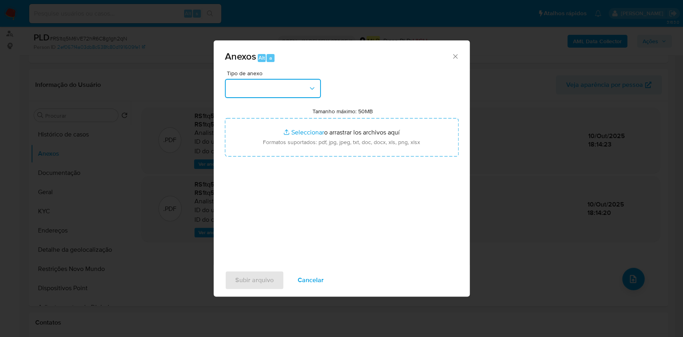
click at [301, 82] on button "button" at bounding box center [273, 88] width 96 height 19
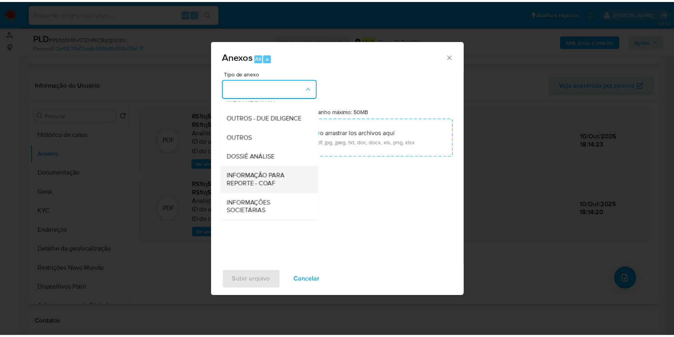
scroll to position [123, 0]
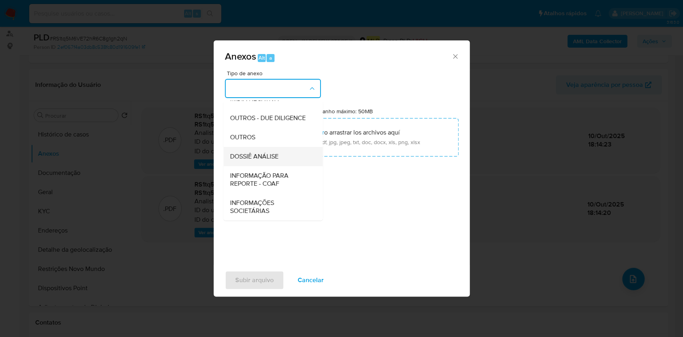
click at [270, 152] on span "DOSSIÊ ANÁLISE" at bounding box center [254, 156] width 48 height 8
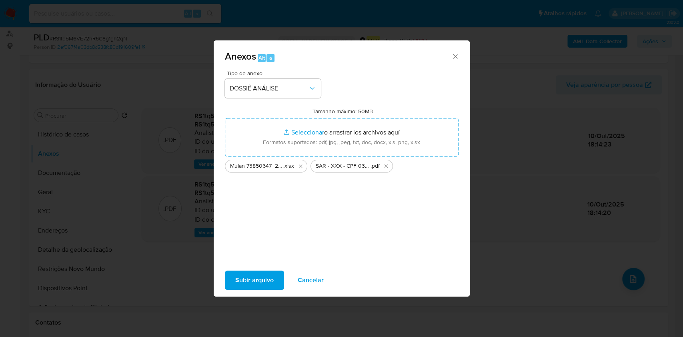
click at [255, 279] on span "Subir arquivo" at bounding box center [254, 280] width 38 height 18
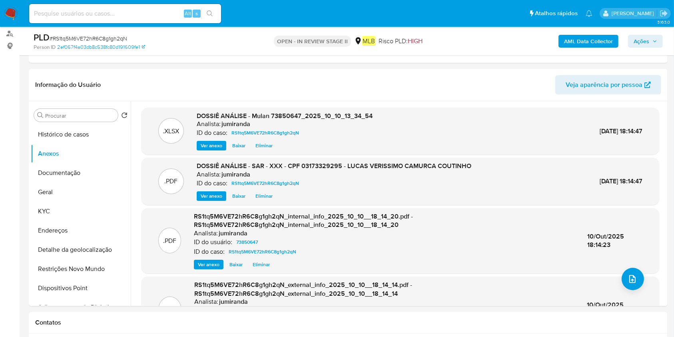
click at [643, 38] on span "Ações" at bounding box center [642, 41] width 16 height 13
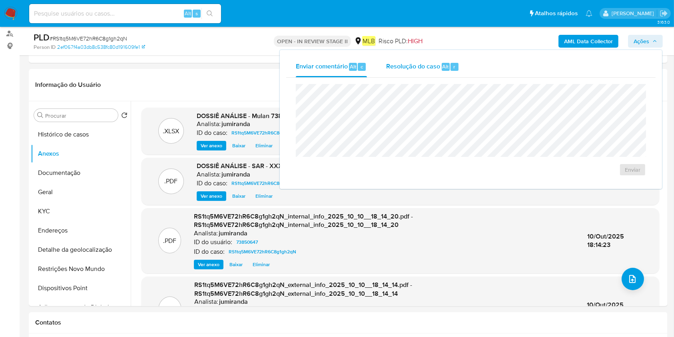
click at [451, 71] on div "Resolução do caso Alt r" at bounding box center [422, 66] width 73 height 21
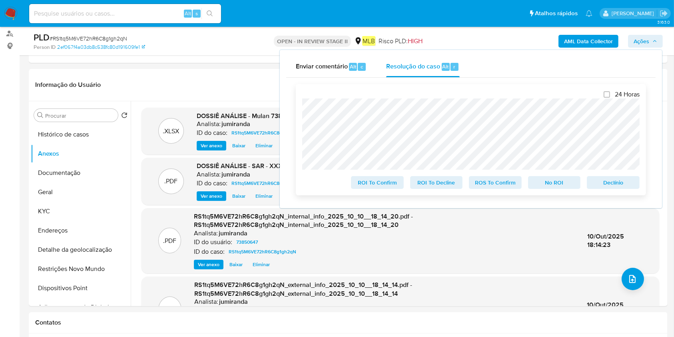
click at [494, 186] on span "ROS To Confirm" at bounding box center [496, 182] width 42 height 11
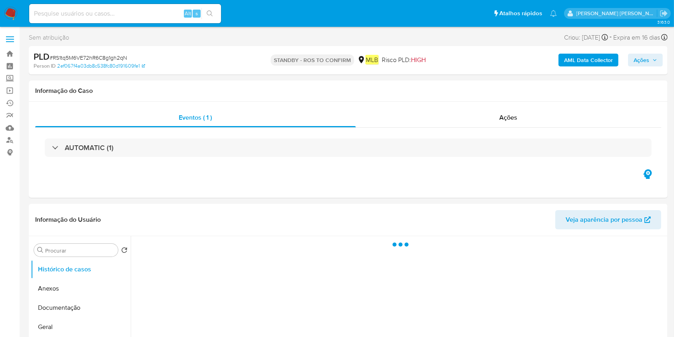
select select "10"
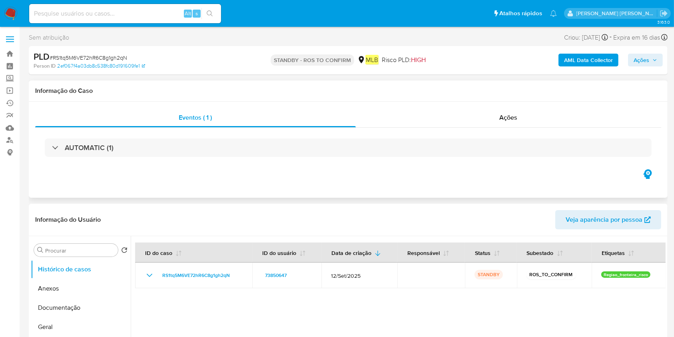
scroll to position [106, 0]
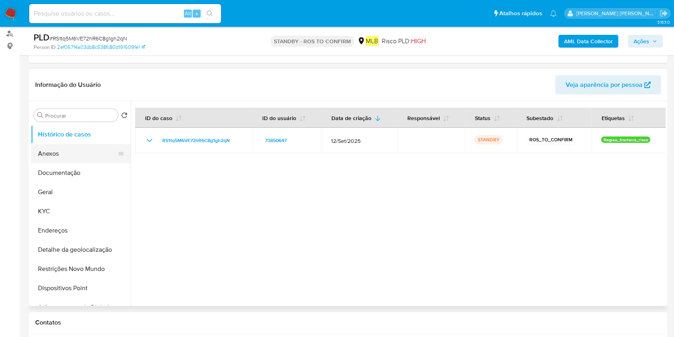
click at [67, 162] on button "Anexos" at bounding box center [78, 153] width 94 height 19
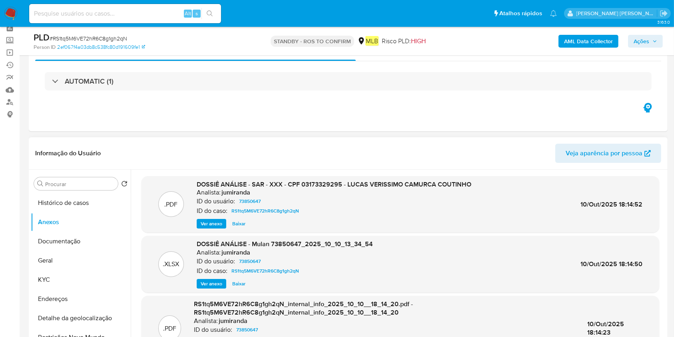
scroll to position [0, 0]
